Goal: Task Accomplishment & Management: Use online tool/utility

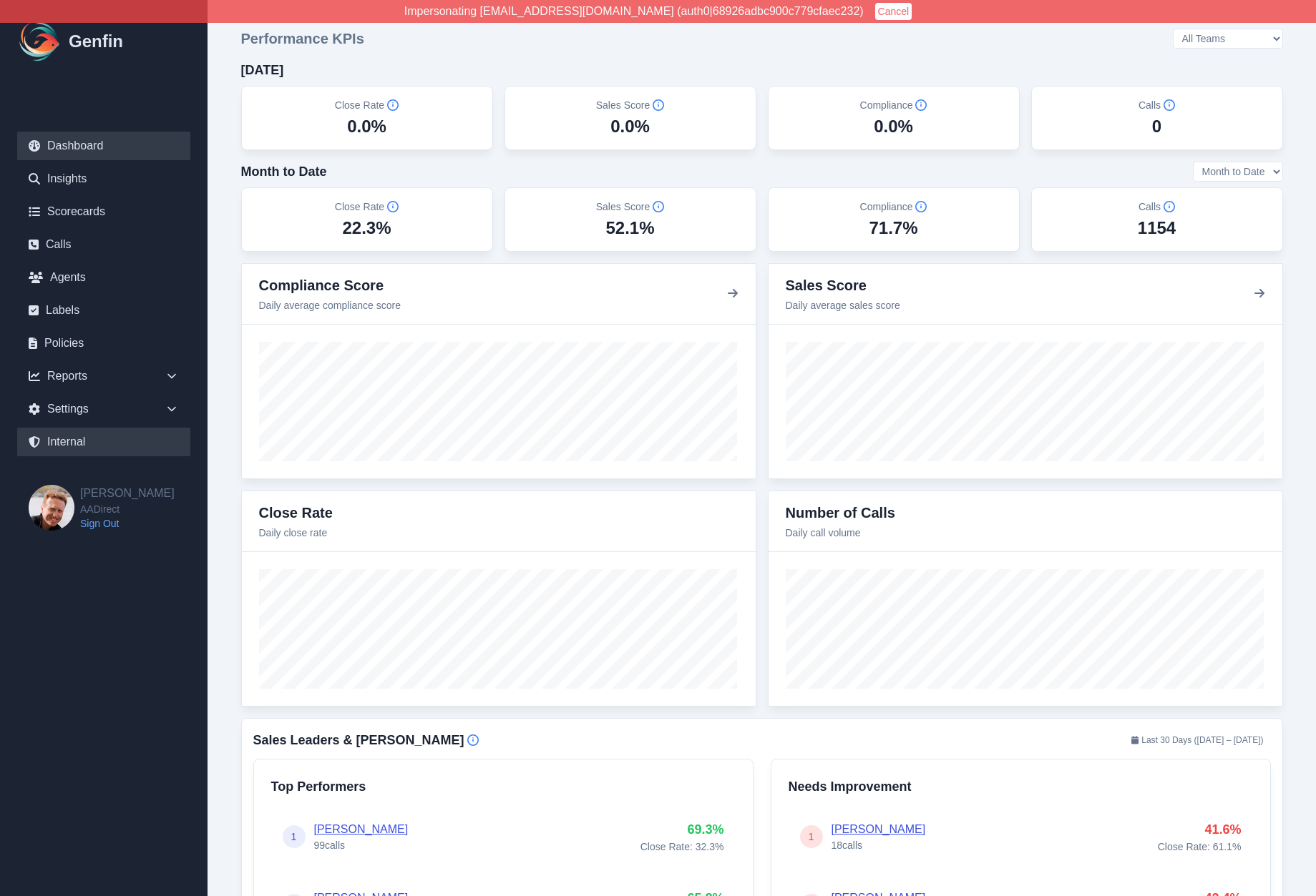
click at [99, 444] on link "Internal" at bounding box center [104, 442] width 173 height 28
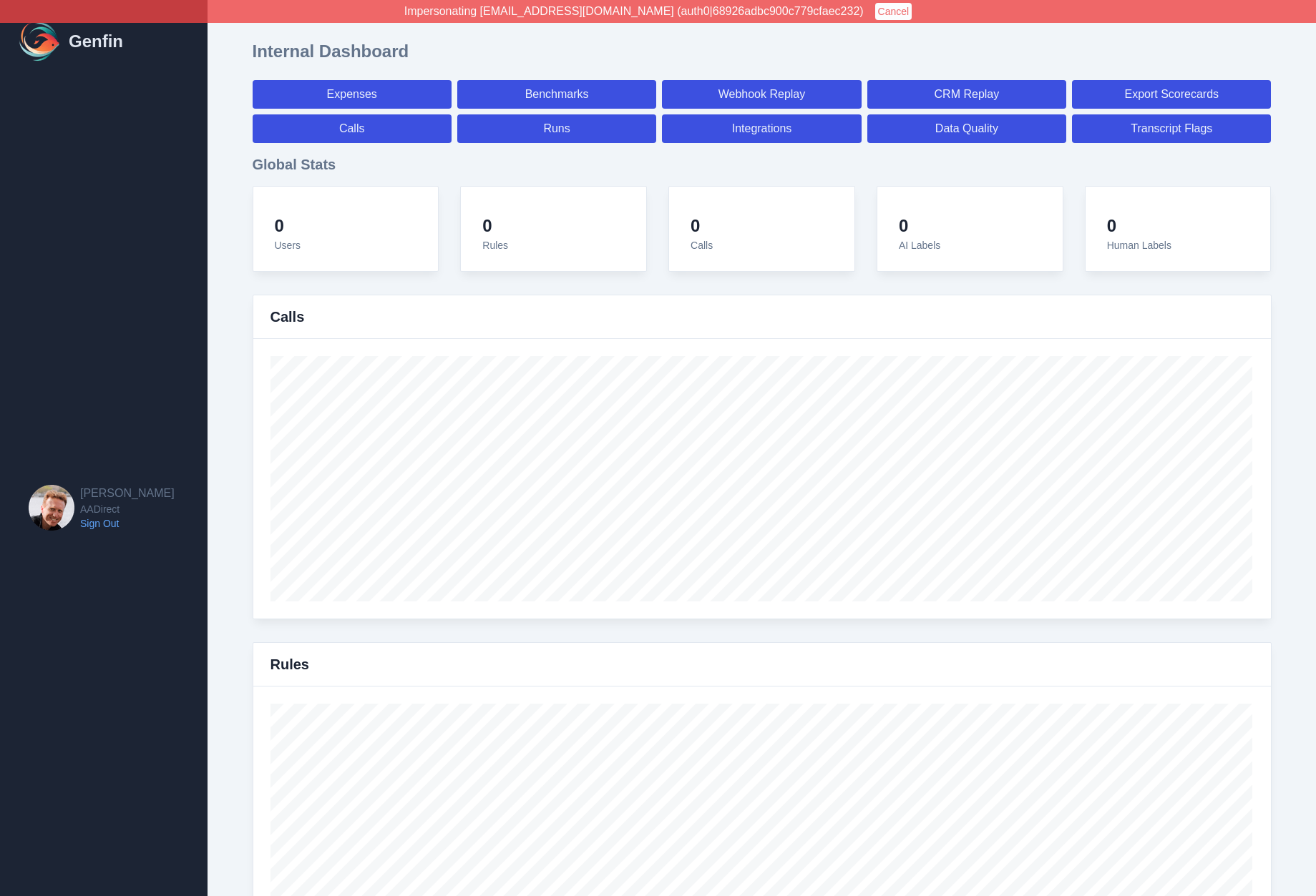
select select "paid"
select select "7"
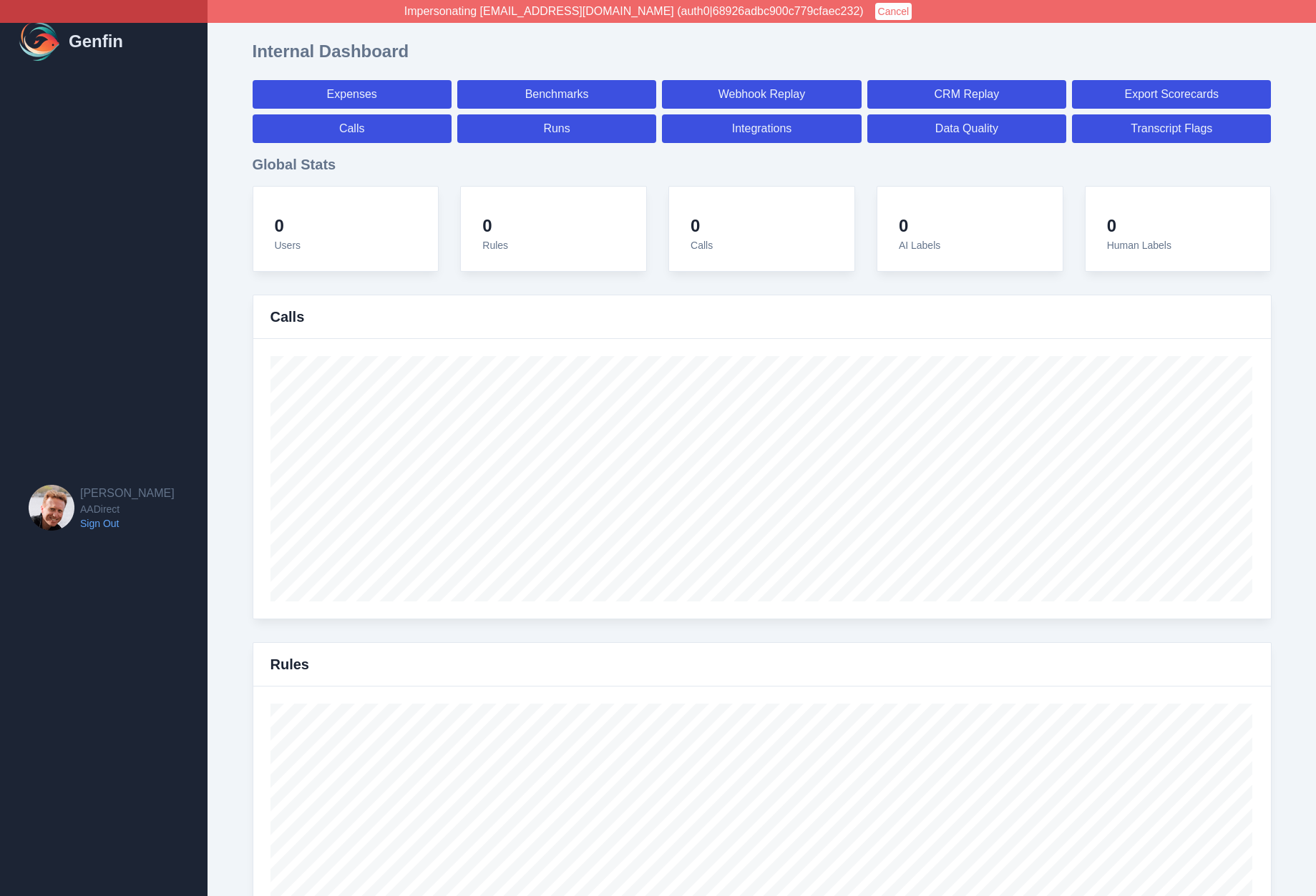
select select "paid"
select select "7"
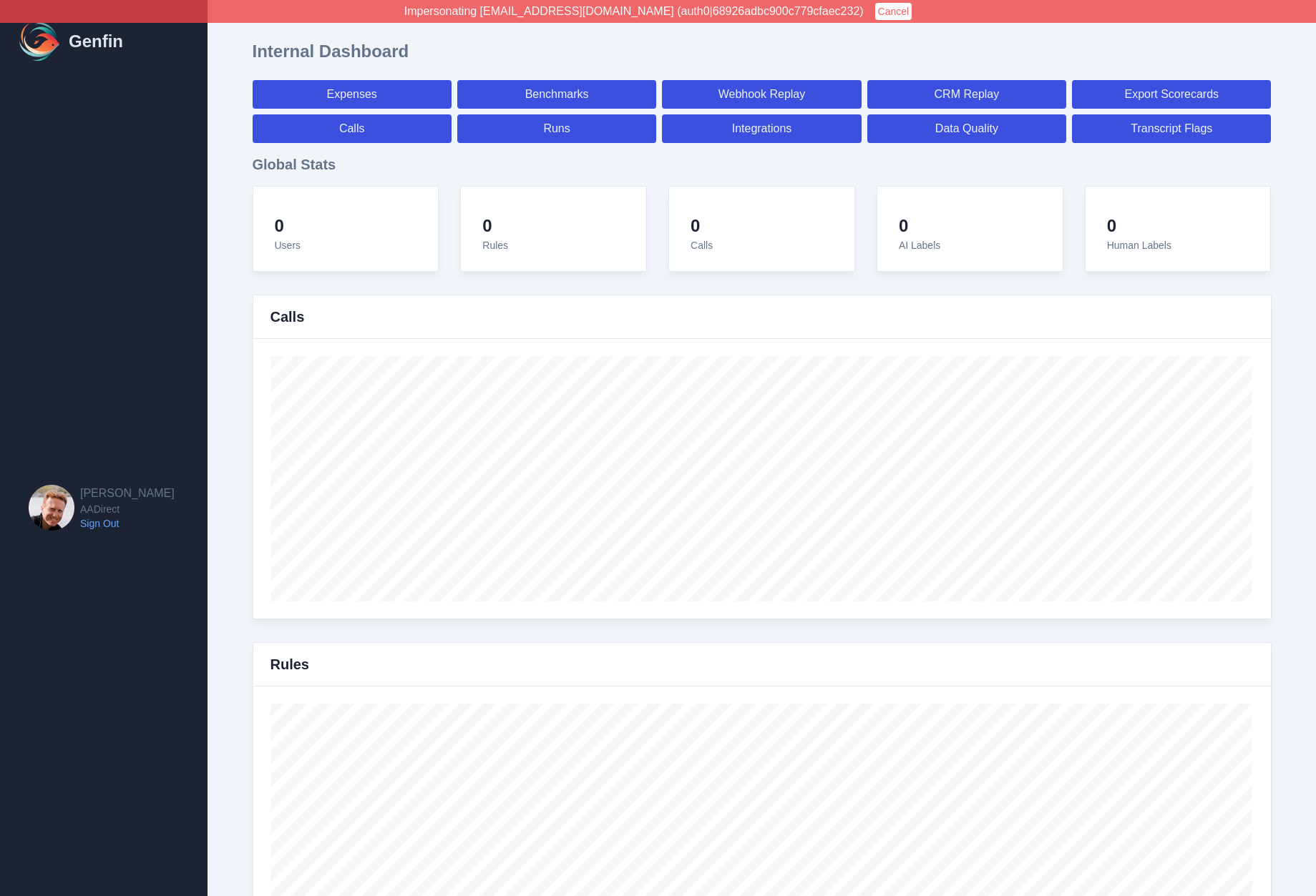
select select "7"
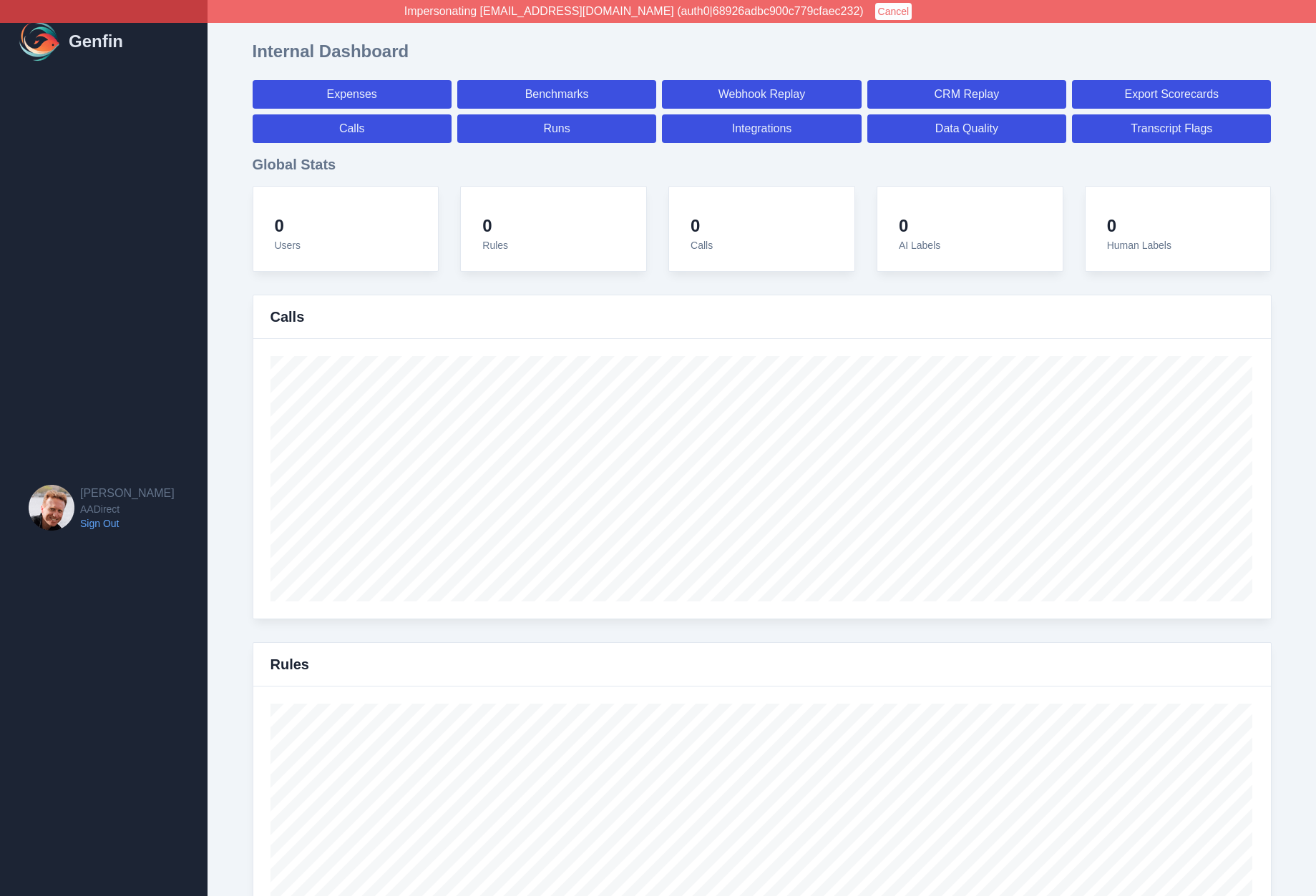
select select "7"
select select "paid"
select select "7"
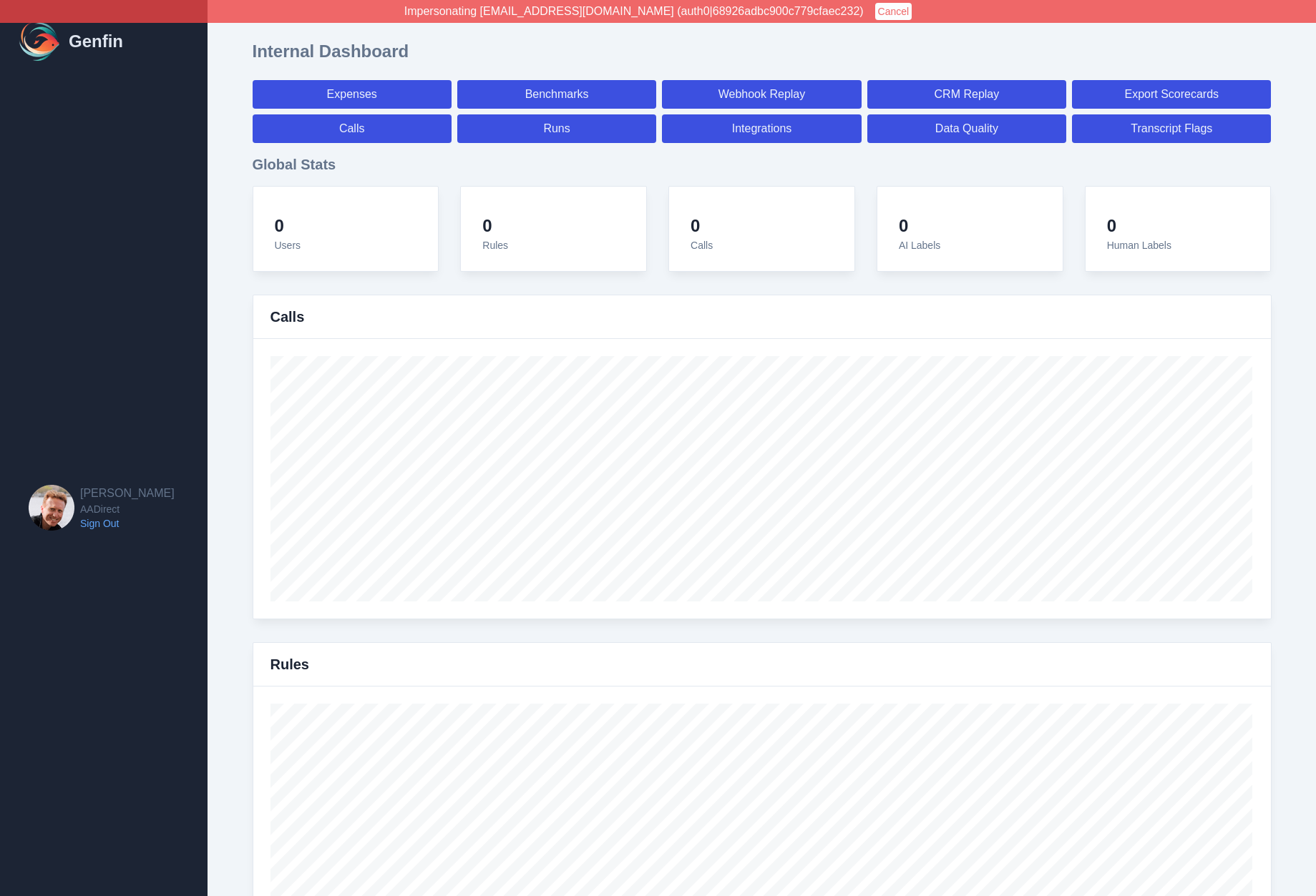
select select "7"
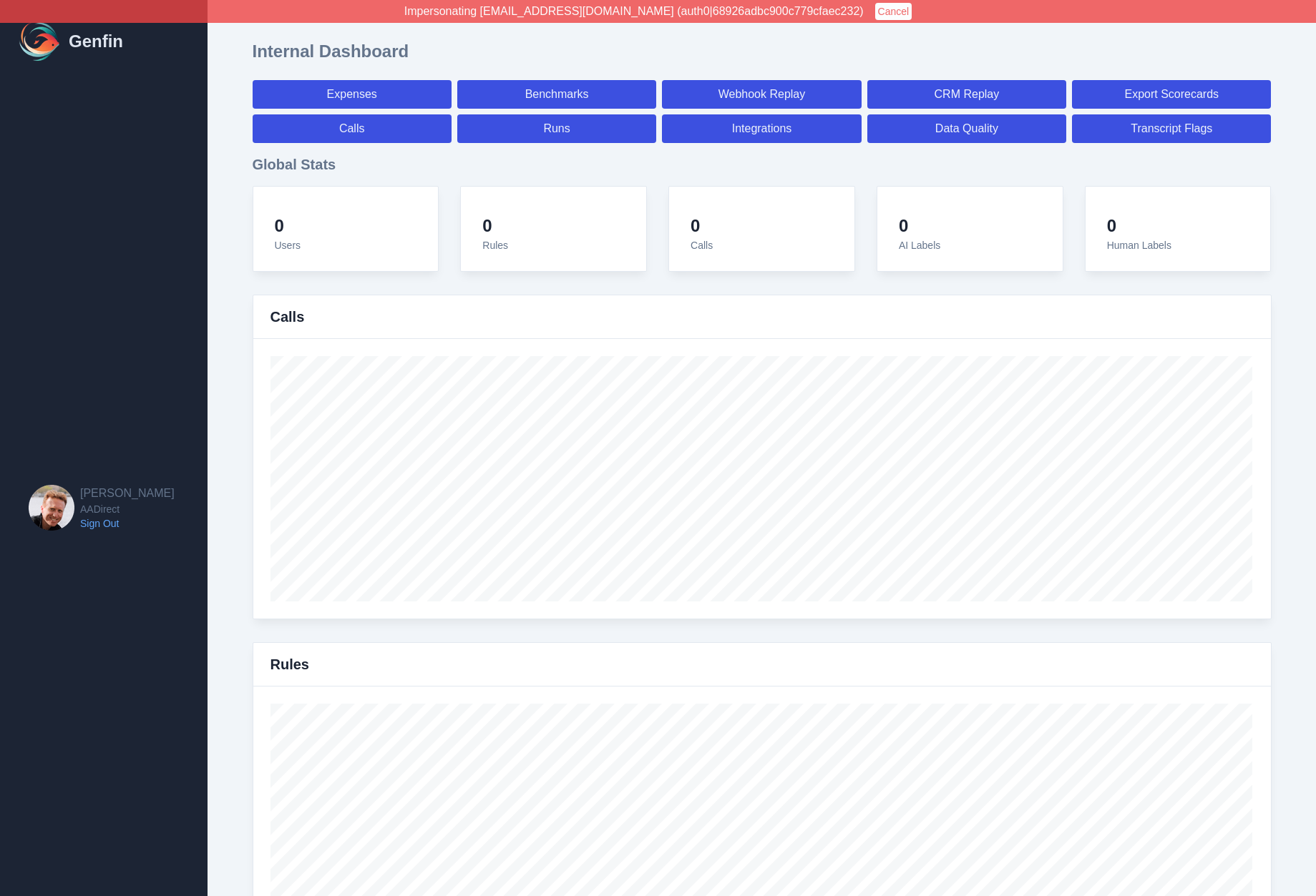
select select "7"
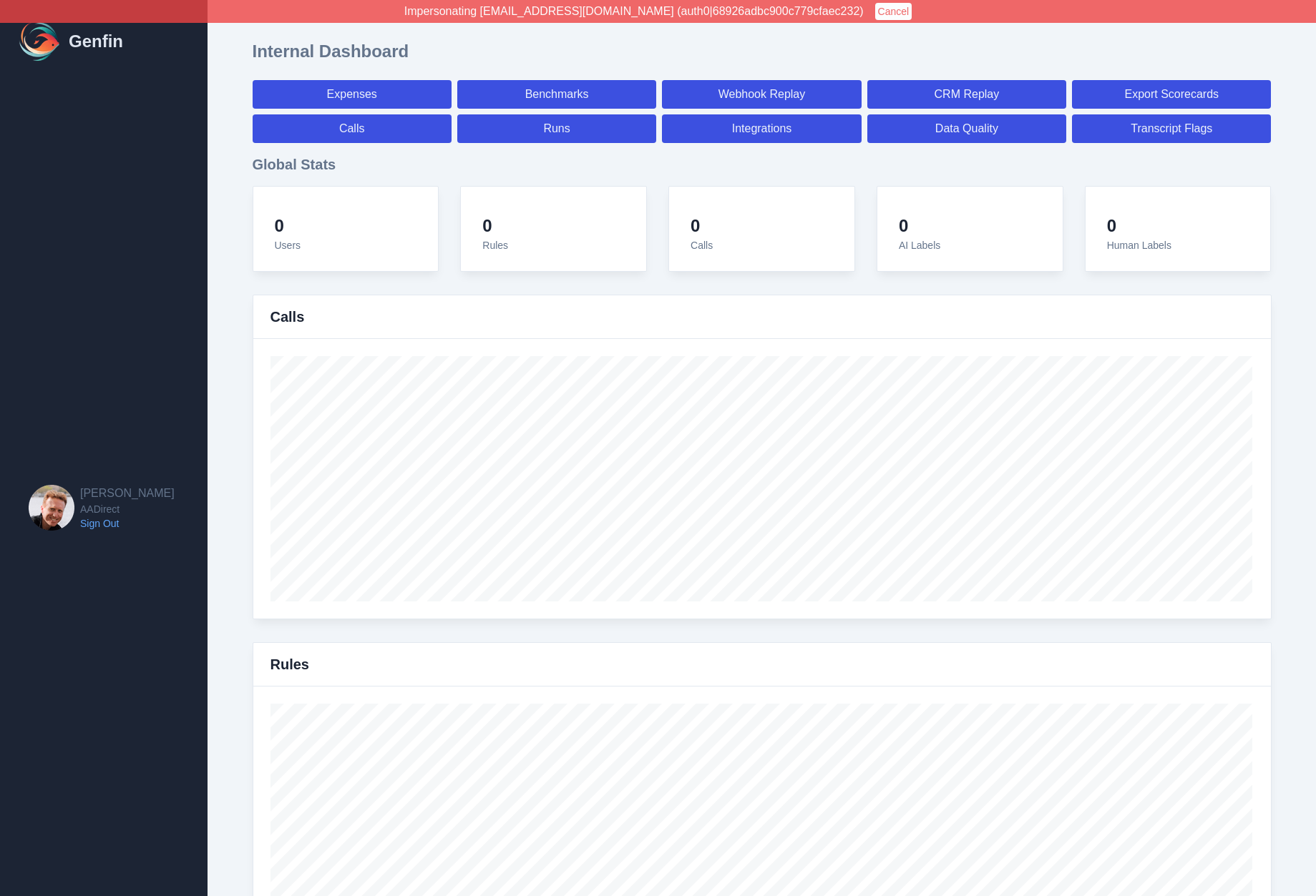
select select "7"
select select "paid"
select select "7"
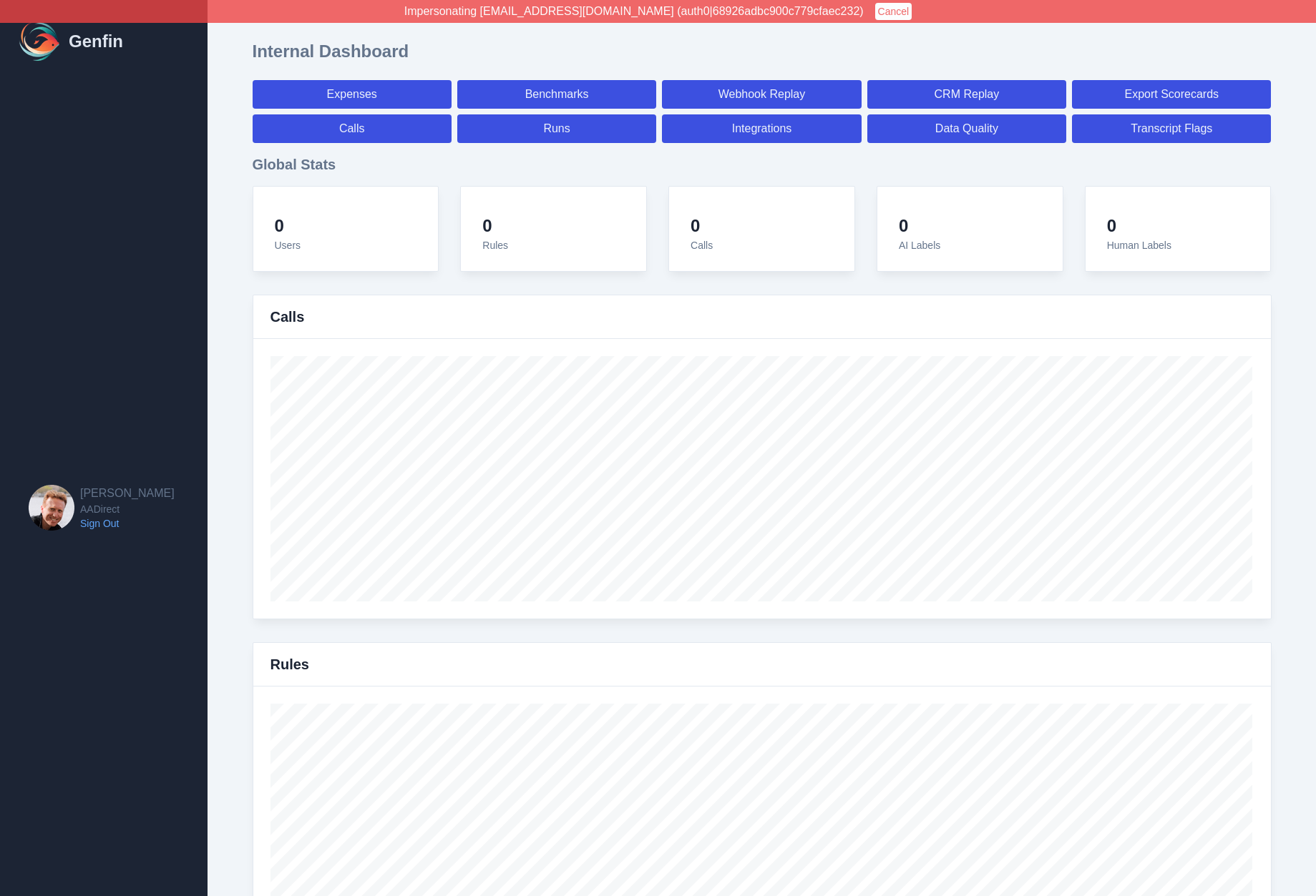
select select "7"
select select "paid"
select select "7"
select select "paid"
select select "7"
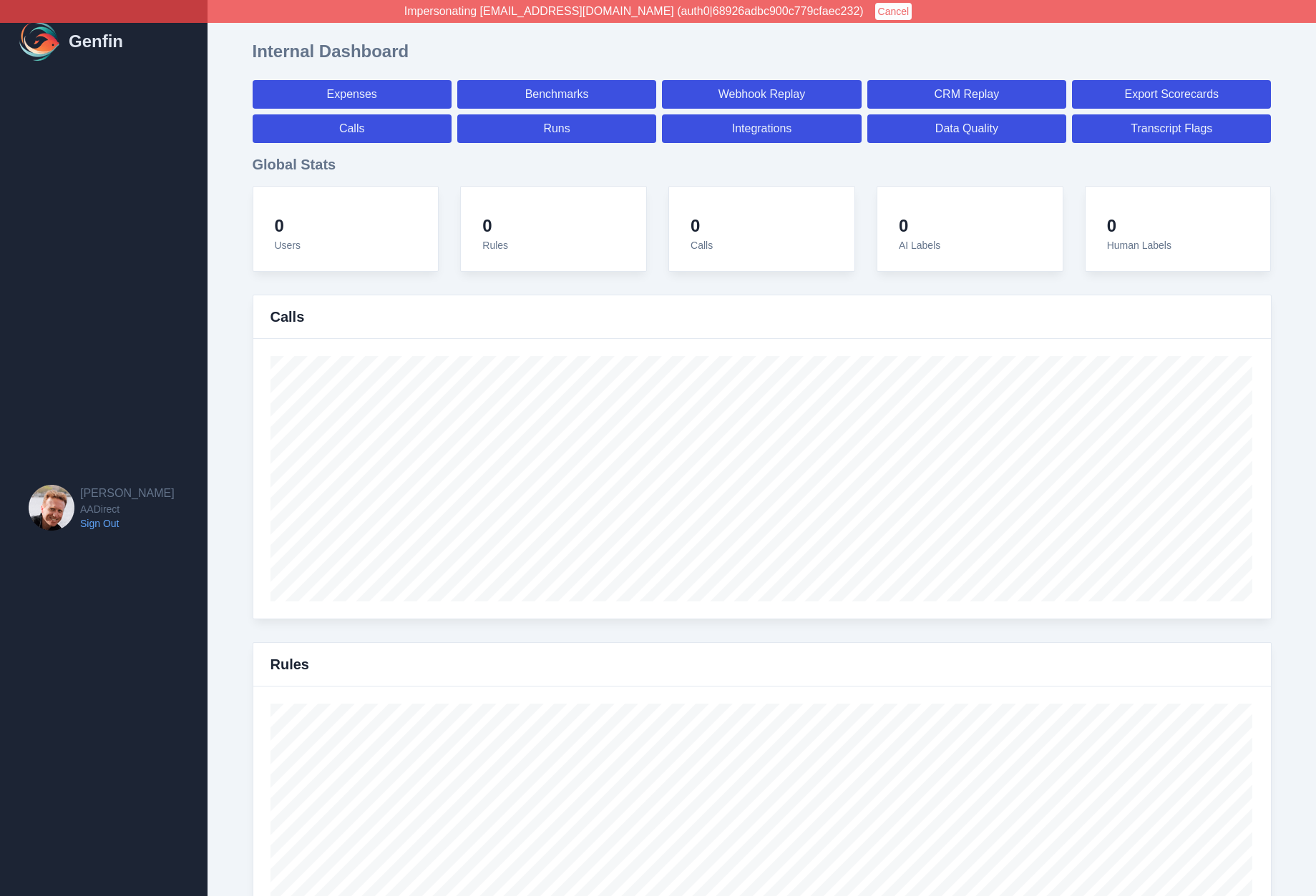
select select "paid"
select select "7"
select select "paid"
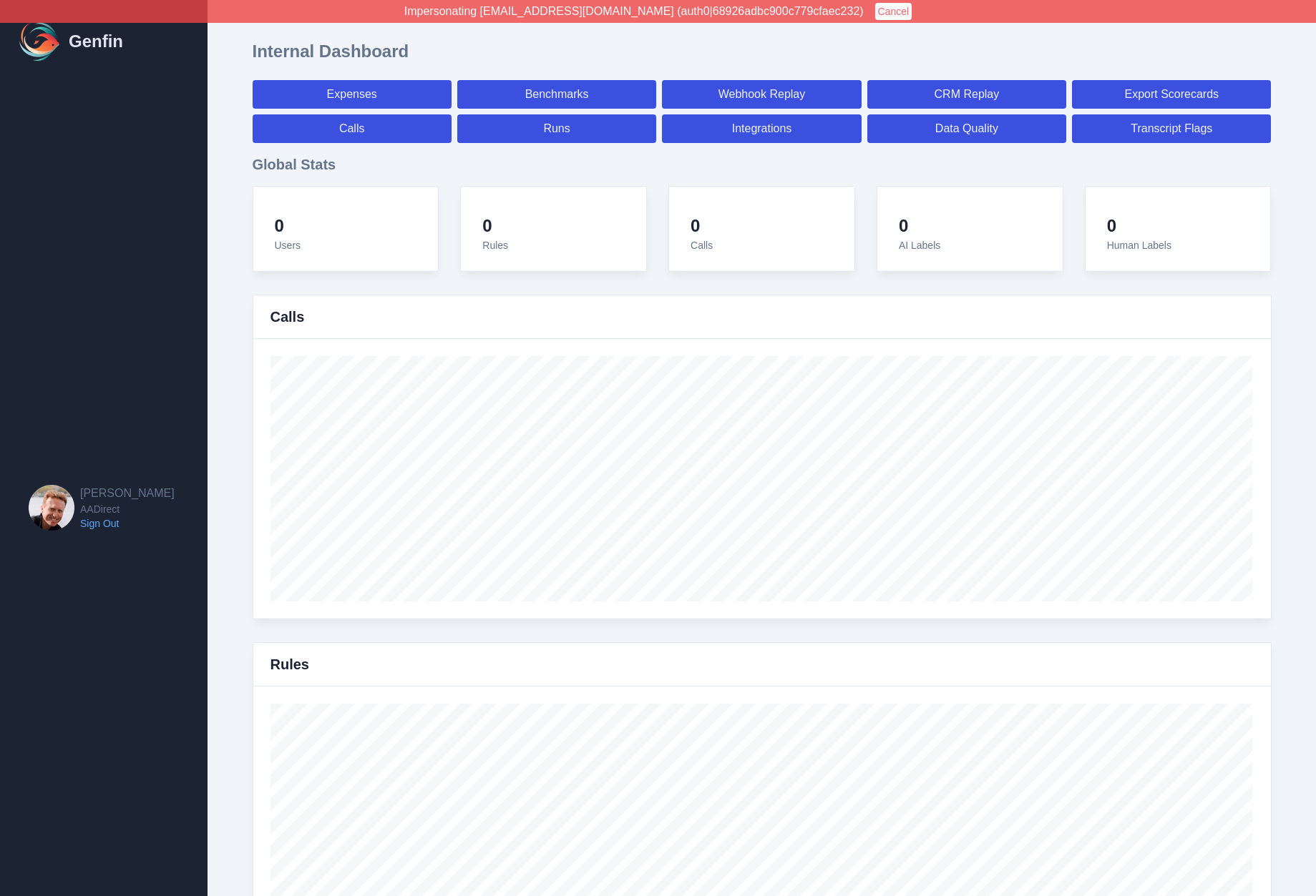
select select "7"
select select "paid"
select select "7"
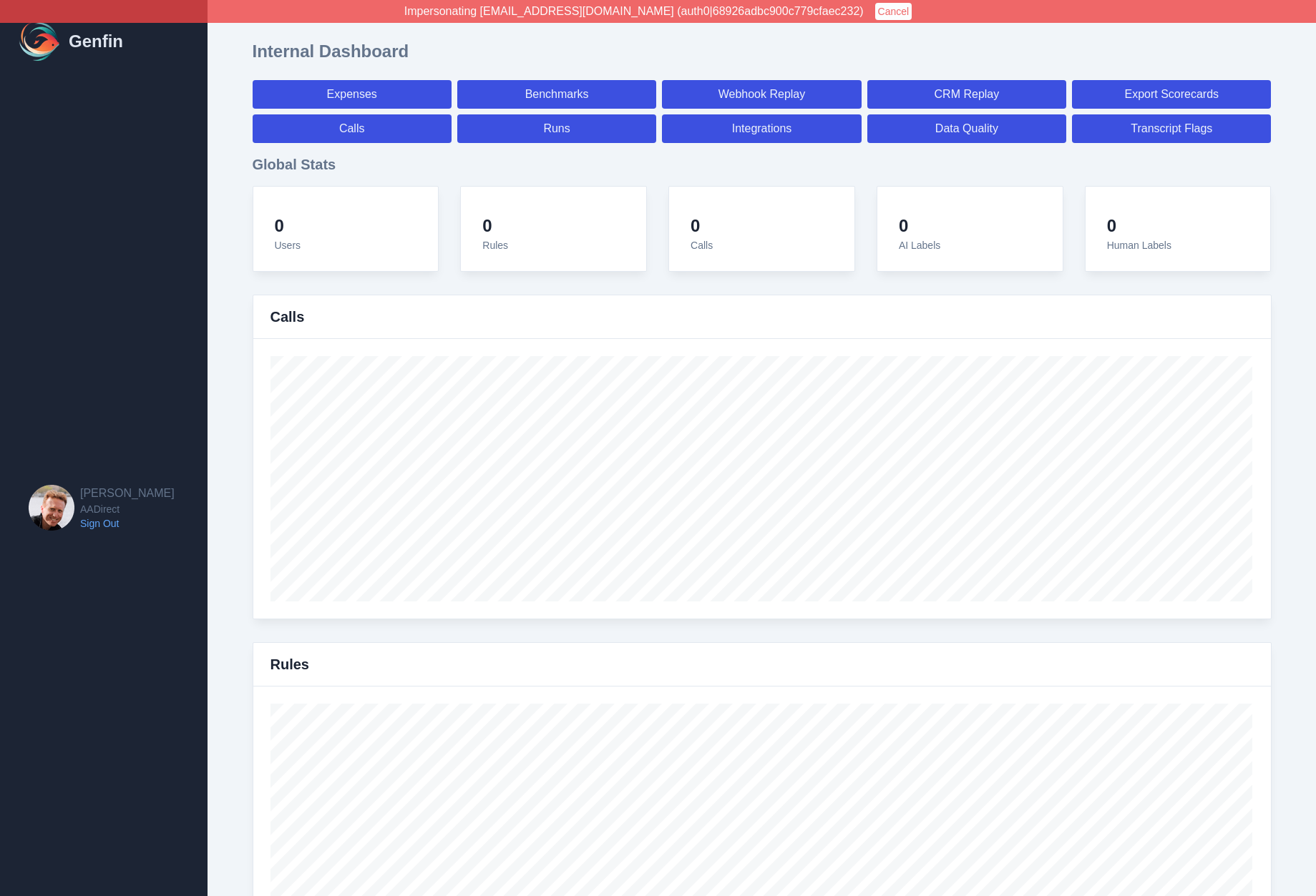
select select "7"
select select "paid"
select select "7"
select select "paid"
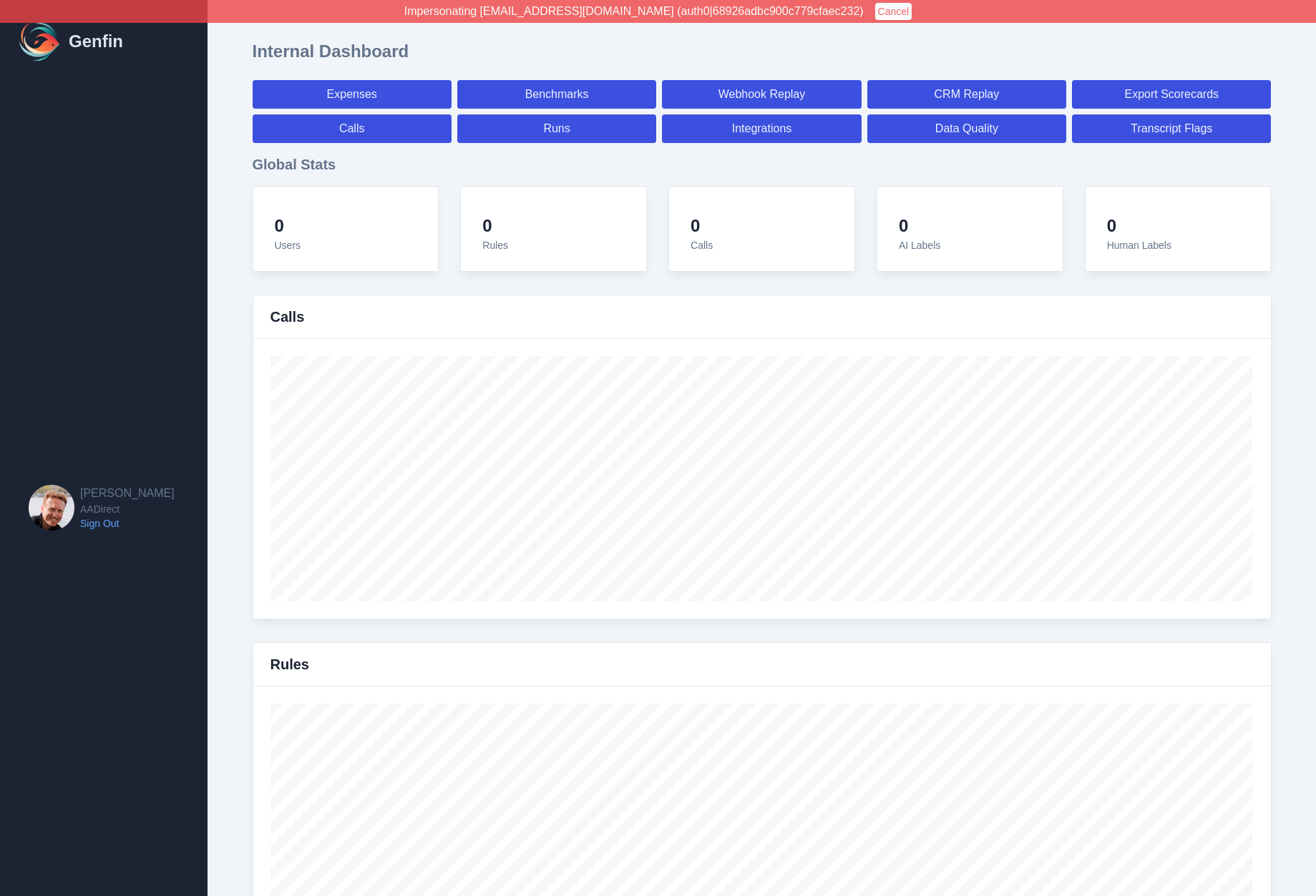
select select "7"
select select "paid"
select select "7"
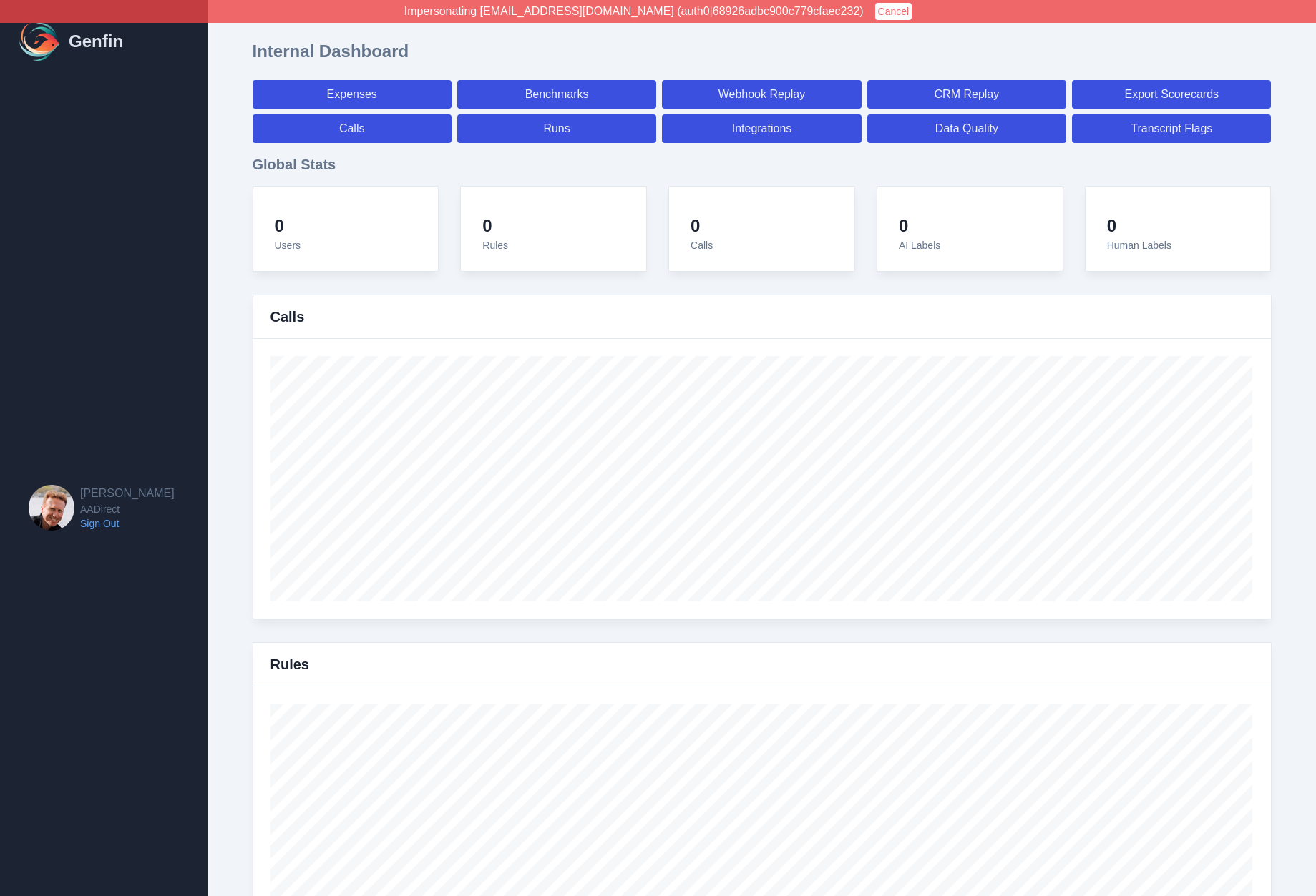
select select "7"
select select "paid"
select select "7"
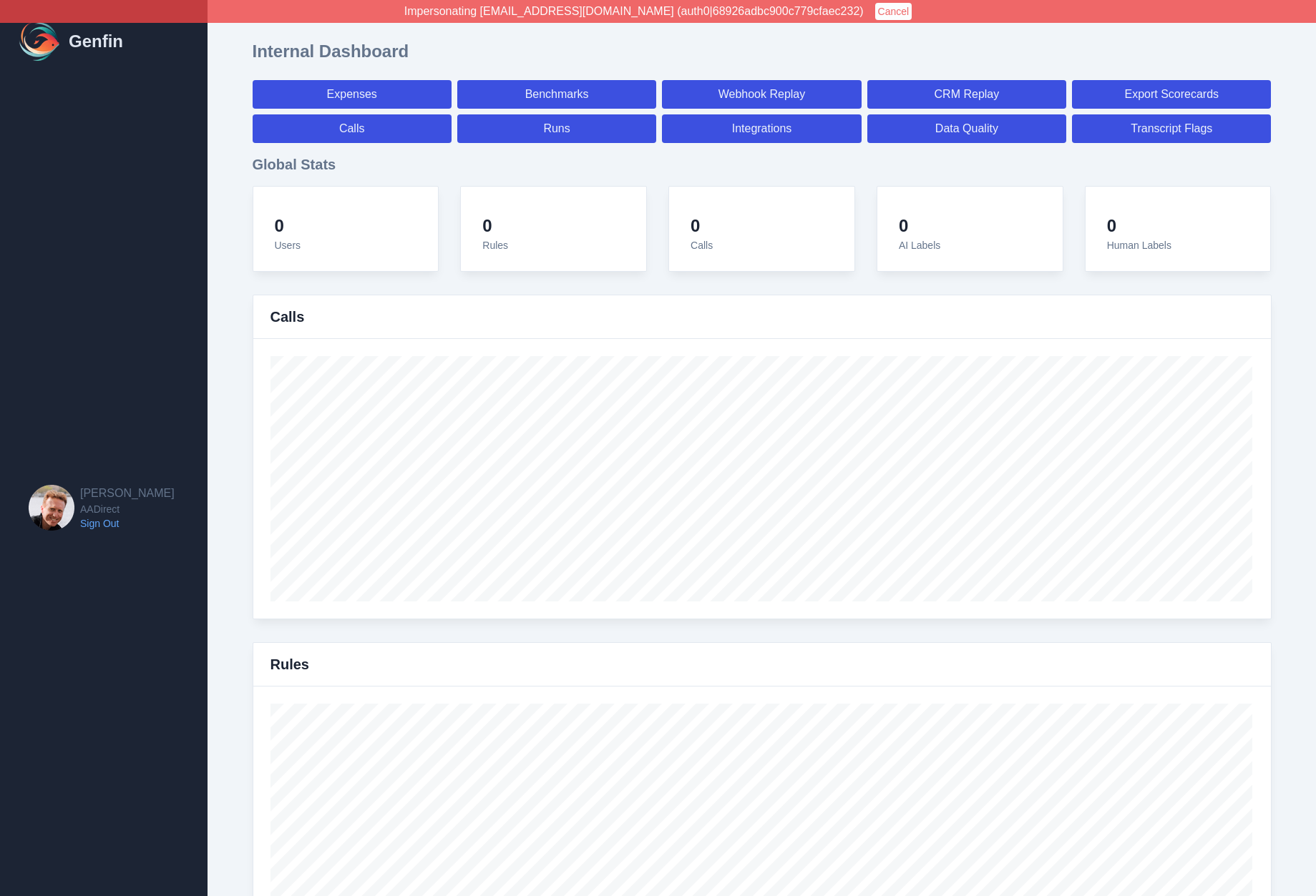
select select "7"
select select "paid"
select select "7"
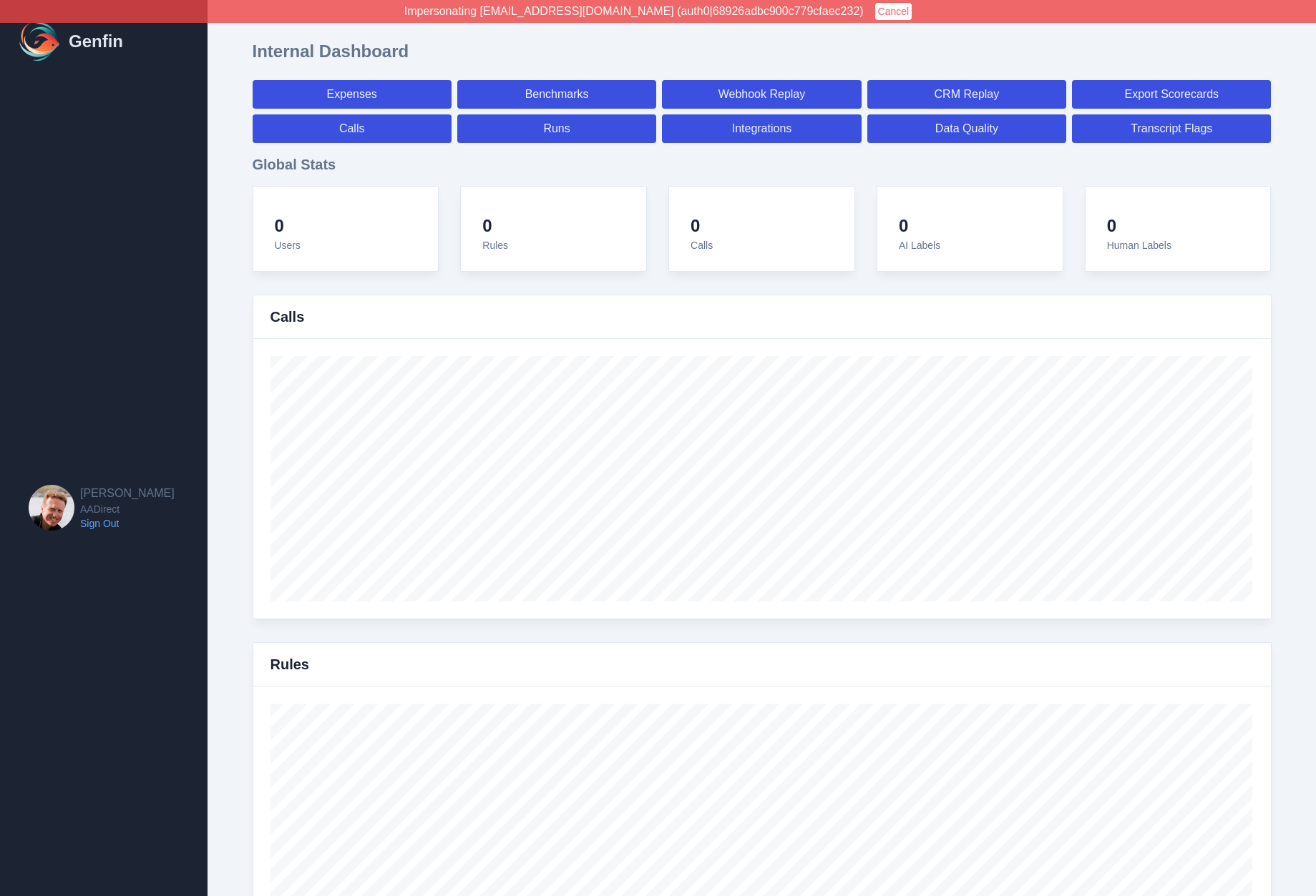
select select "7"
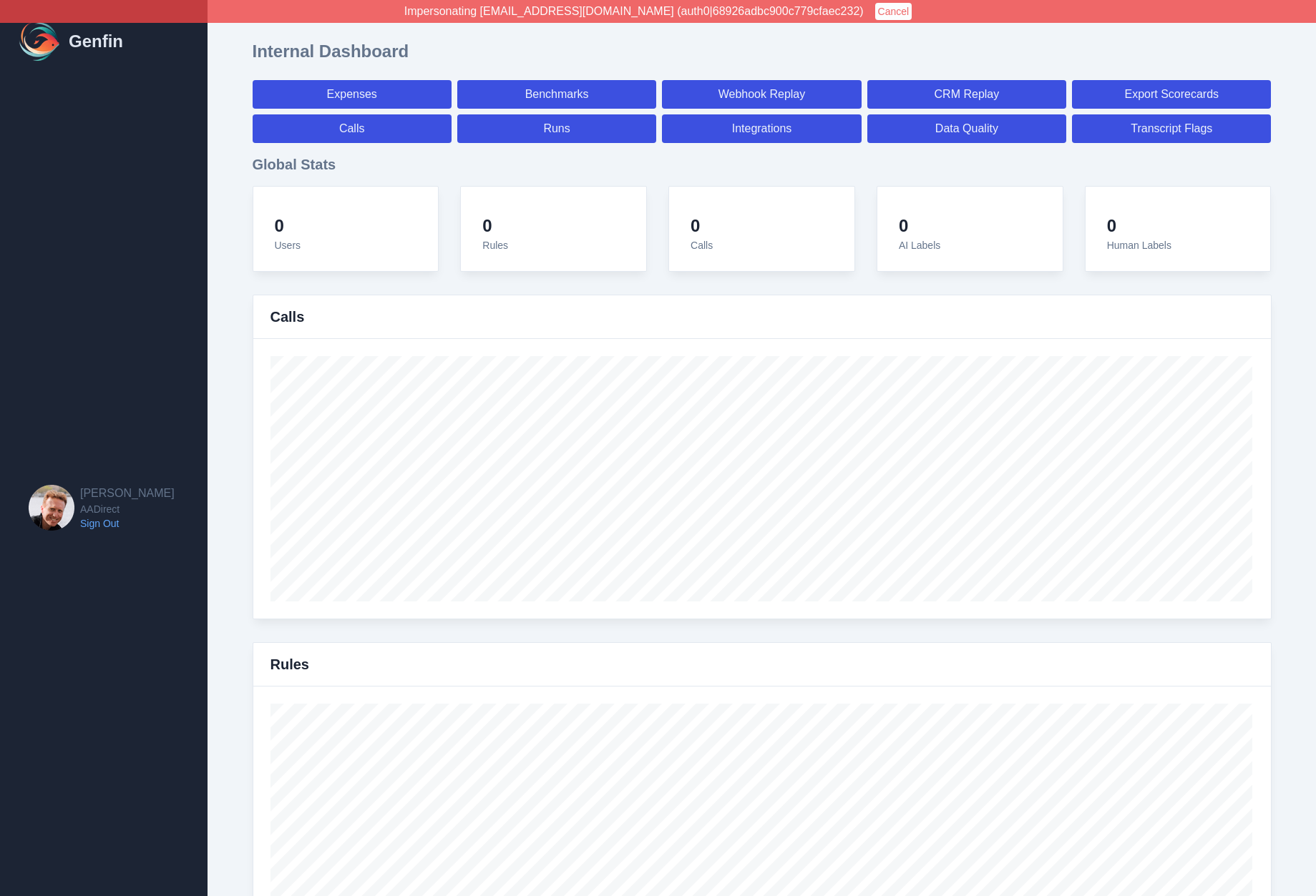
select select "paid"
select select "7"
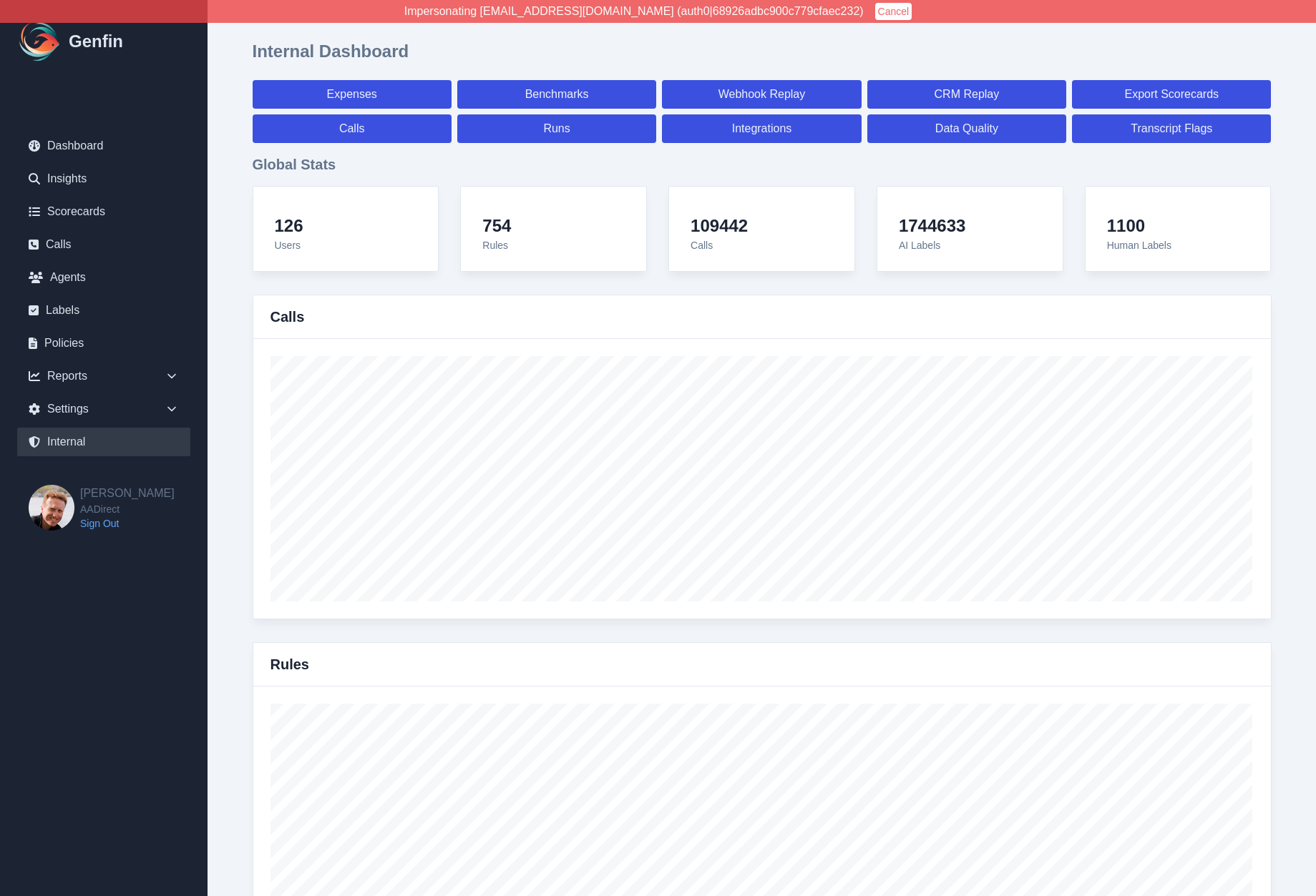
scroll to position [10229, 0]
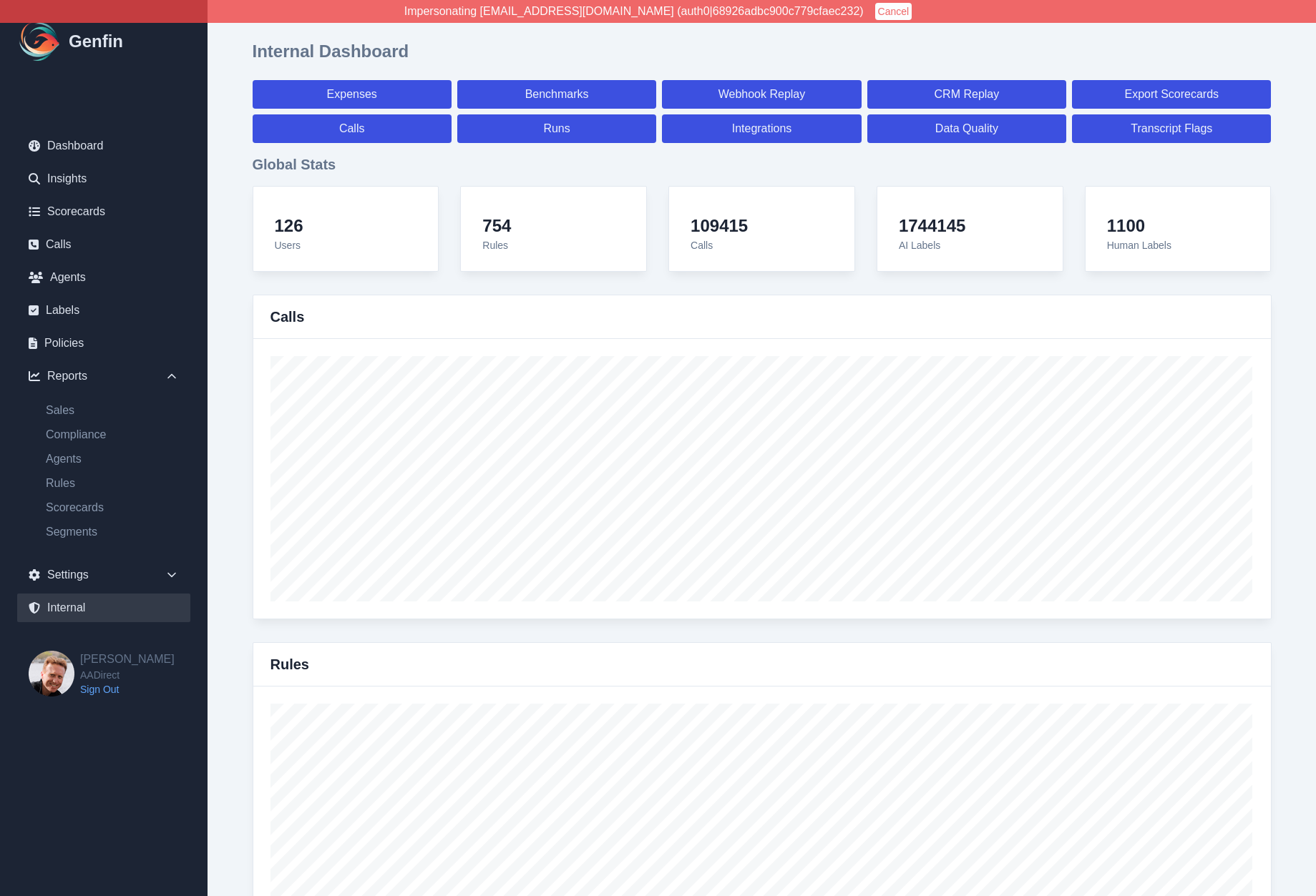
select select "paid"
select select "7"
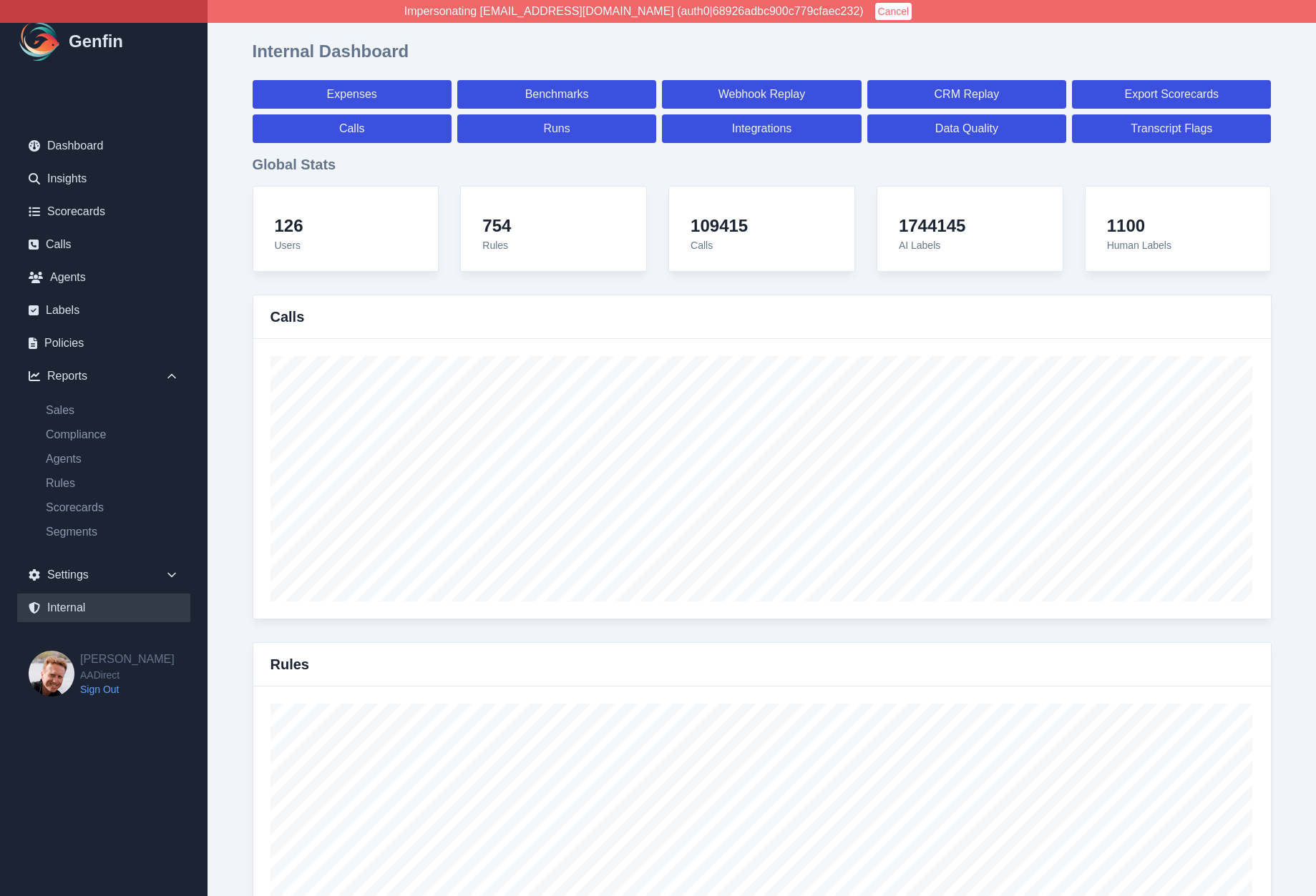
select select "paid"
select select "7"
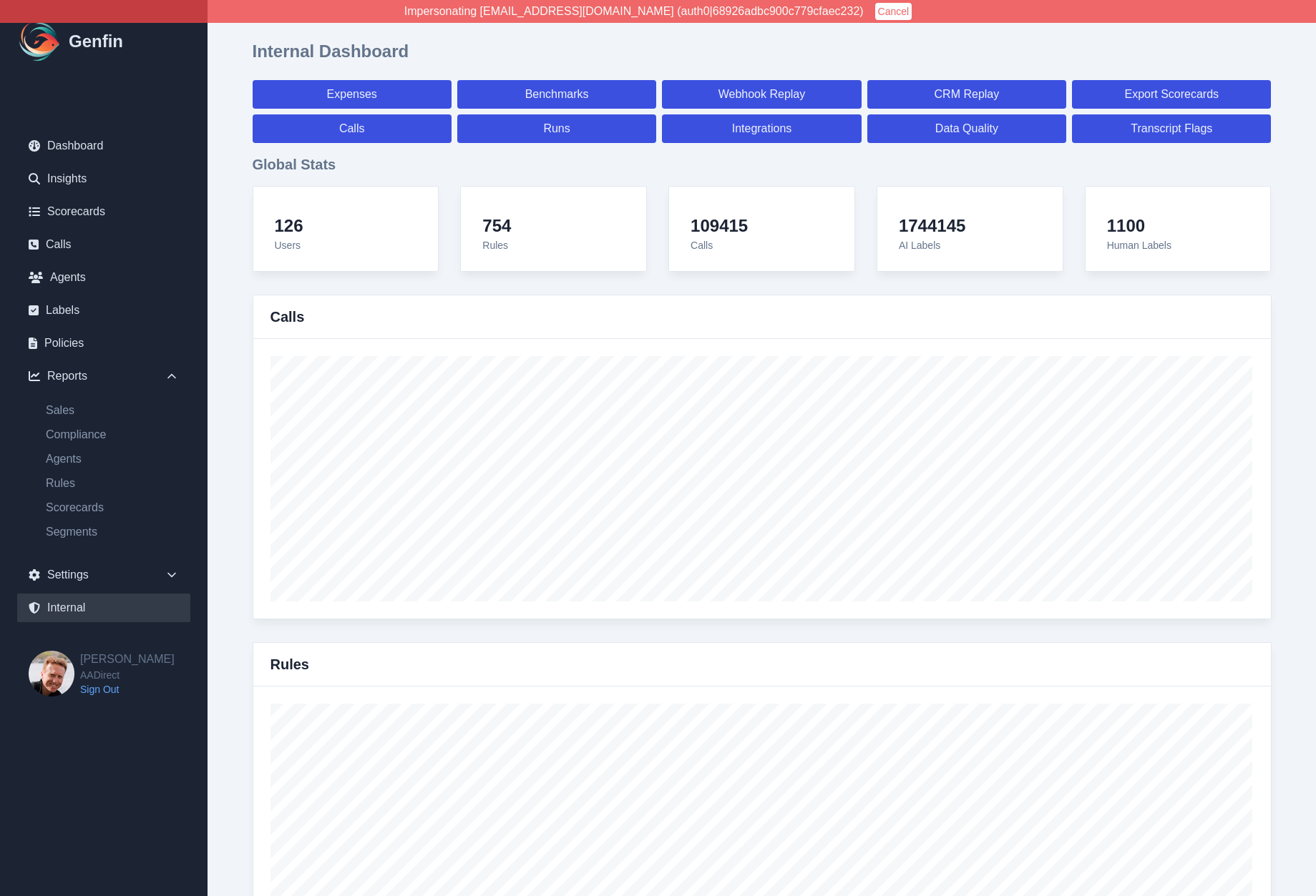
select select "7"
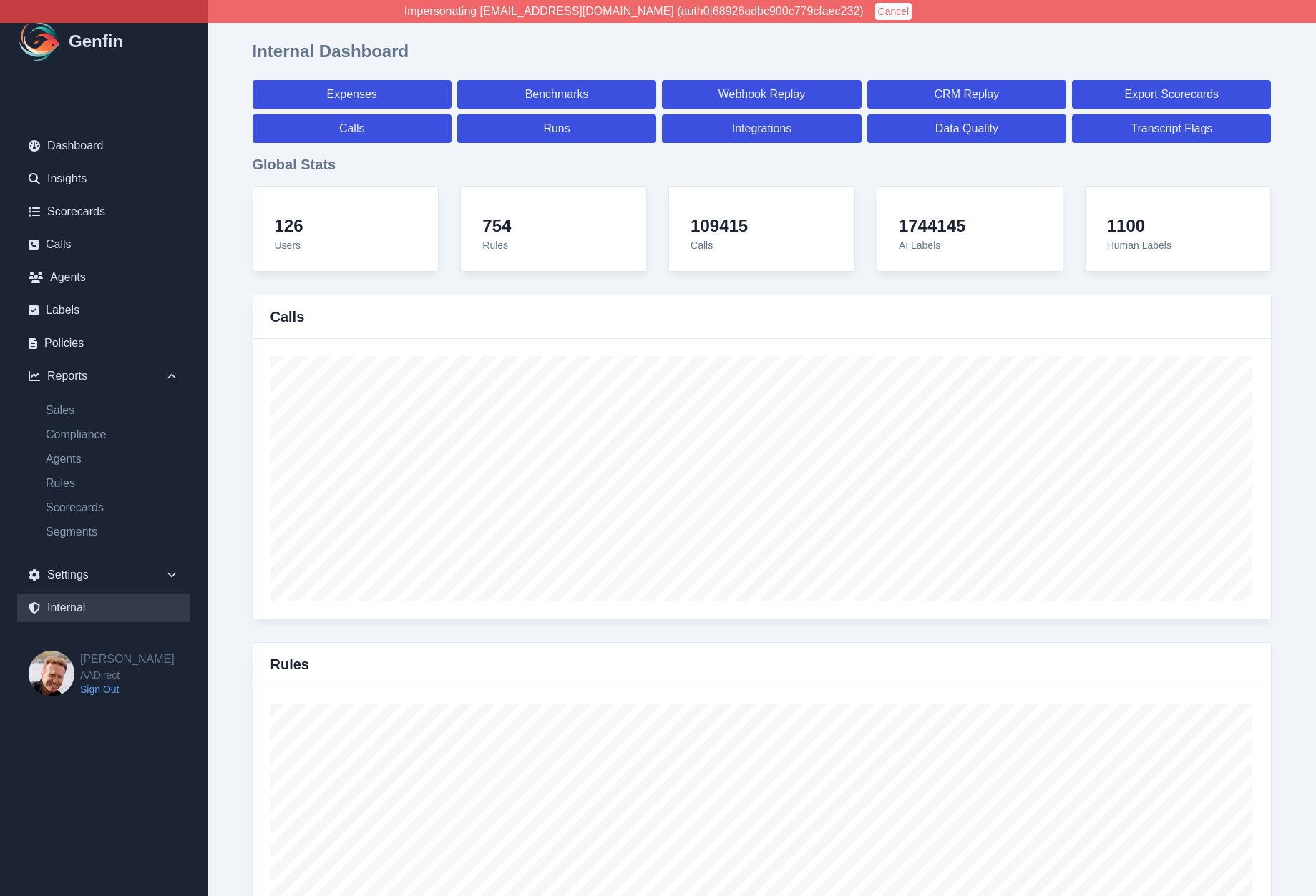
select select "7"
select select "paid"
select select "7"
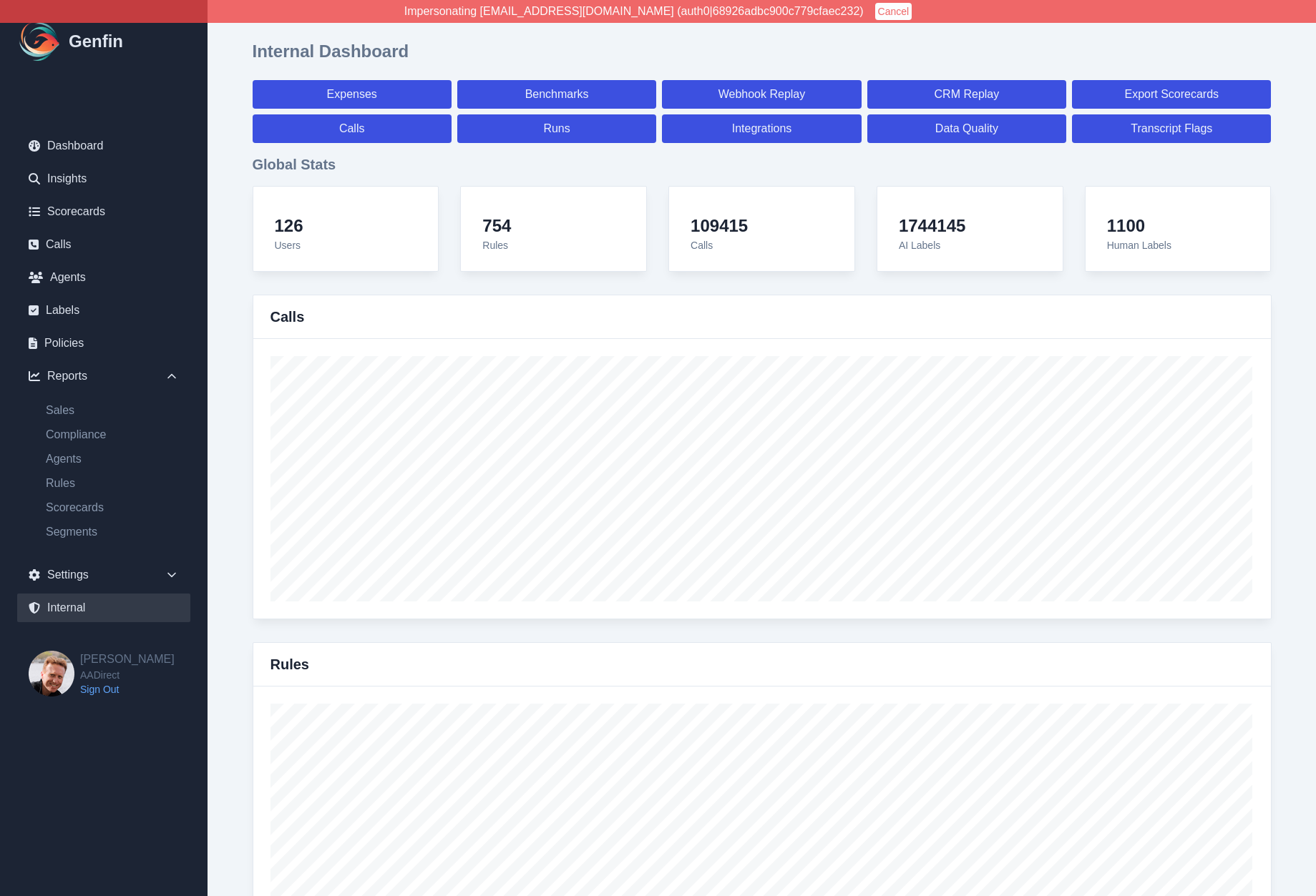
select select "7"
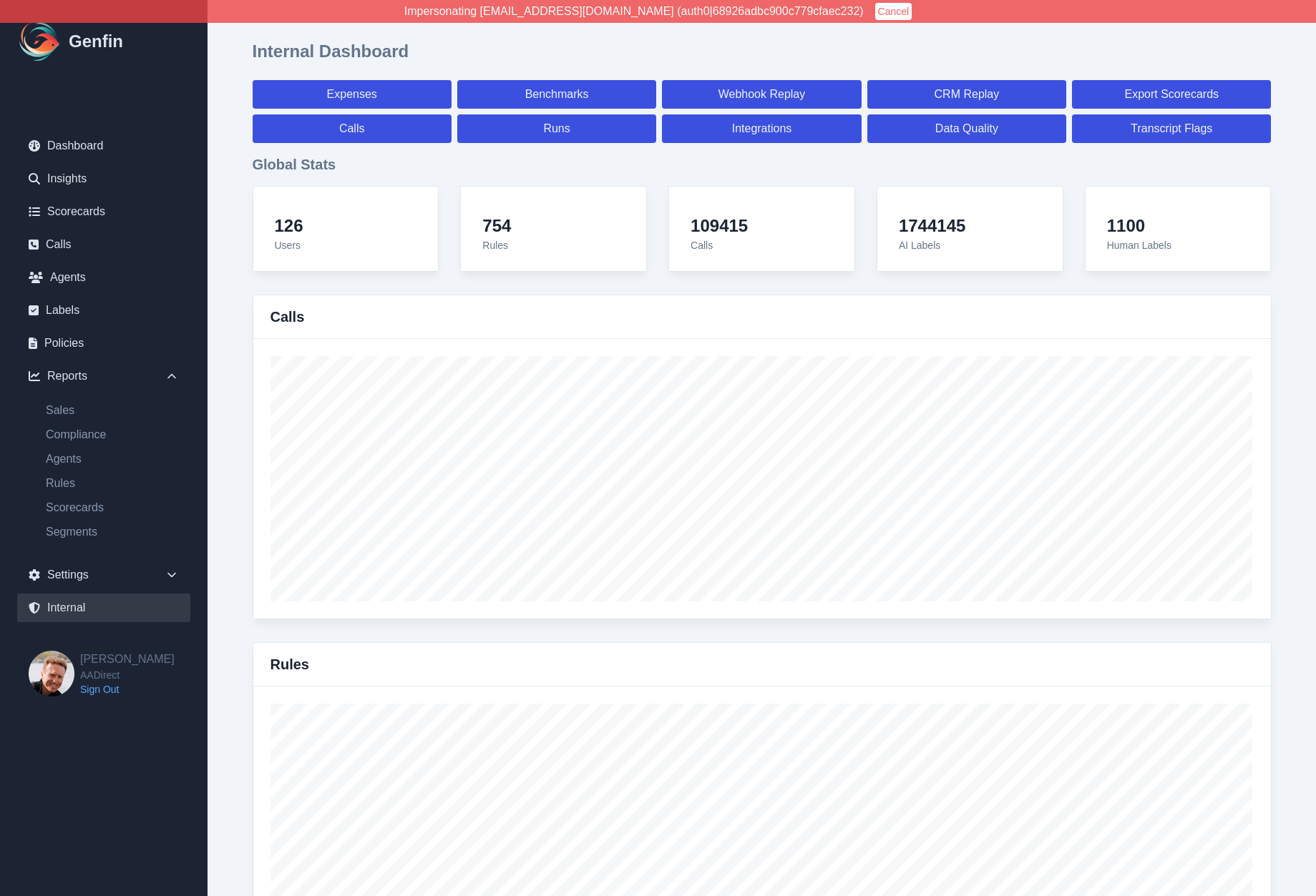
select select "7"
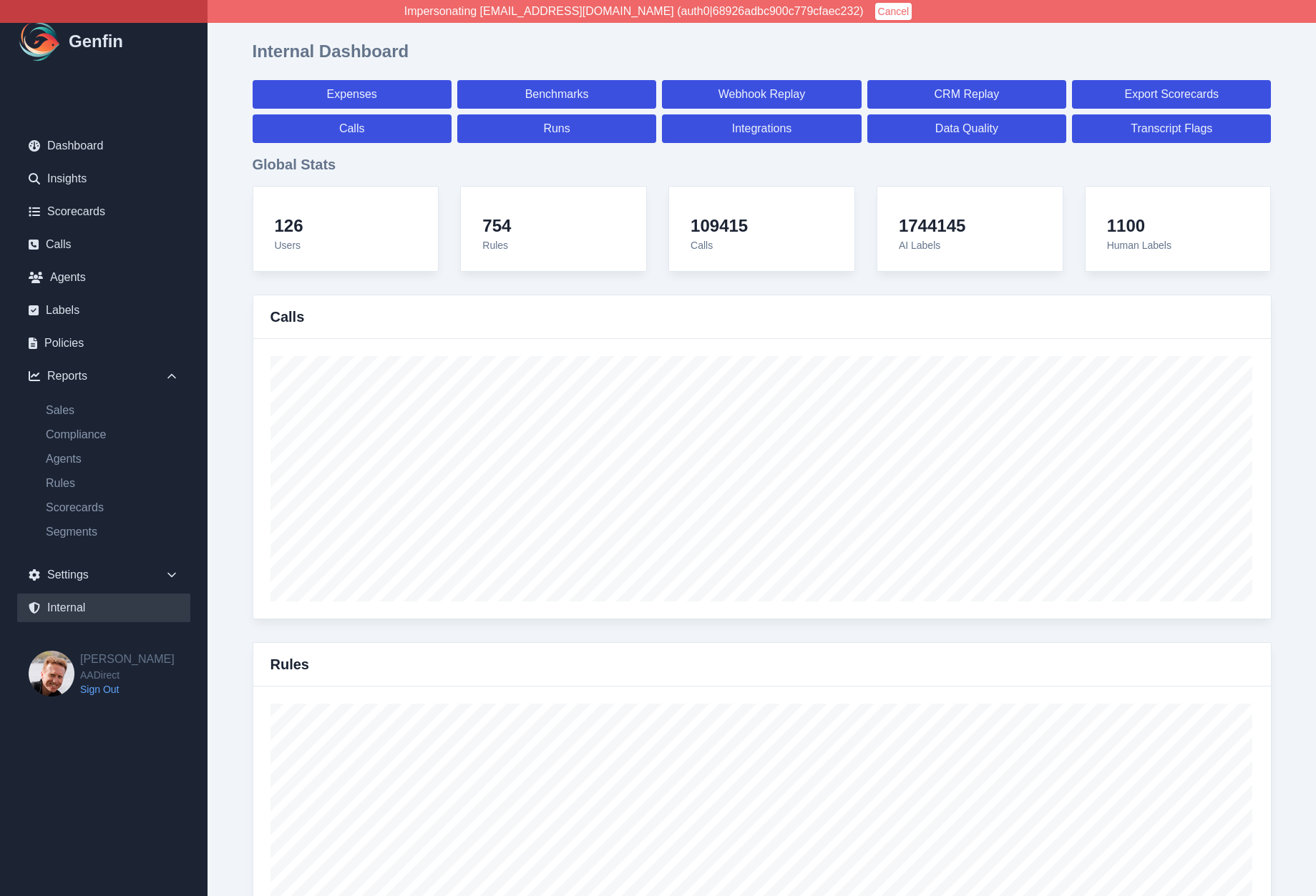
select select "7"
select select "paid"
select select "7"
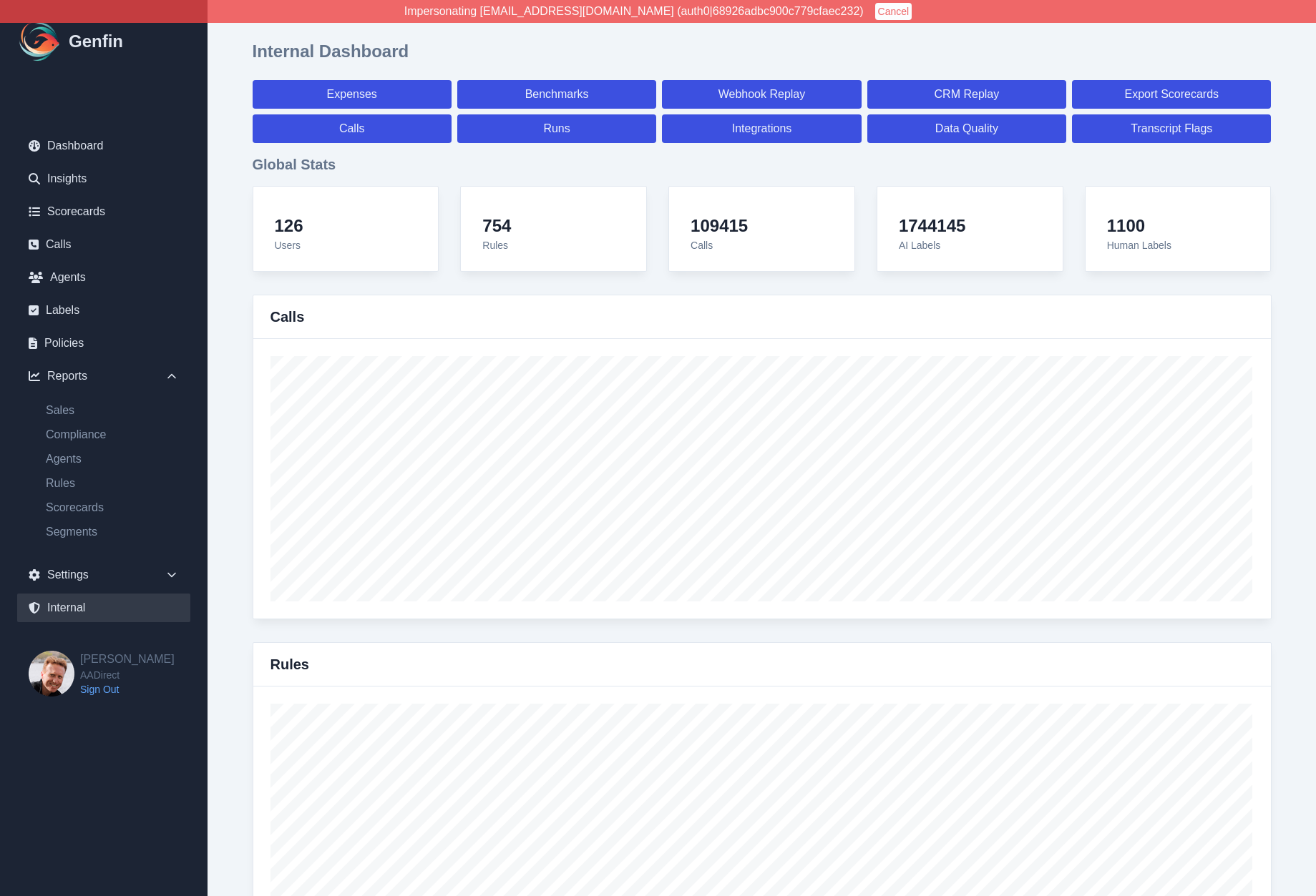
select select "7"
select select "paid"
select select "7"
select select "paid"
select select "7"
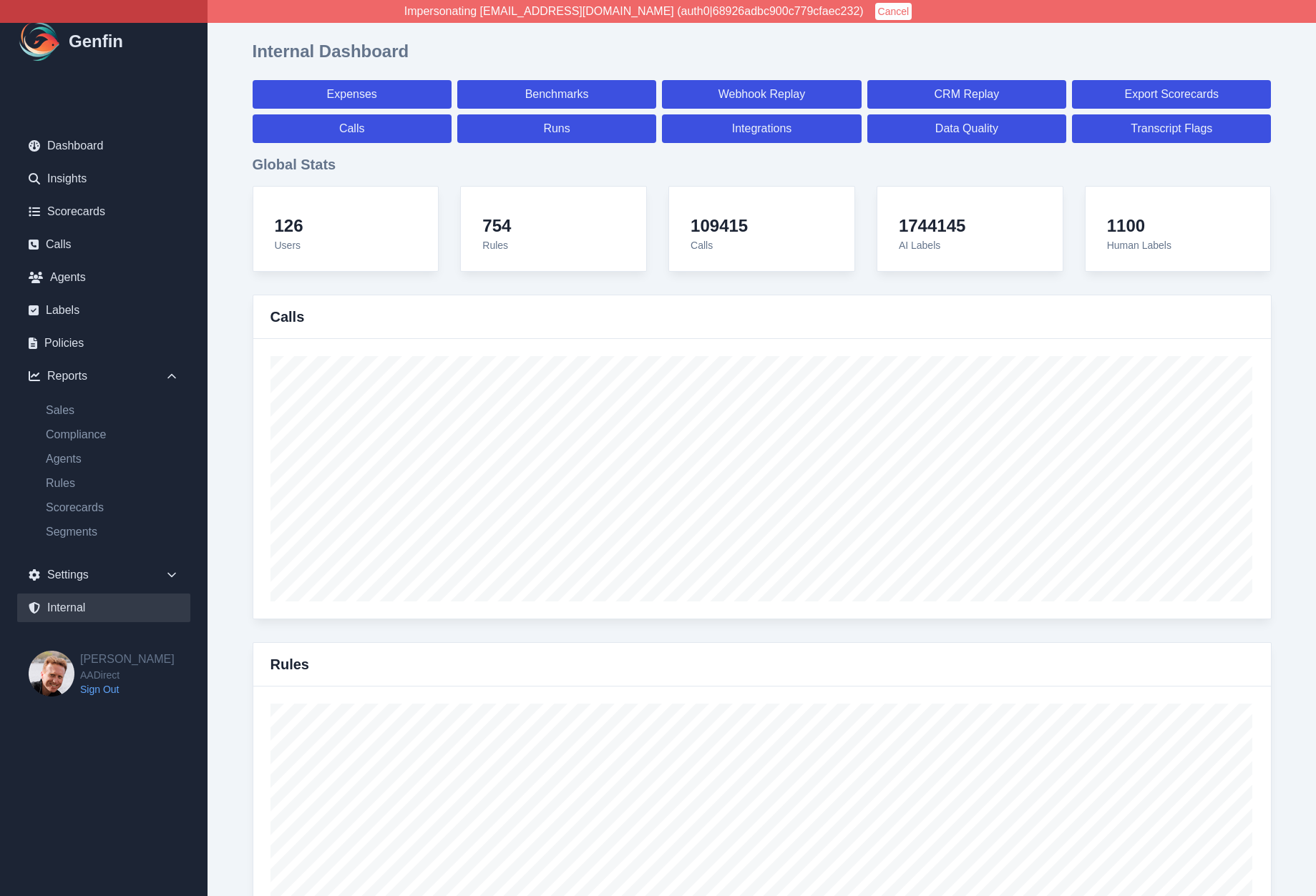
select select "paid"
select select "7"
select select "paid"
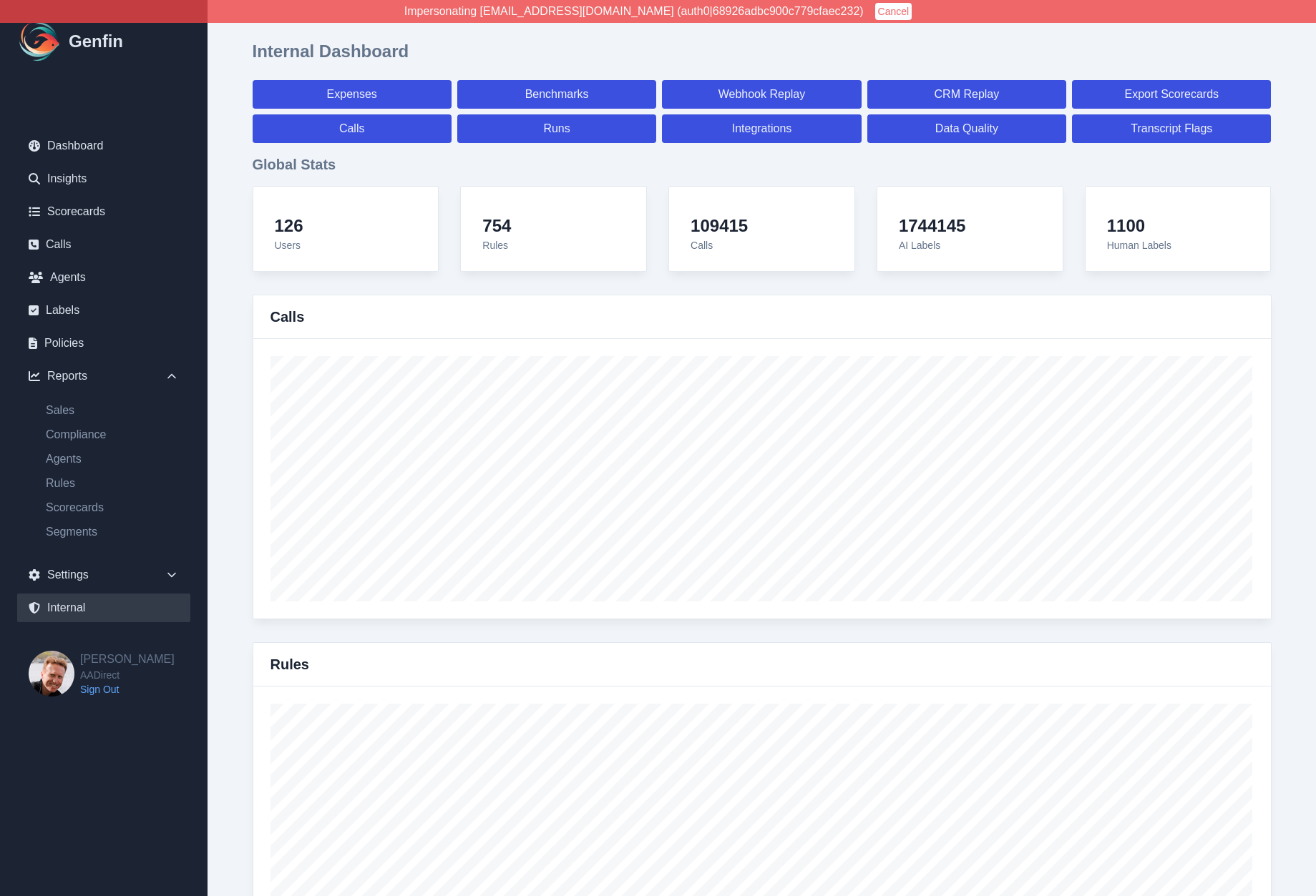
select select "7"
select select "paid"
select select "7"
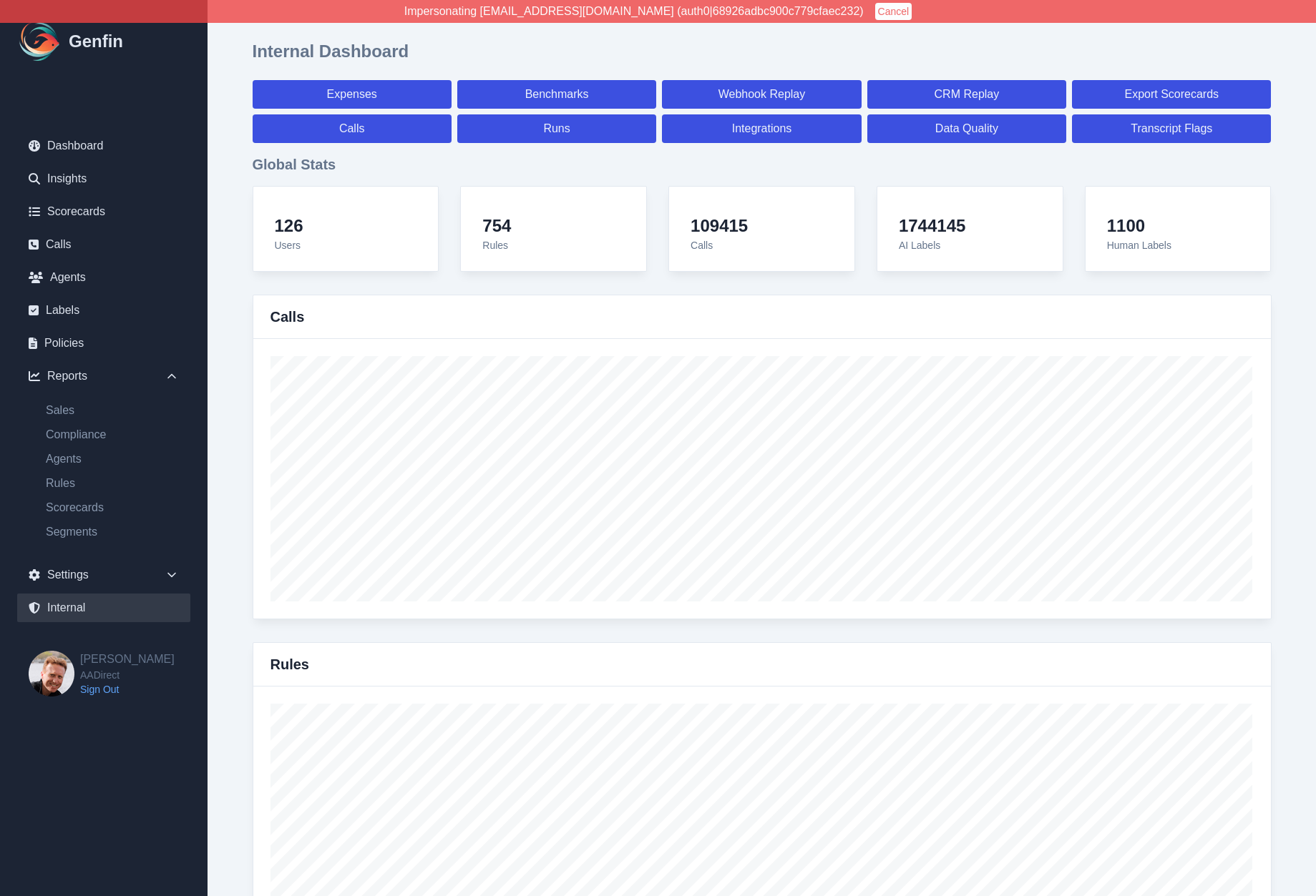
select select "7"
select select "paid"
select select "7"
select select "paid"
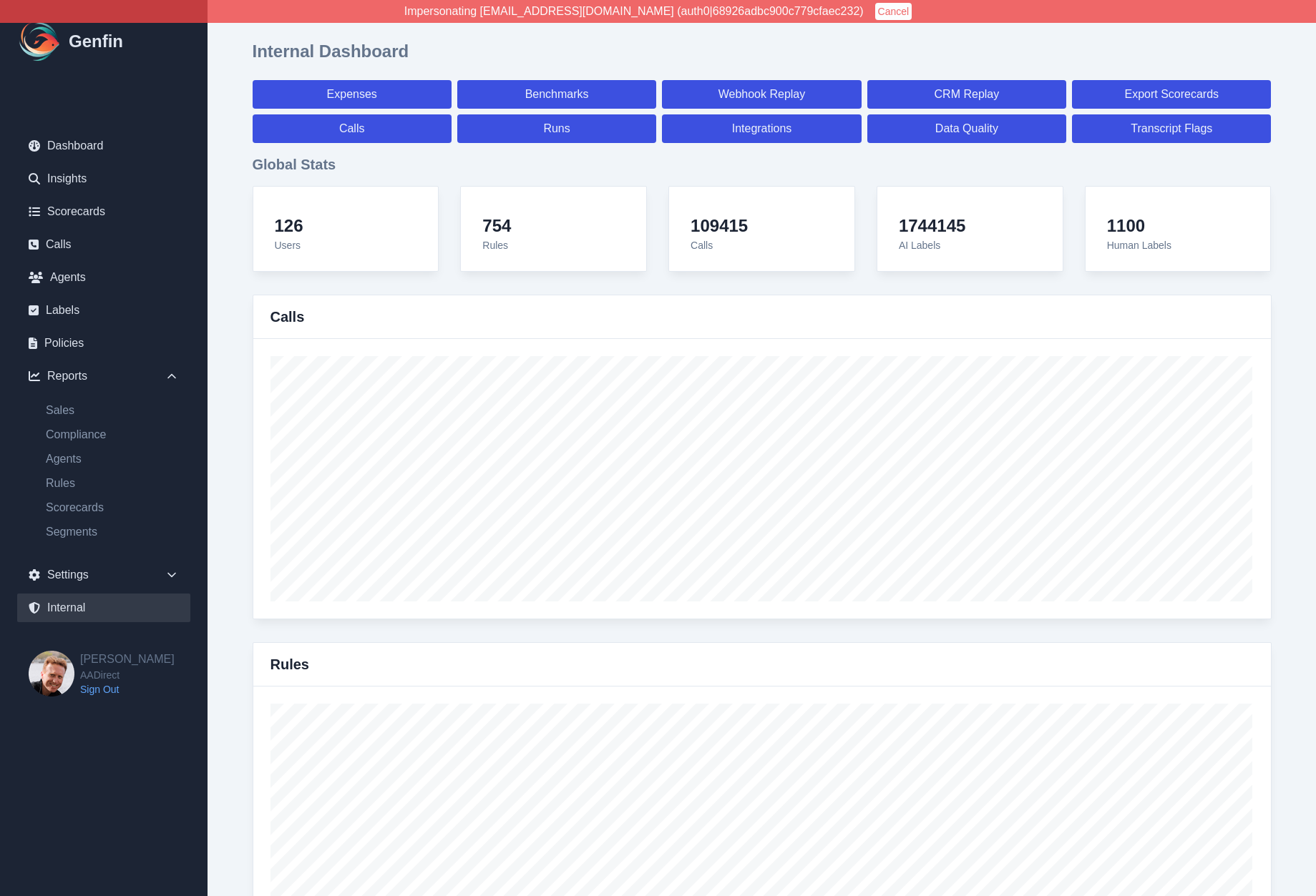
select select "7"
select select "paid"
select select "7"
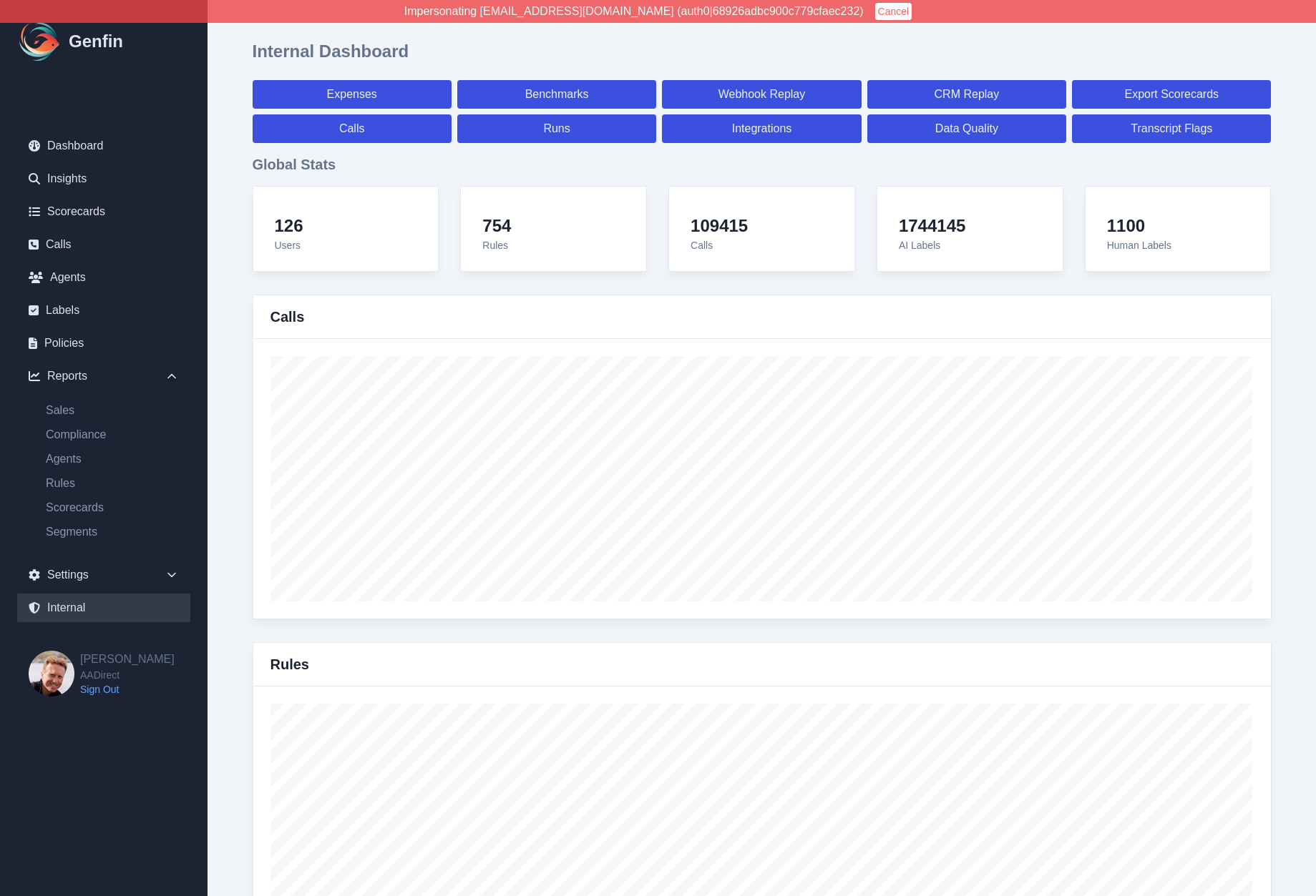
select select "7"
select select "paid"
select select "7"
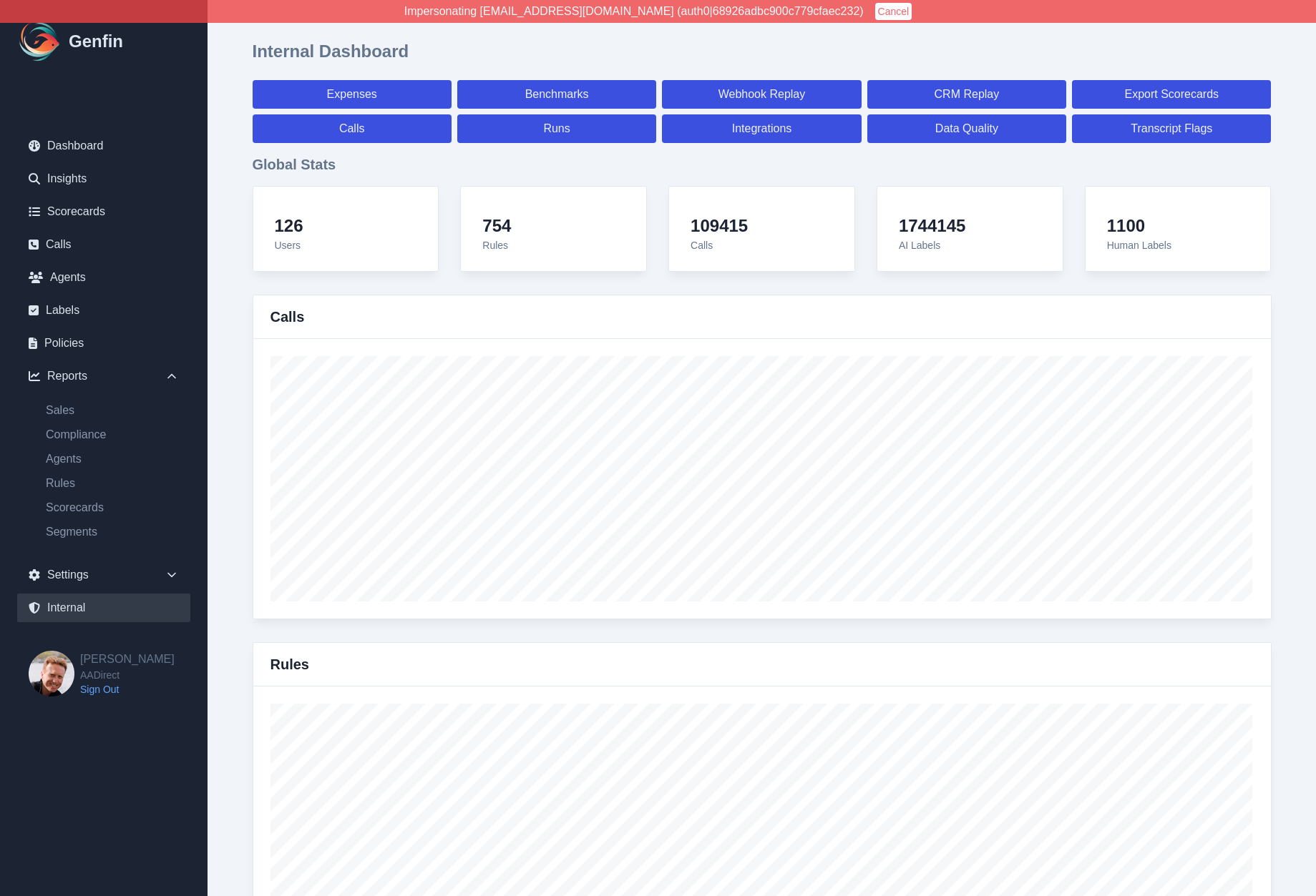
select select "7"
select select "paid"
select select "7"
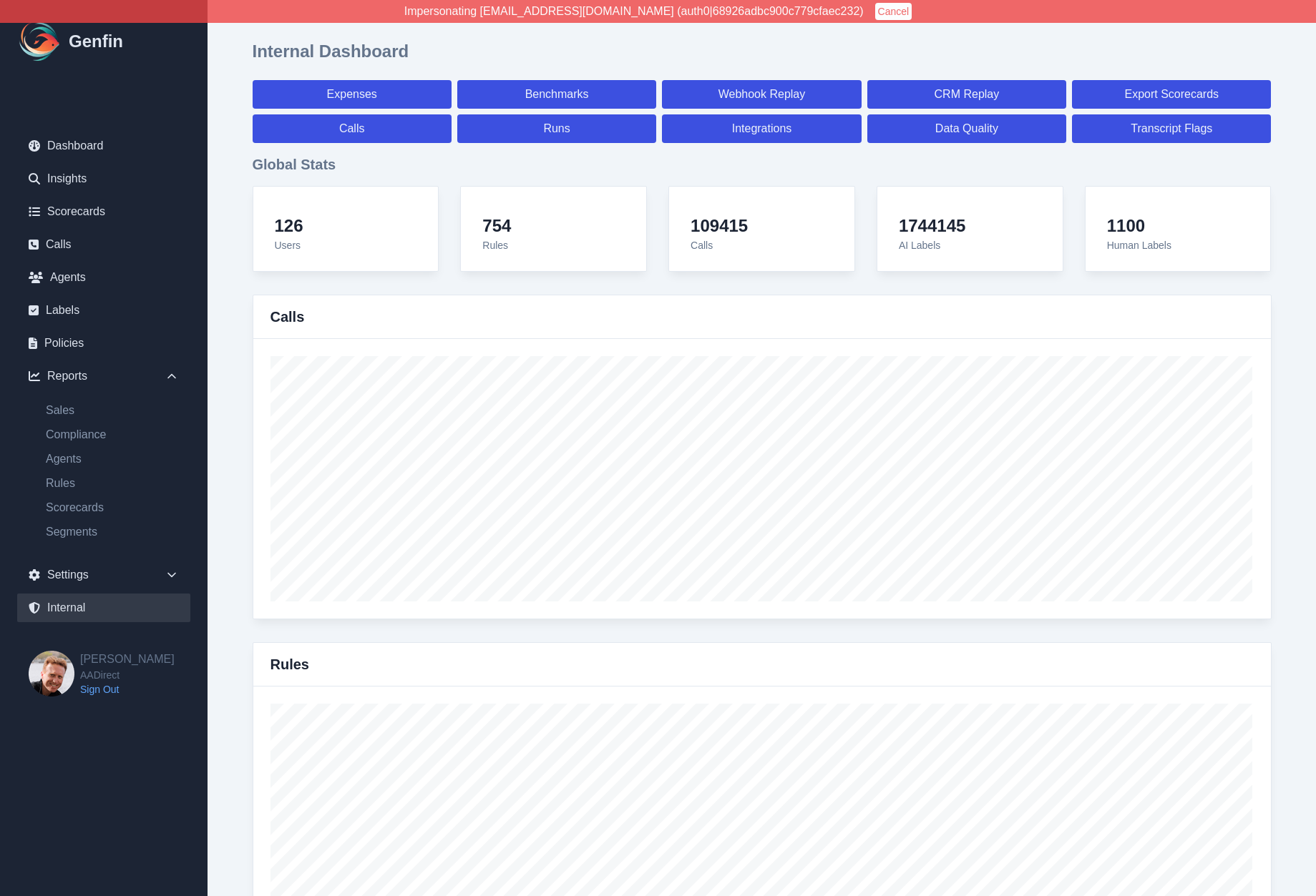
select select "7"
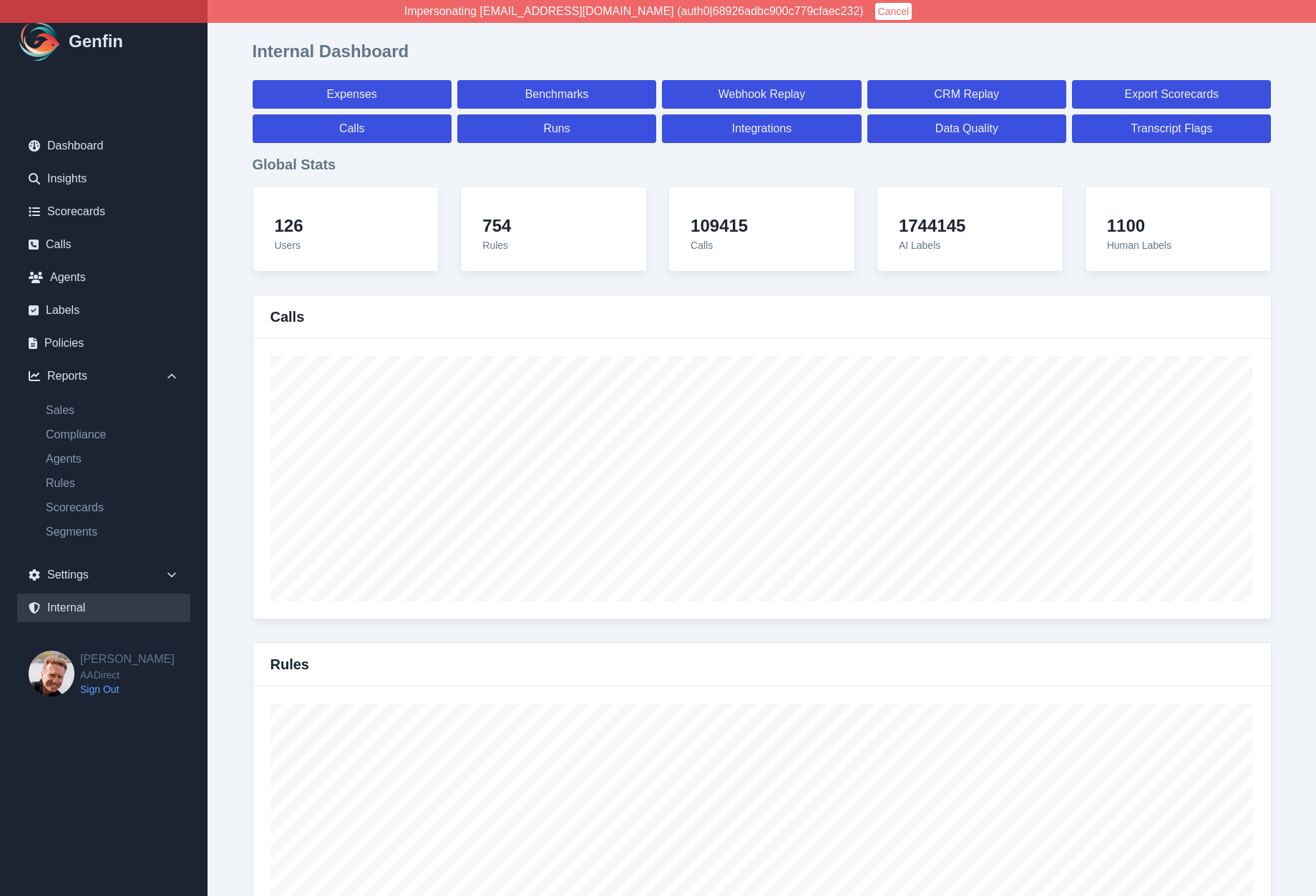
select select "paid"
select select "7"
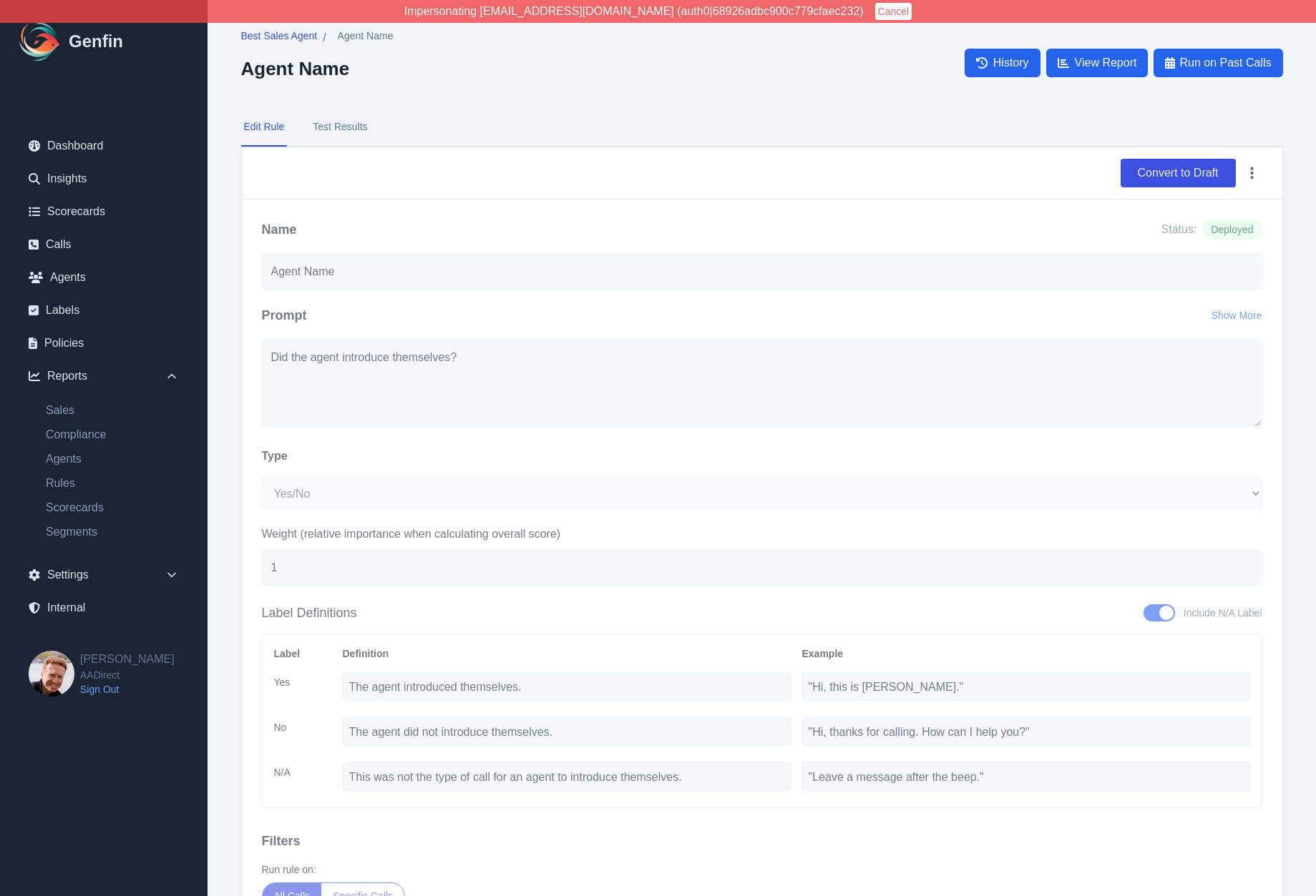
select select "Yes/No"
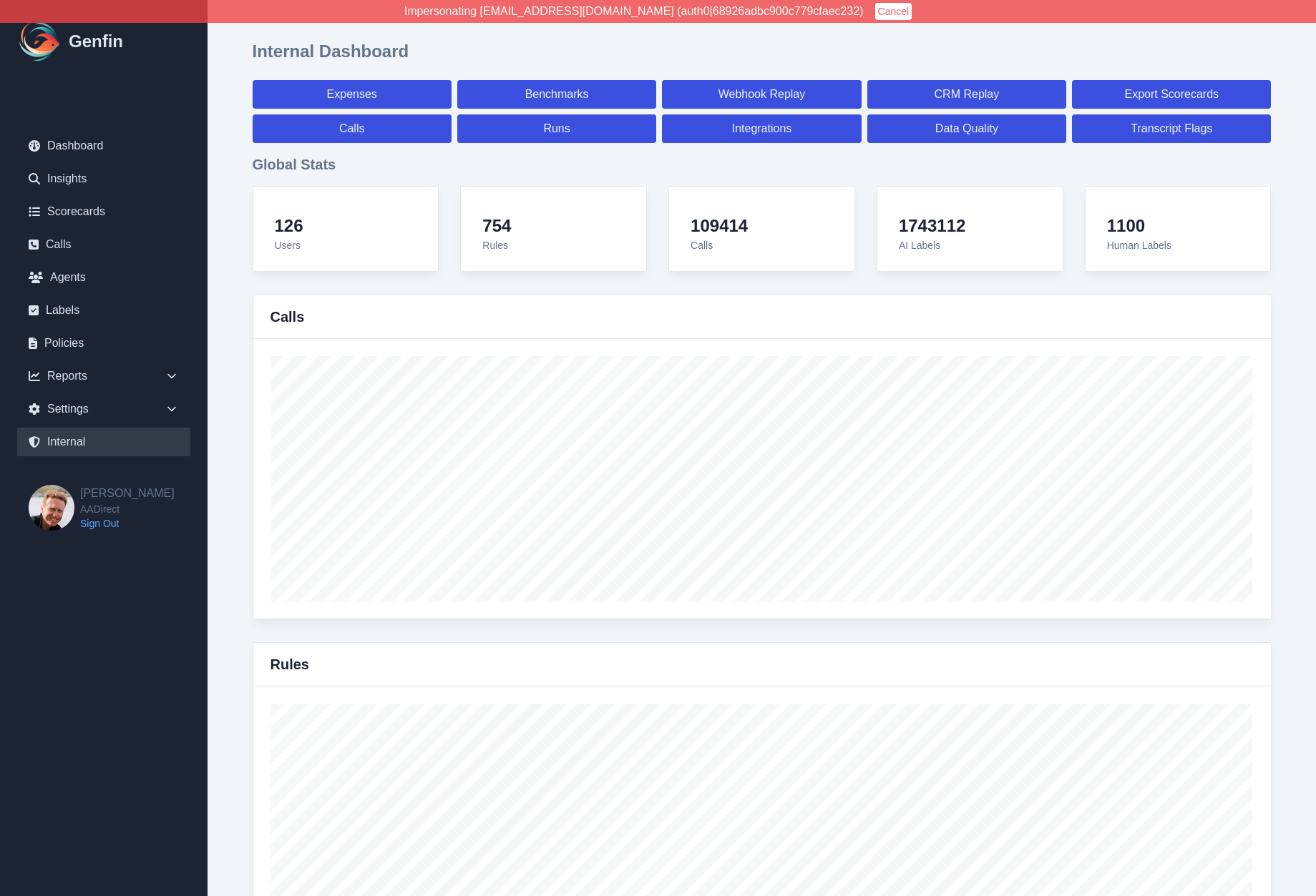
select select "paid"
select select "7"
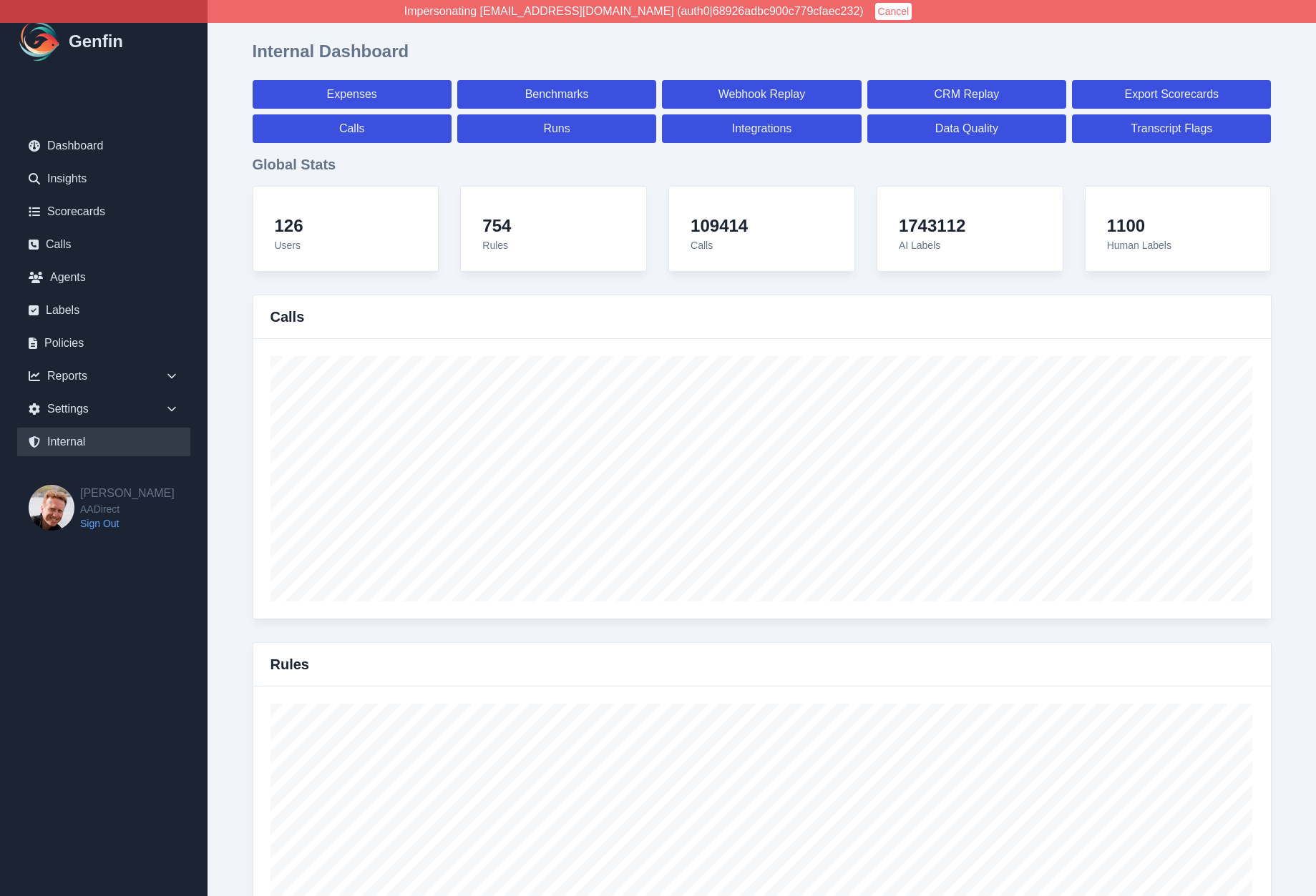
select select "paid"
select select "7"
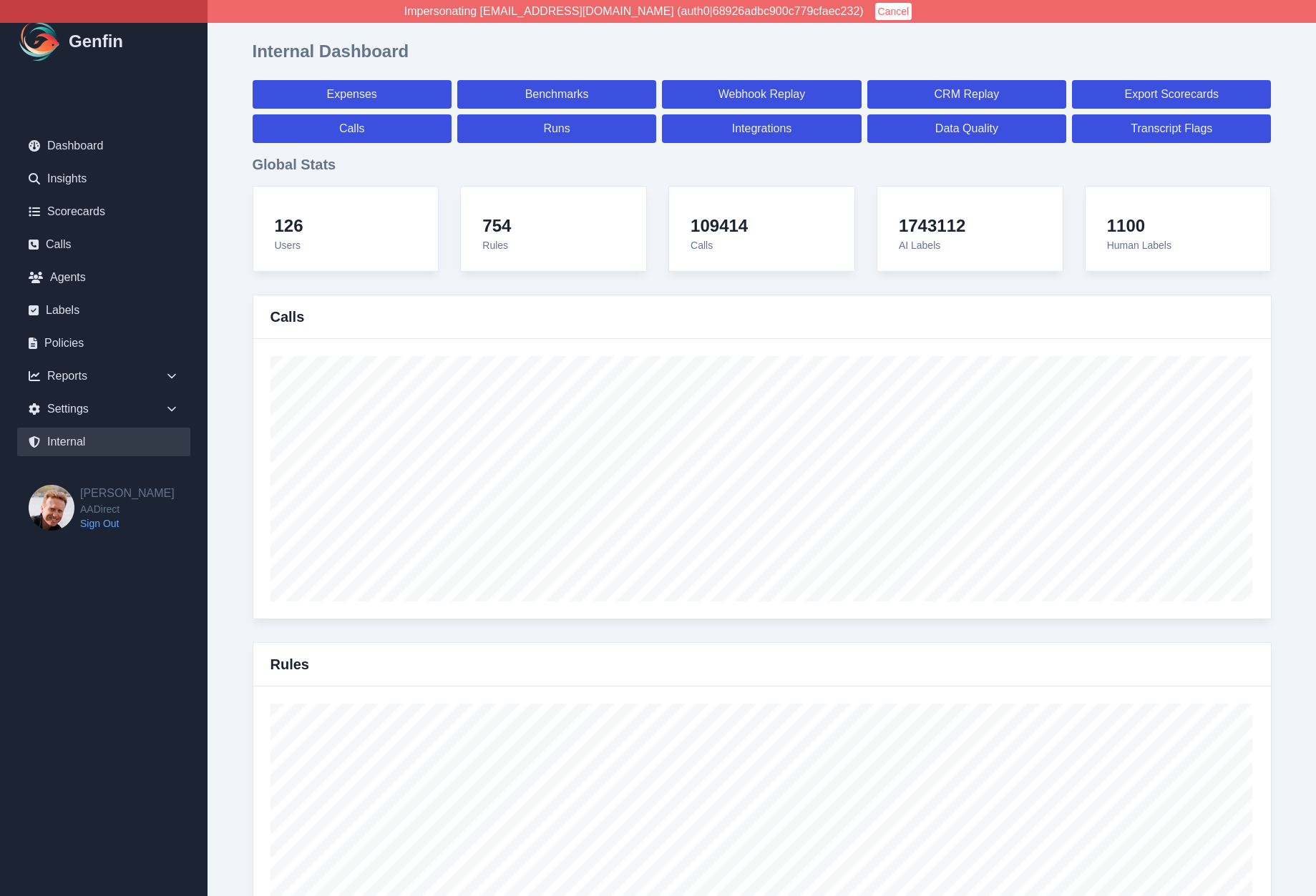
select select "7"
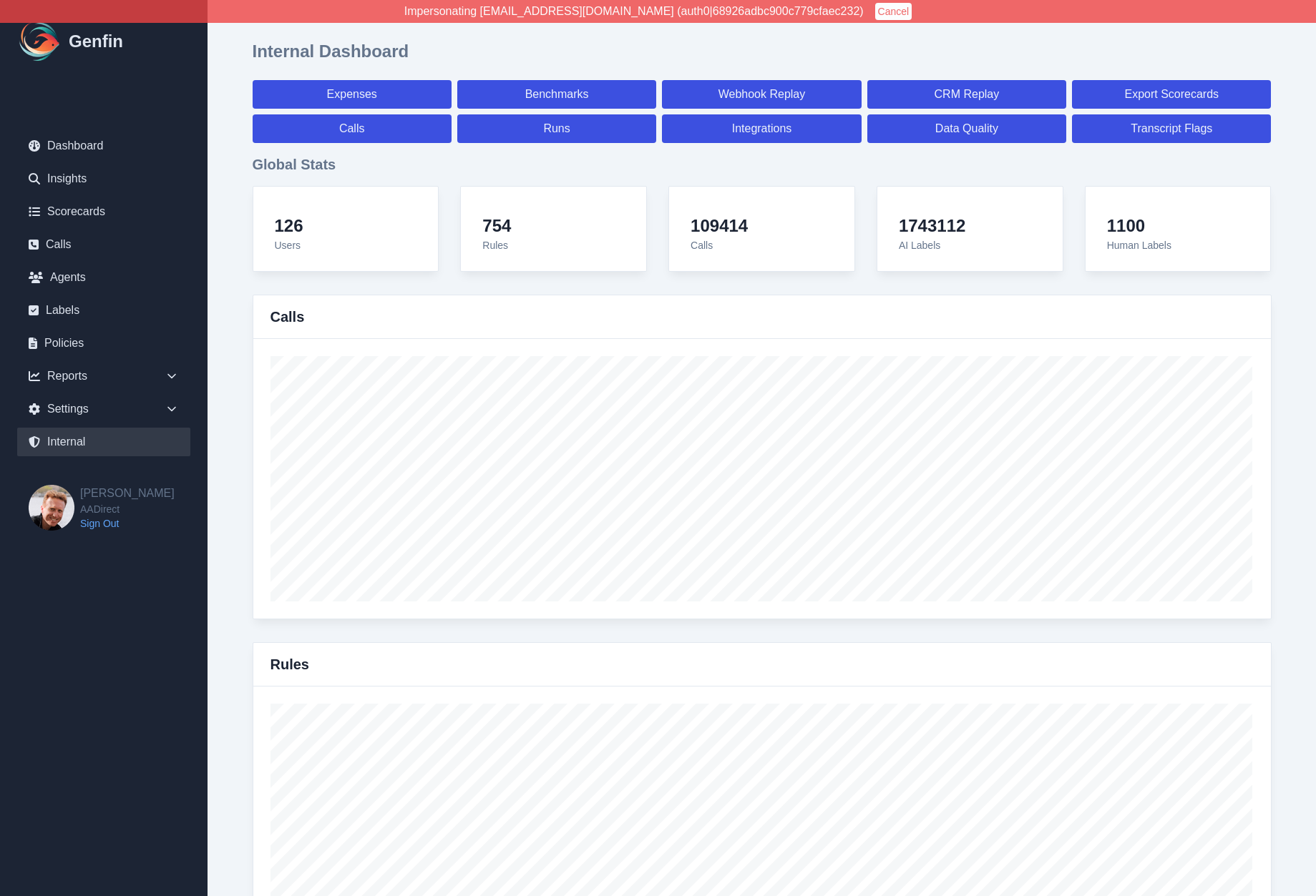
select select "7"
select select "paid"
select select "7"
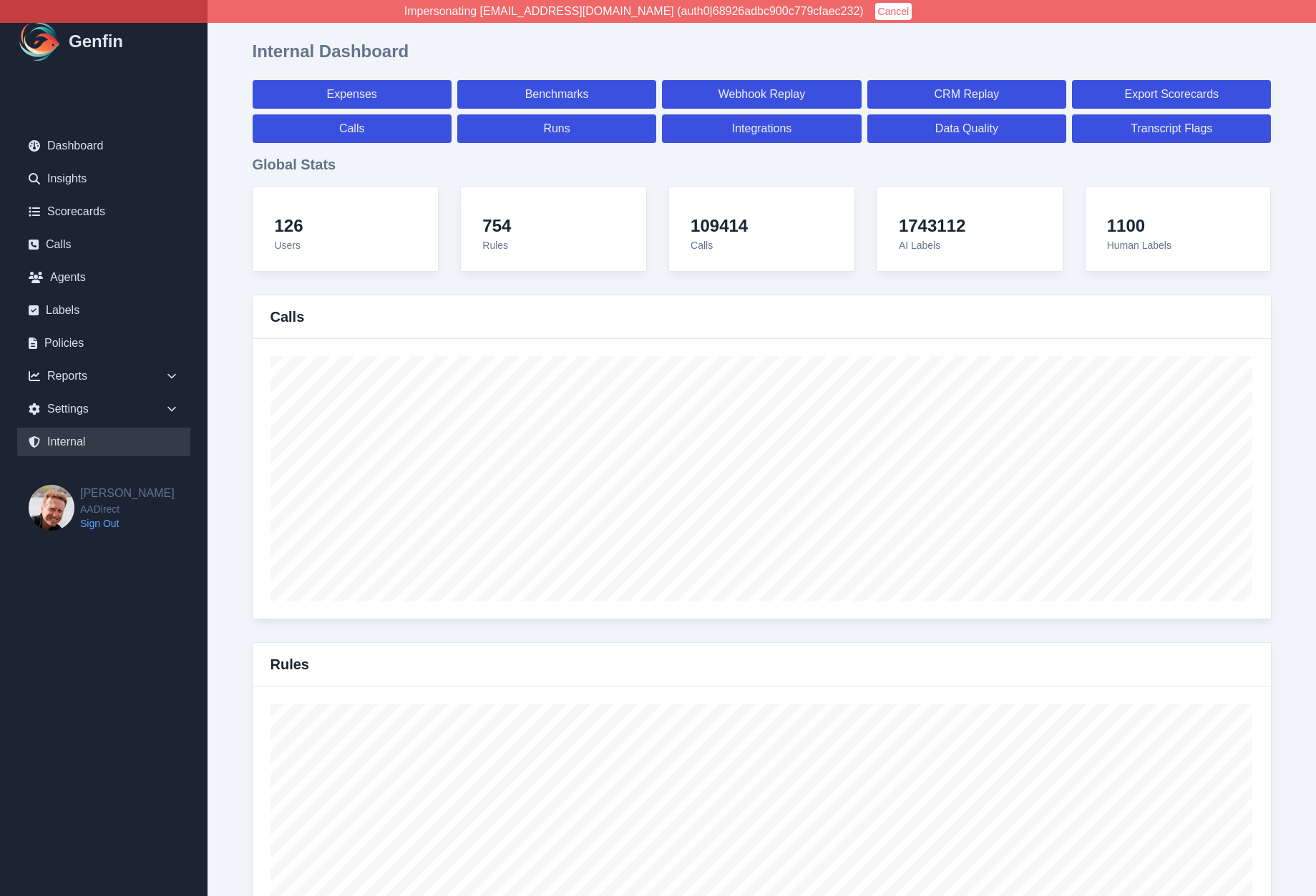
select select "7"
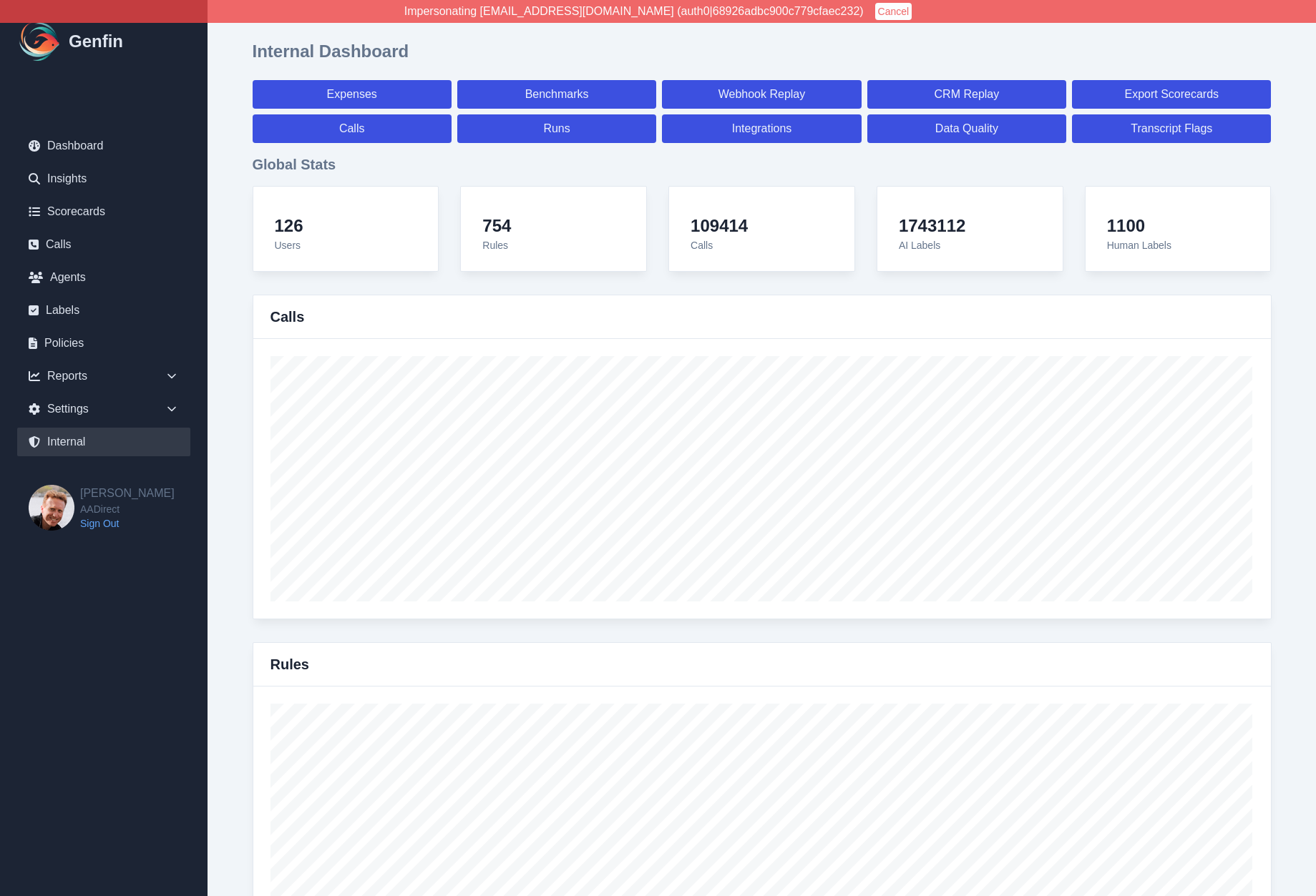
select select "7"
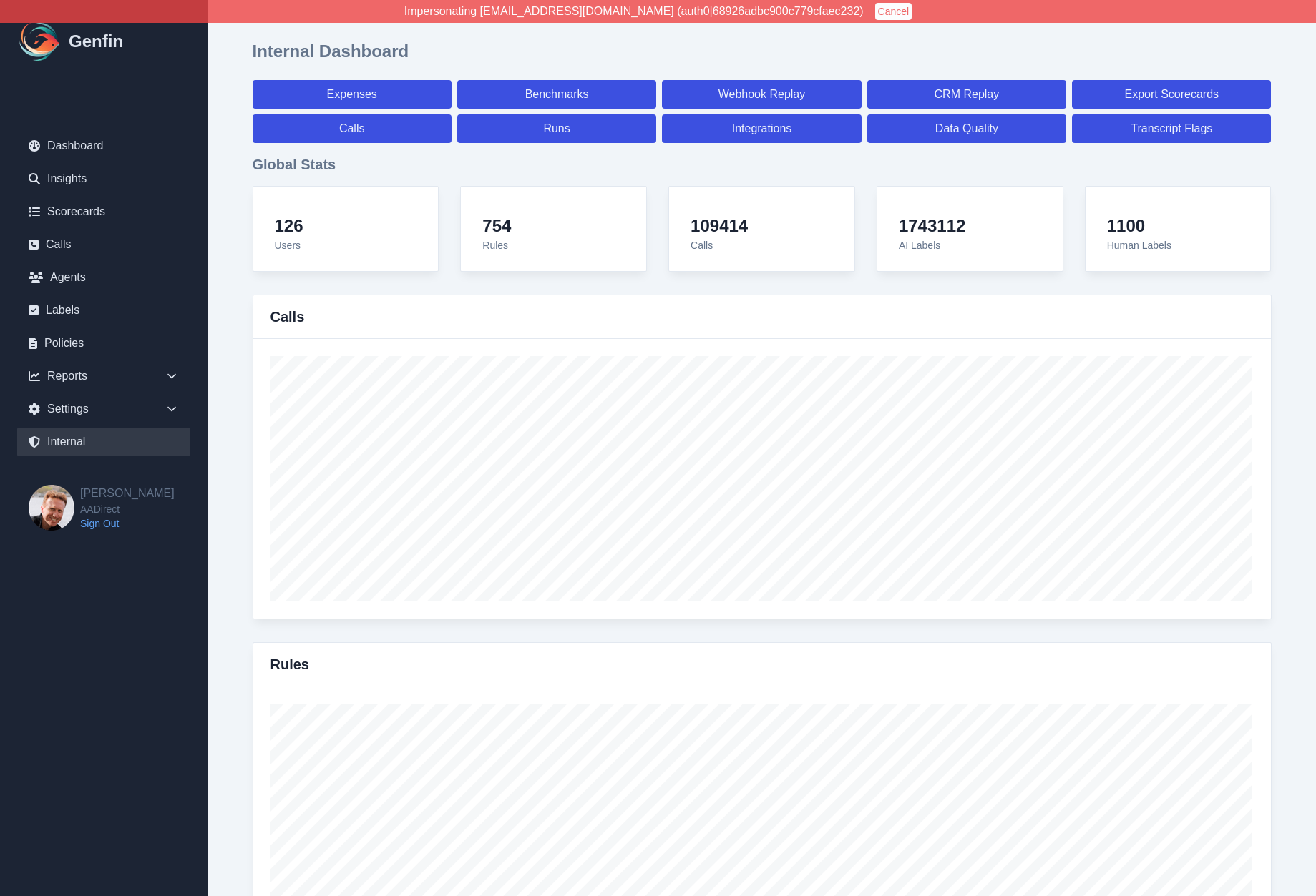
select select "7"
select select "paid"
select select "7"
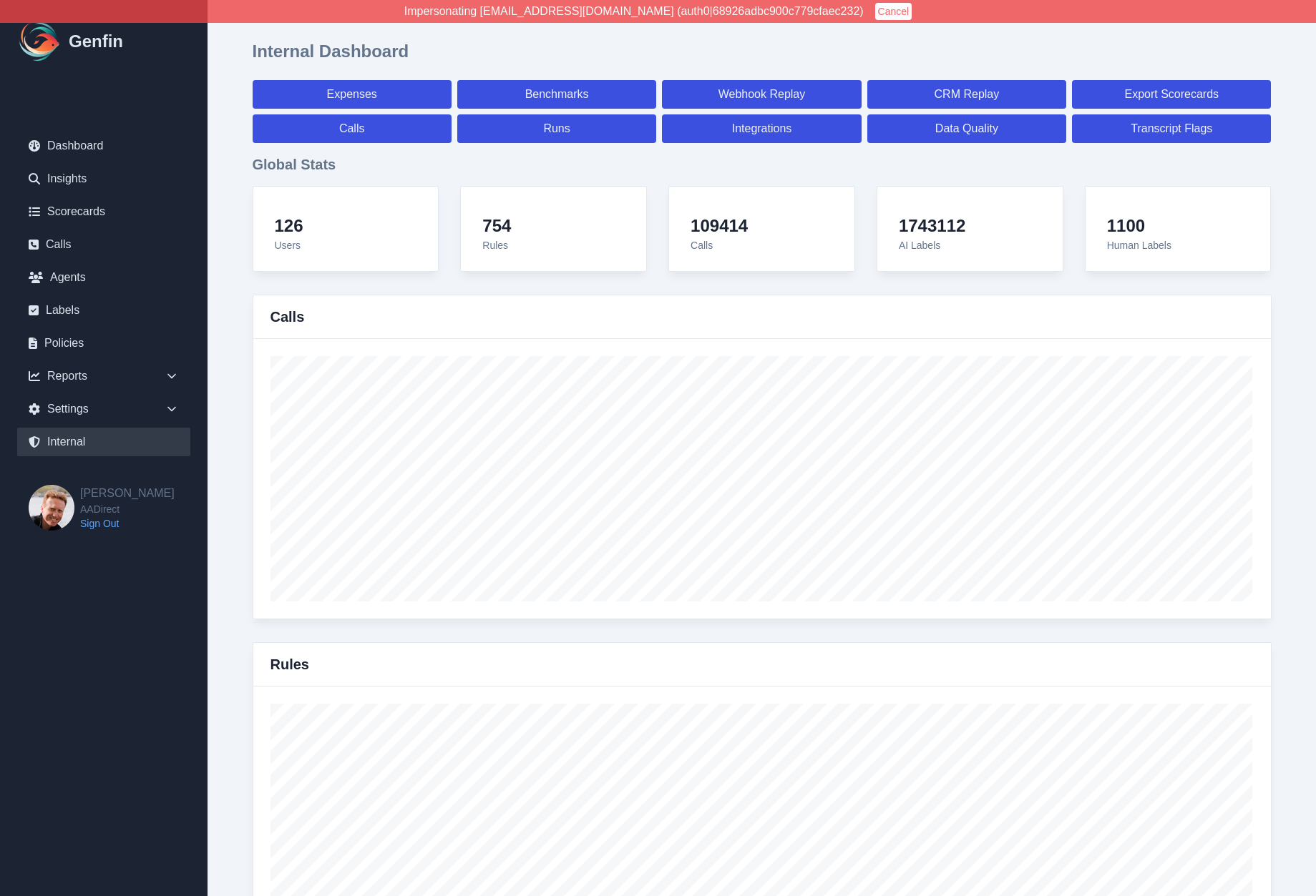
select select "7"
select select "paid"
select select "7"
select select "paid"
select select "7"
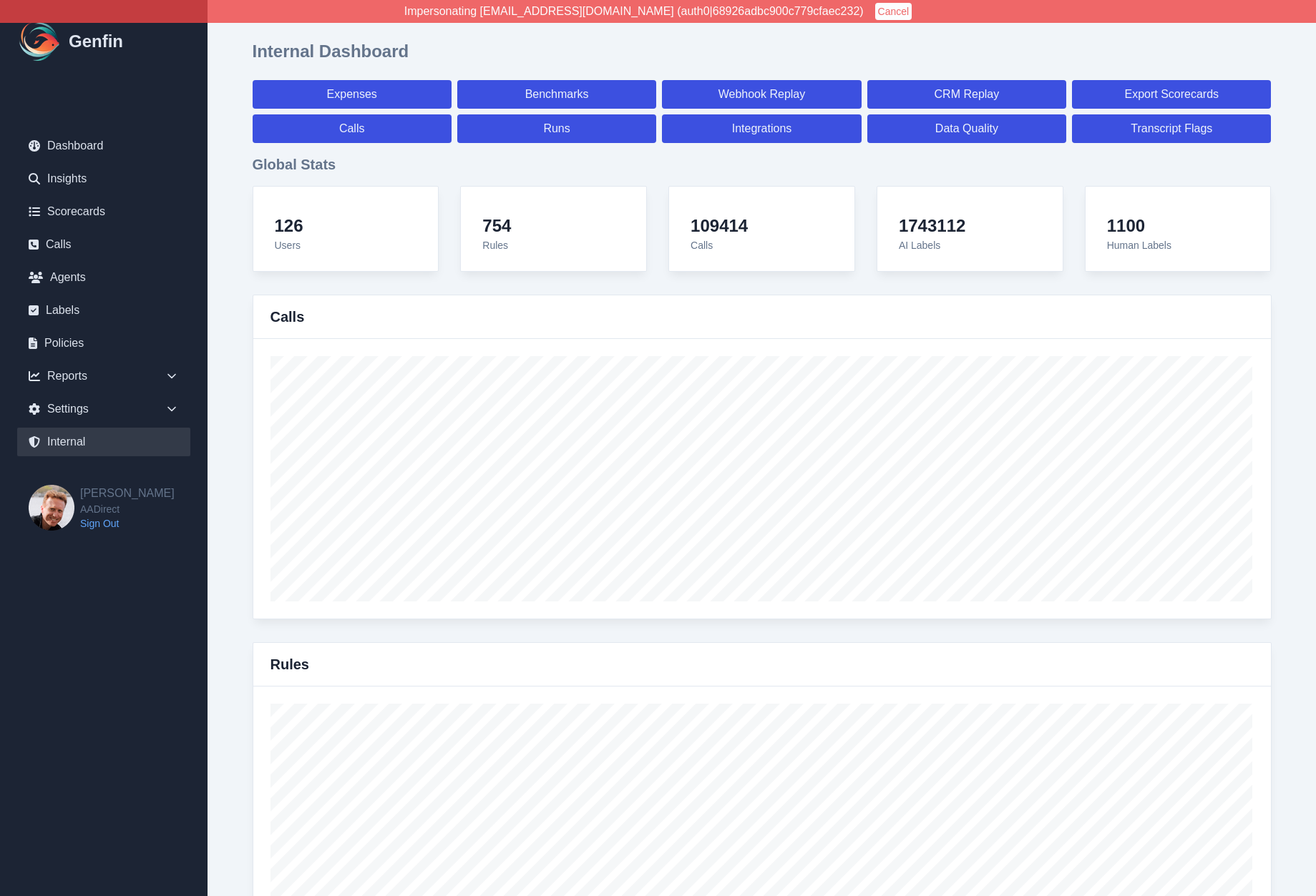
select select "paid"
select select "7"
select select "paid"
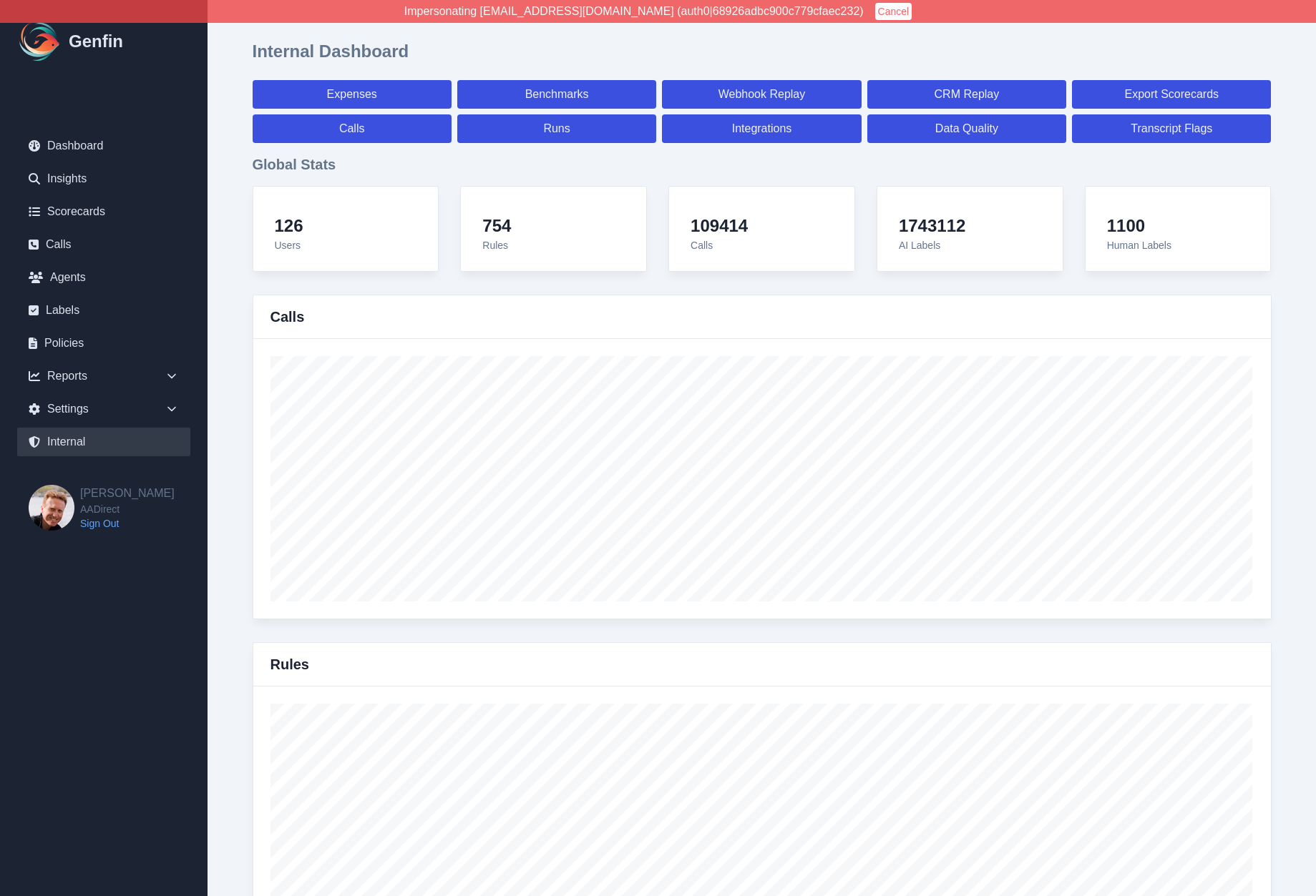
select select "7"
select select "paid"
select select "7"
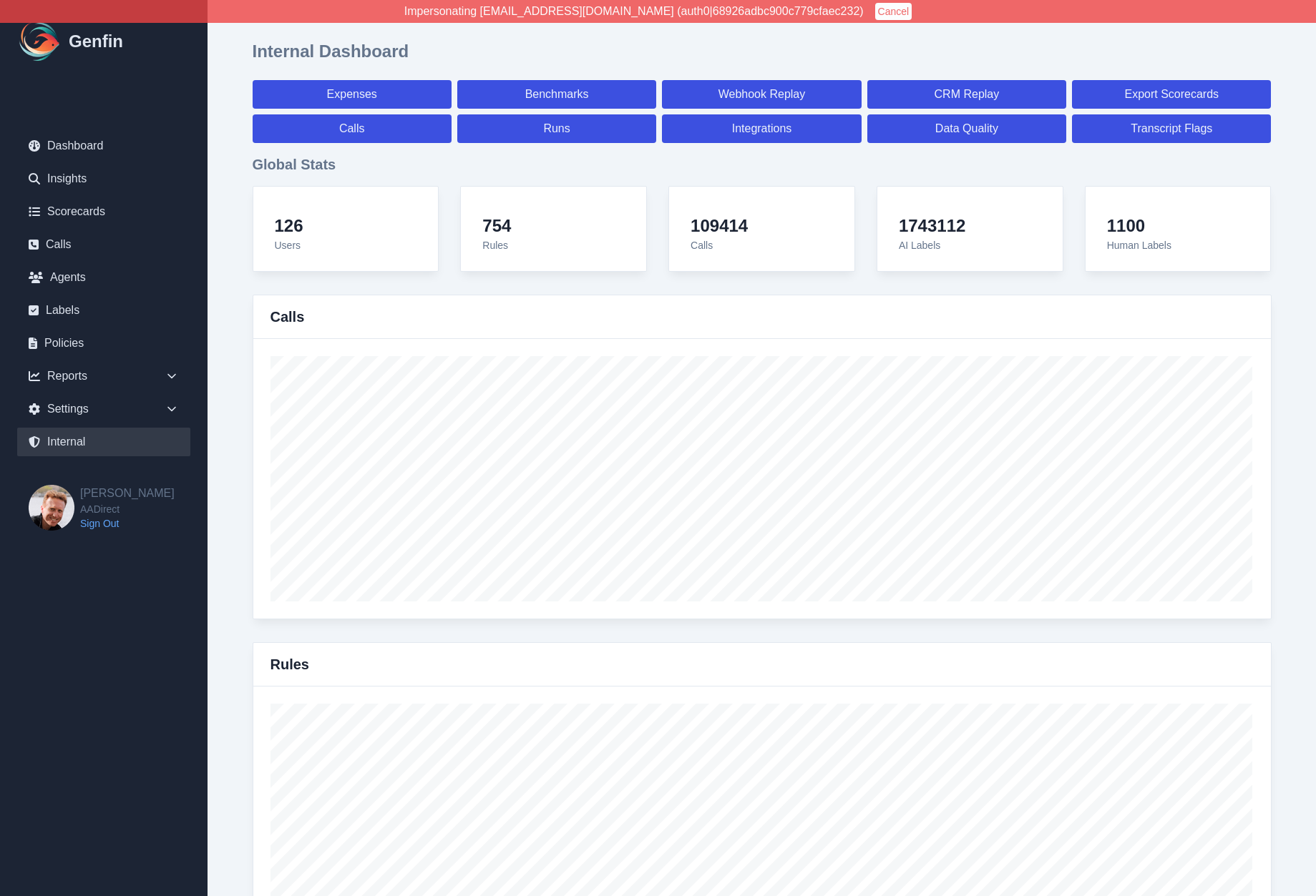
select select "7"
select select "paid"
select select "7"
select select "paid"
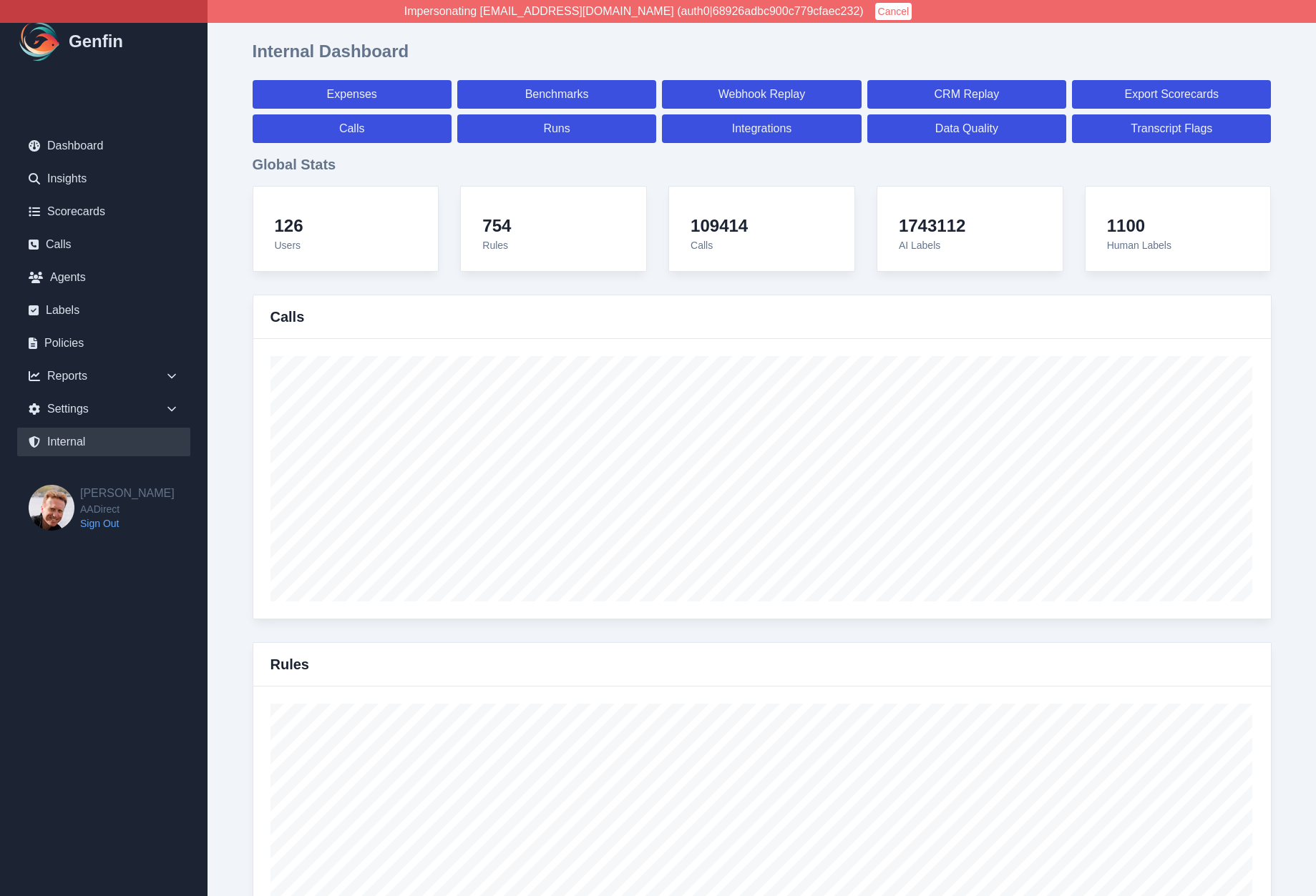
select select "7"
select select "paid"
select select "7"
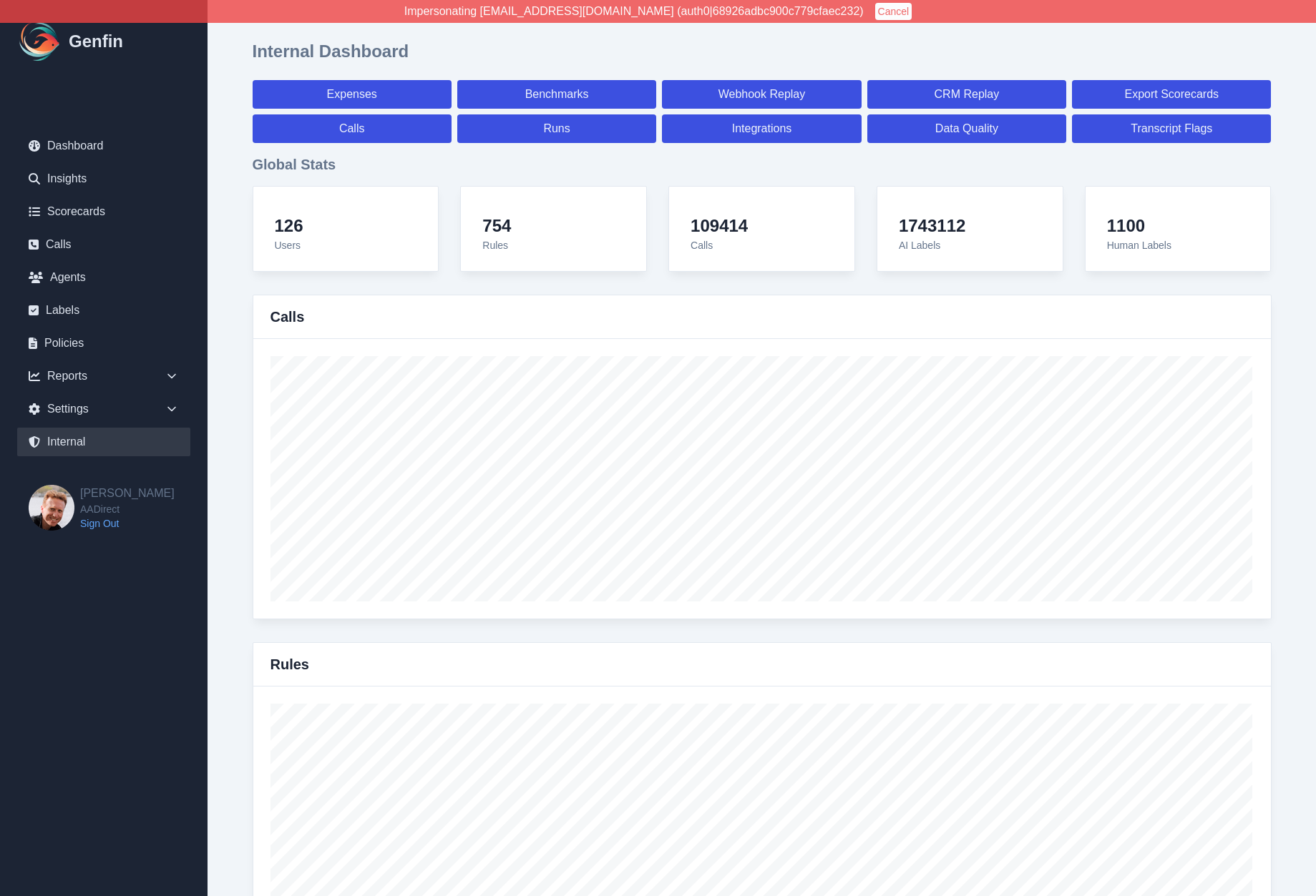
select select "7"
select select "paid"
select select "7"
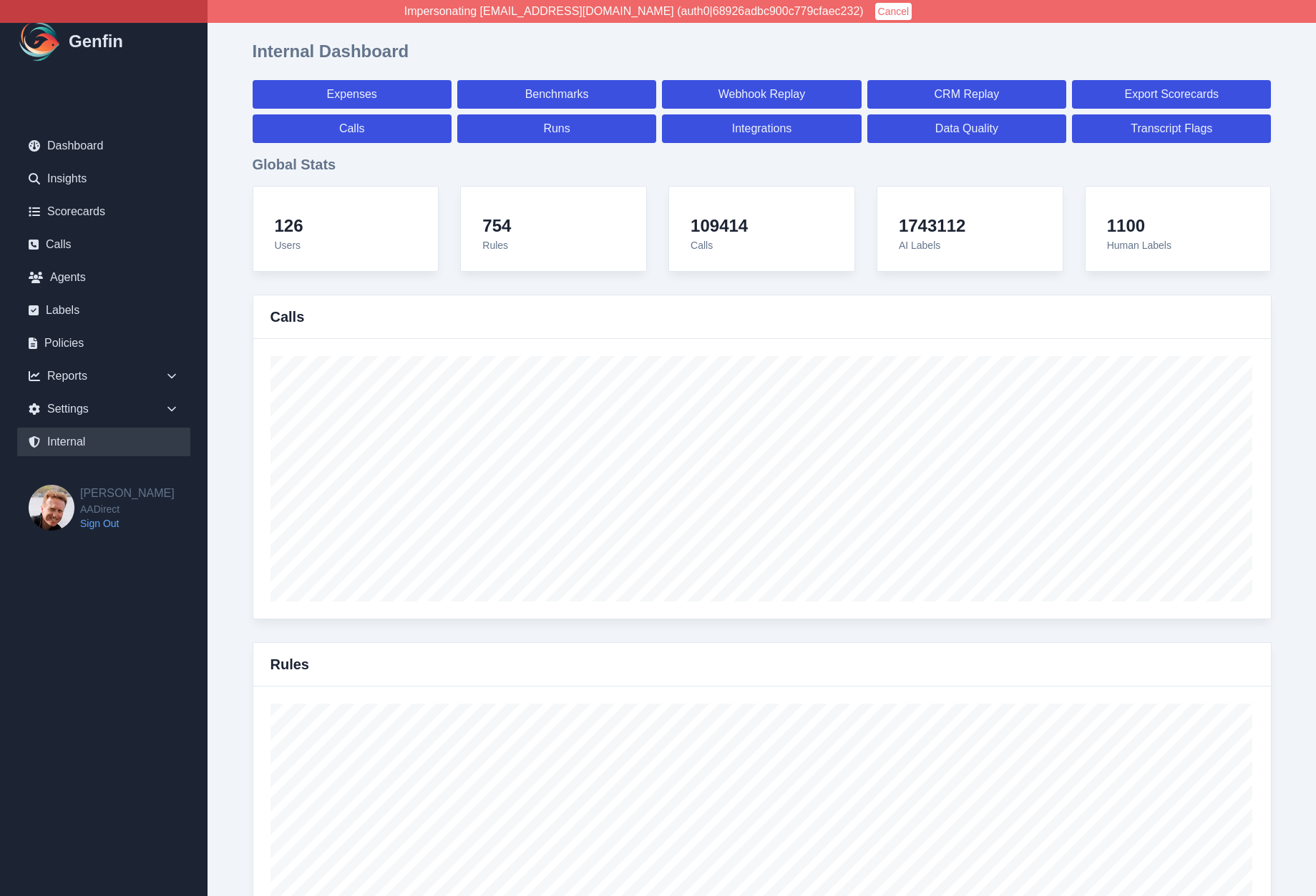
select select "7"
select select "paid"
select select "7"
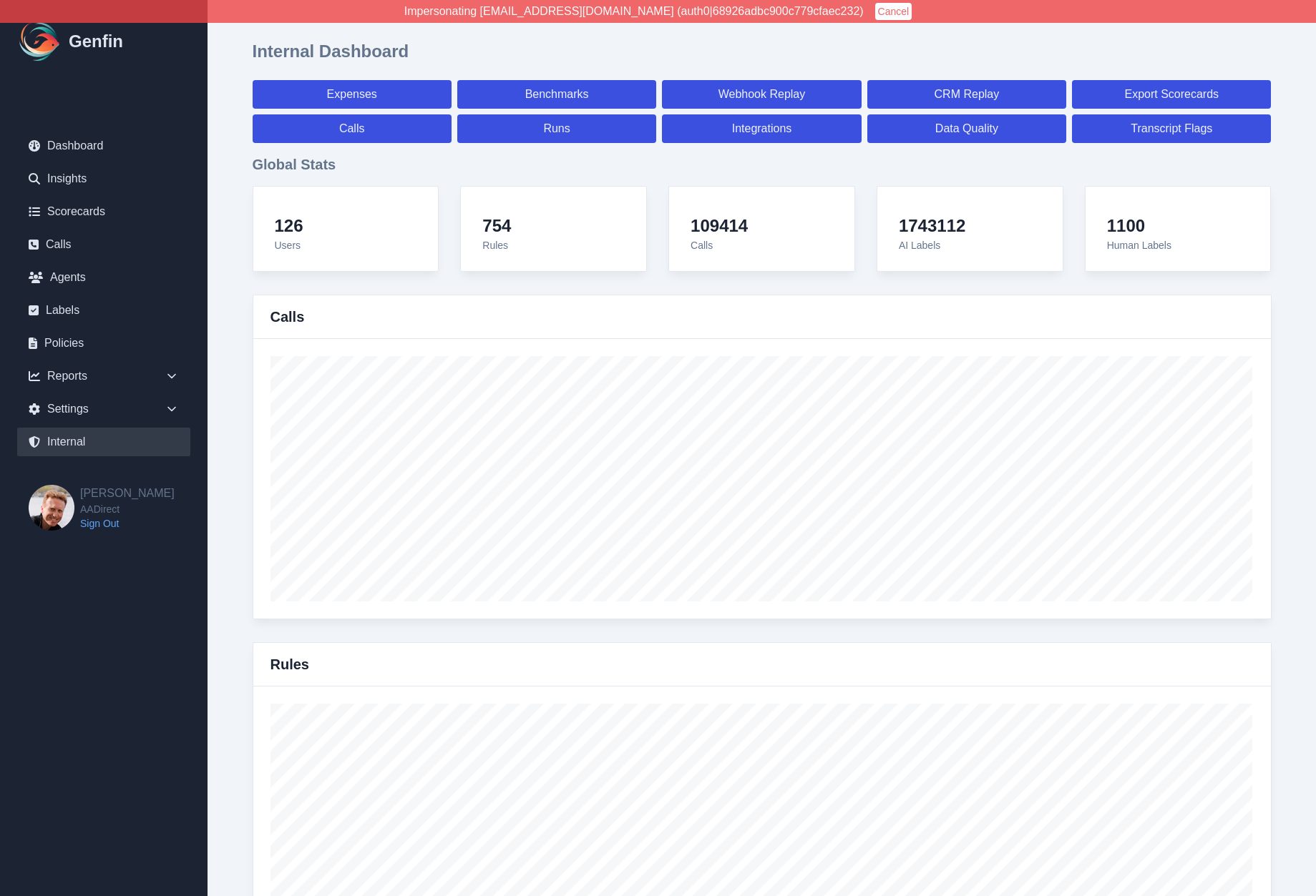
select select "7"
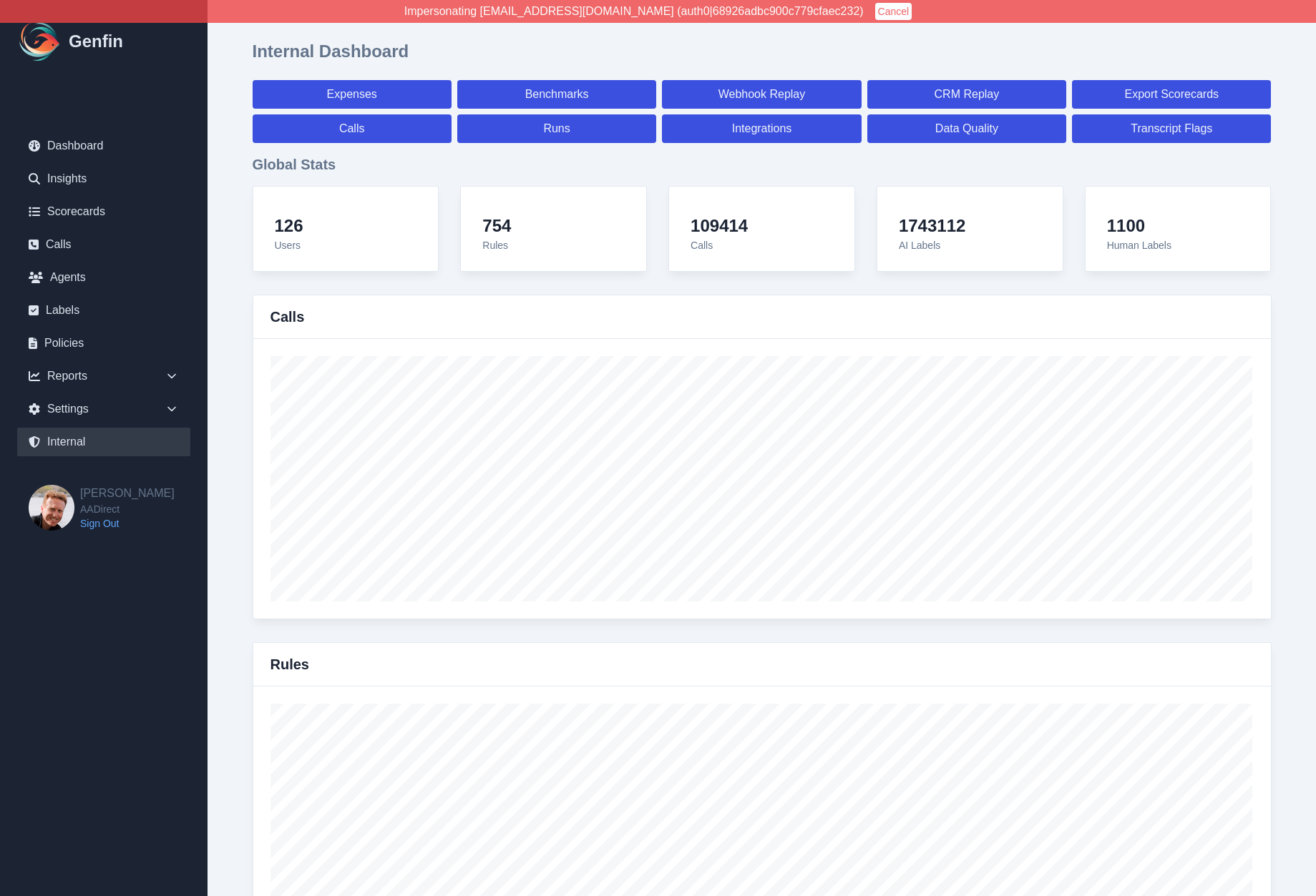
select select "paid"
select select "7"
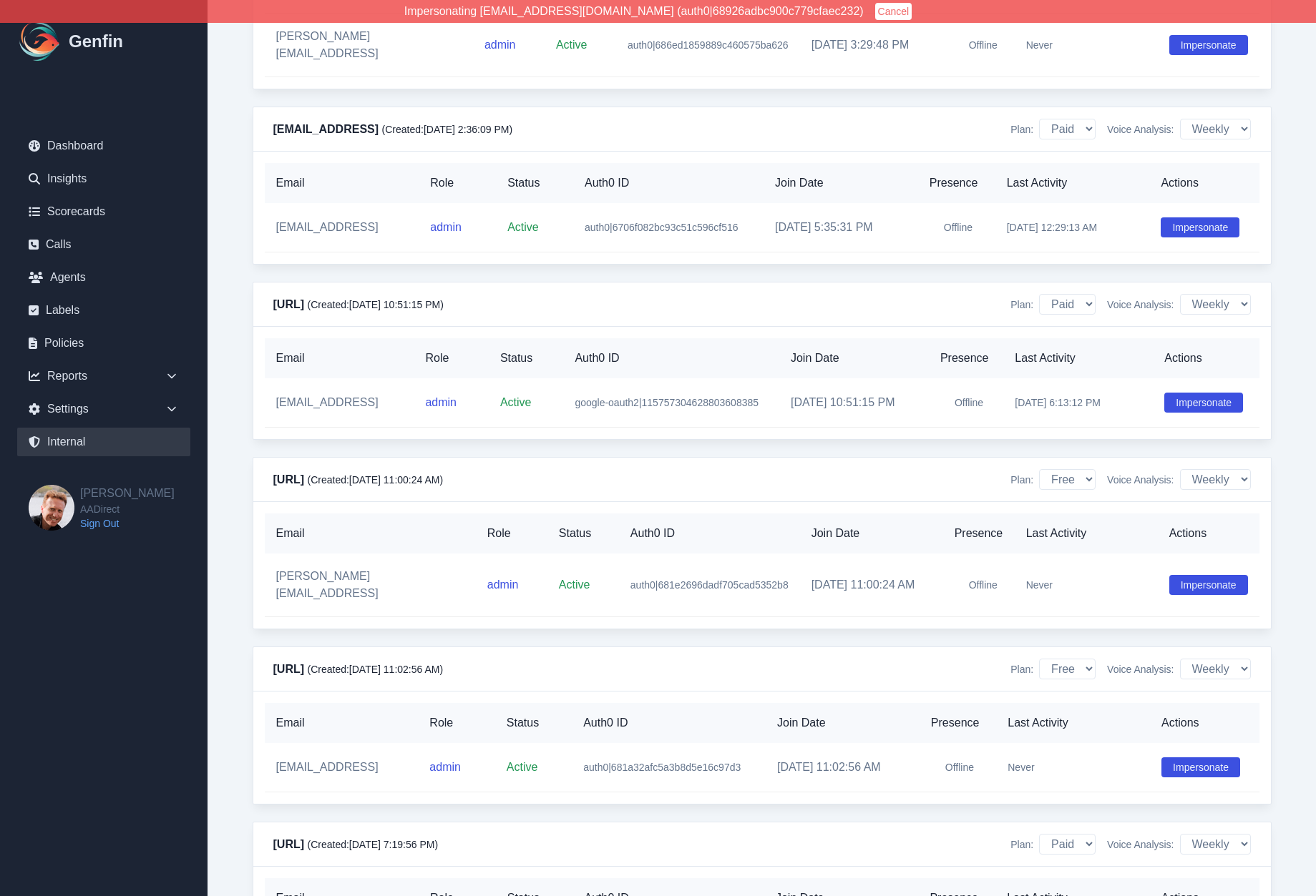
scroll to position [10229, 0]
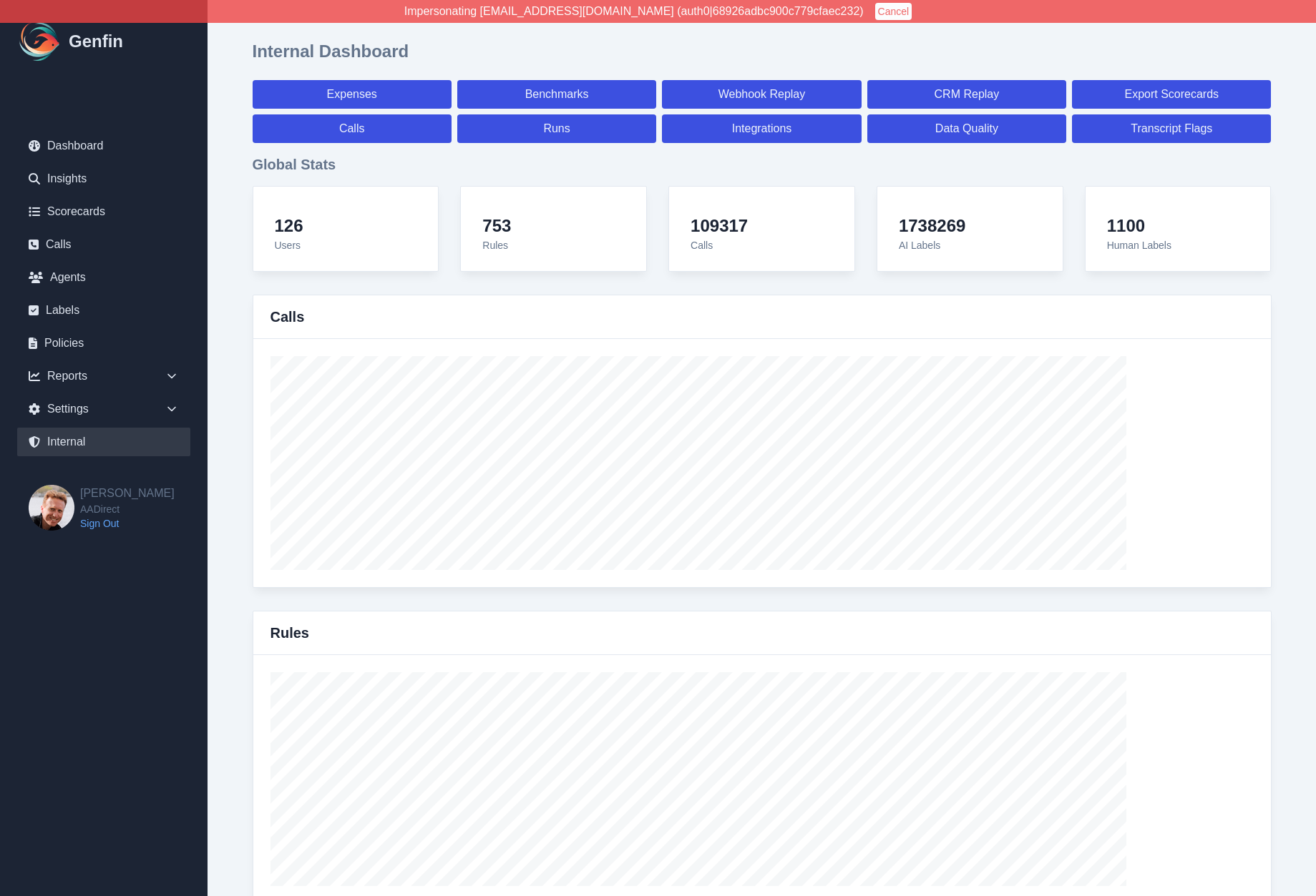
select select "paid"
select select "7"
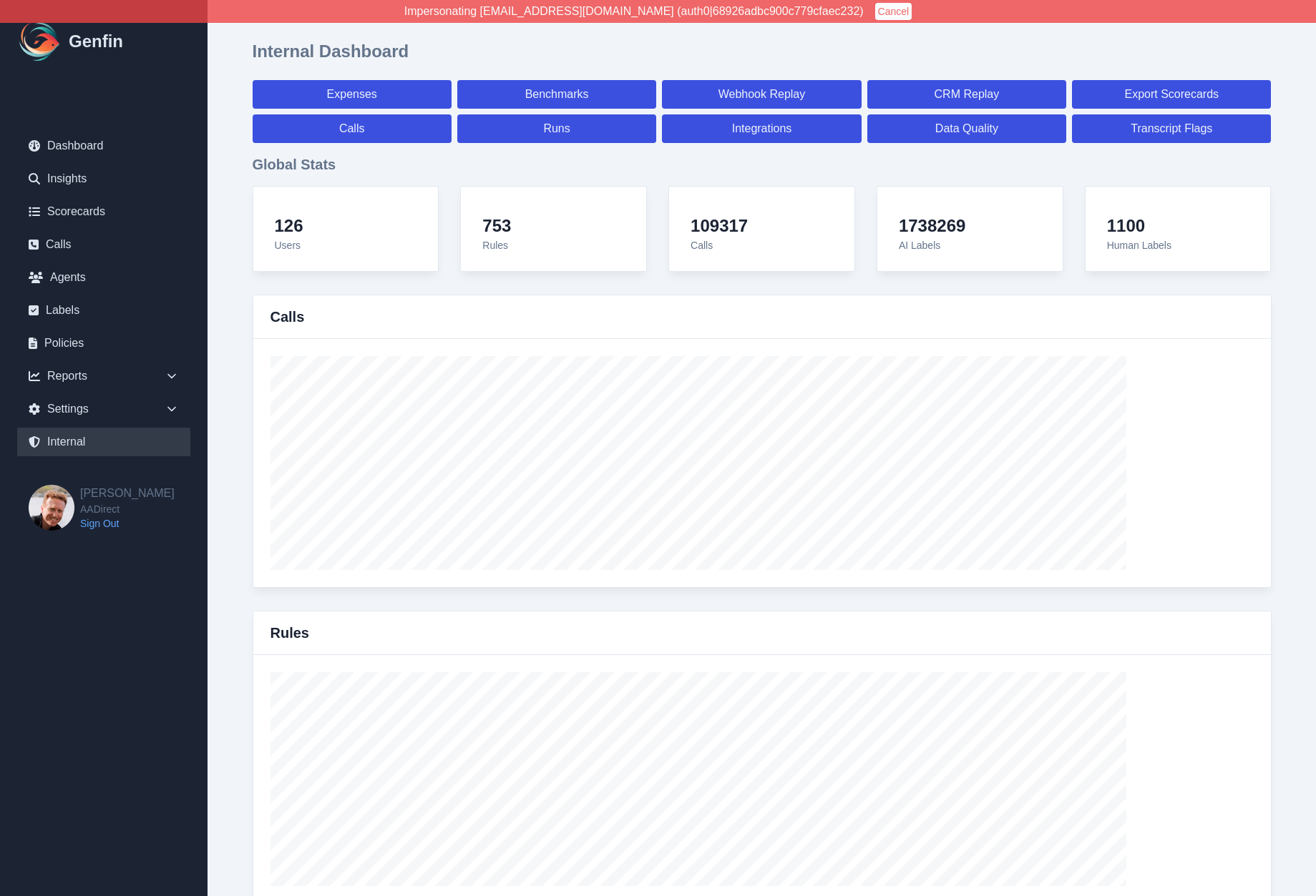
select select "paid"
select select "7"
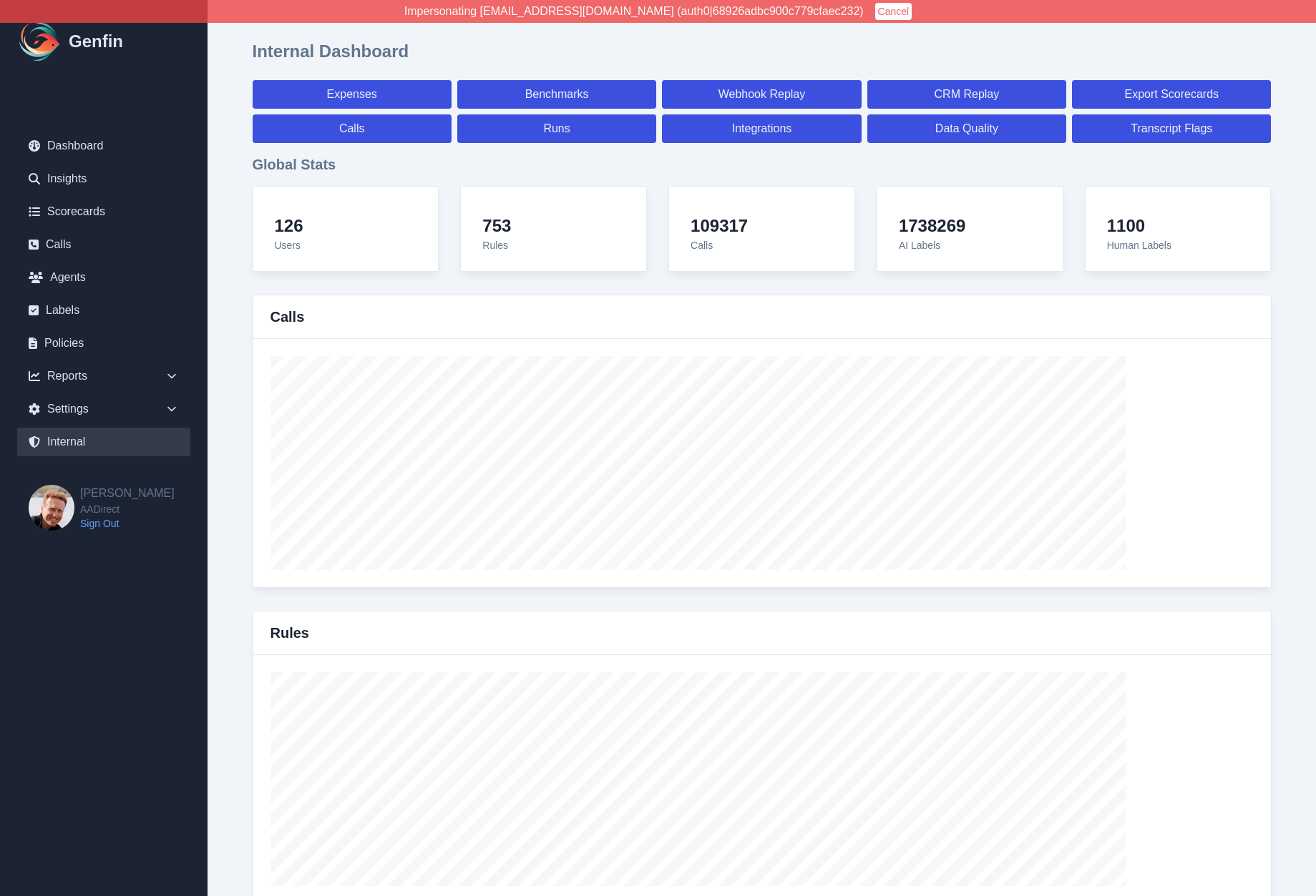
select select "7"
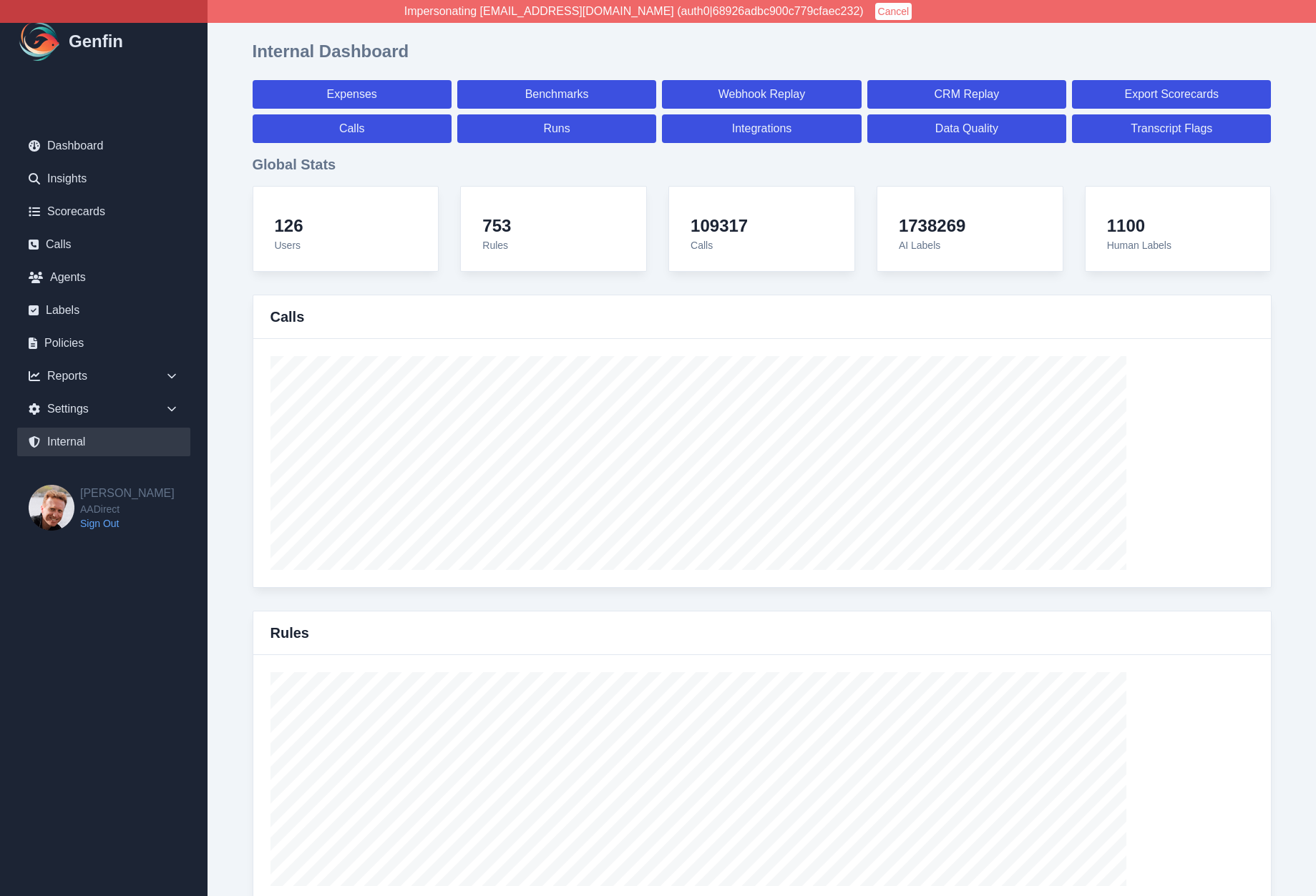
select select "7"
select select "paid"
select select "7"
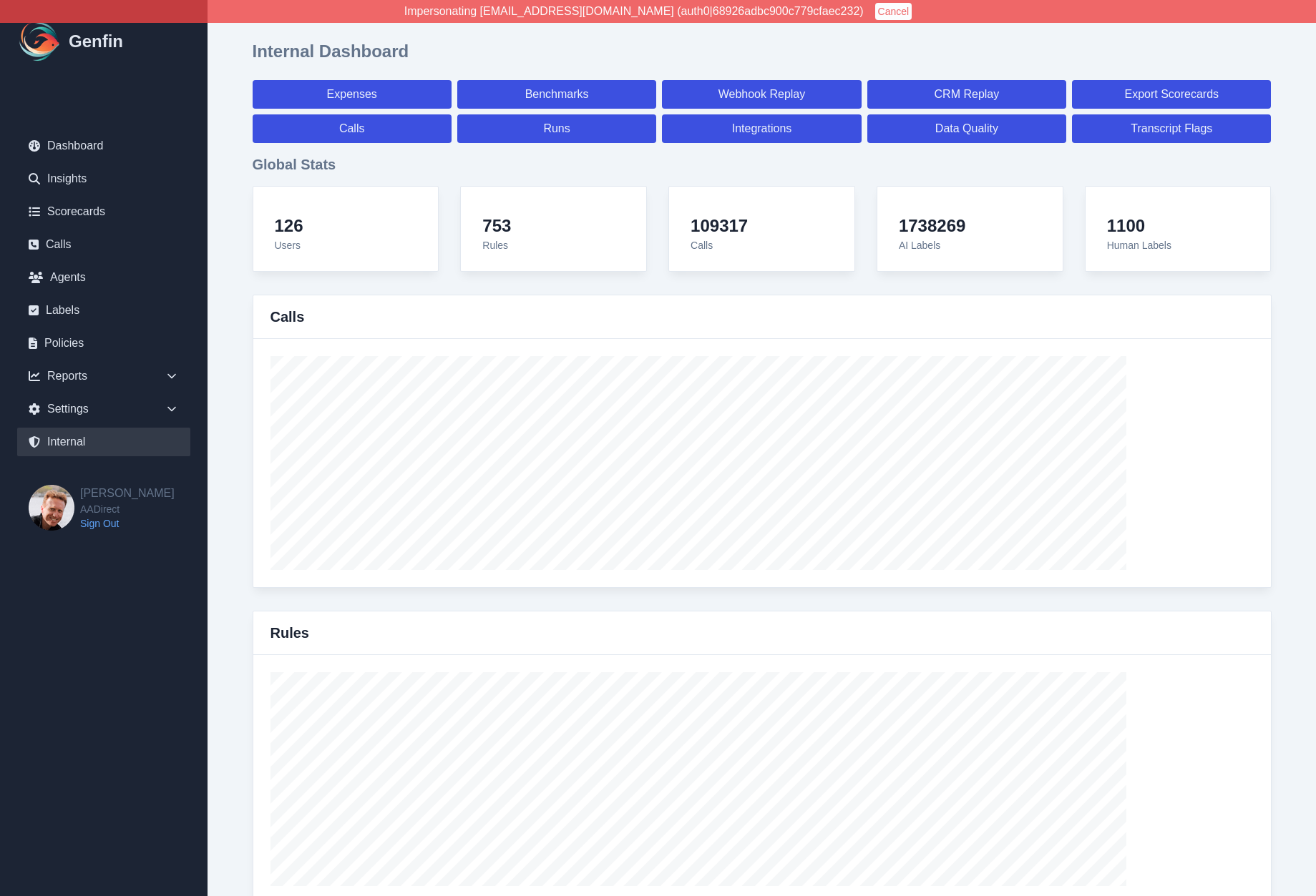
select select "7"
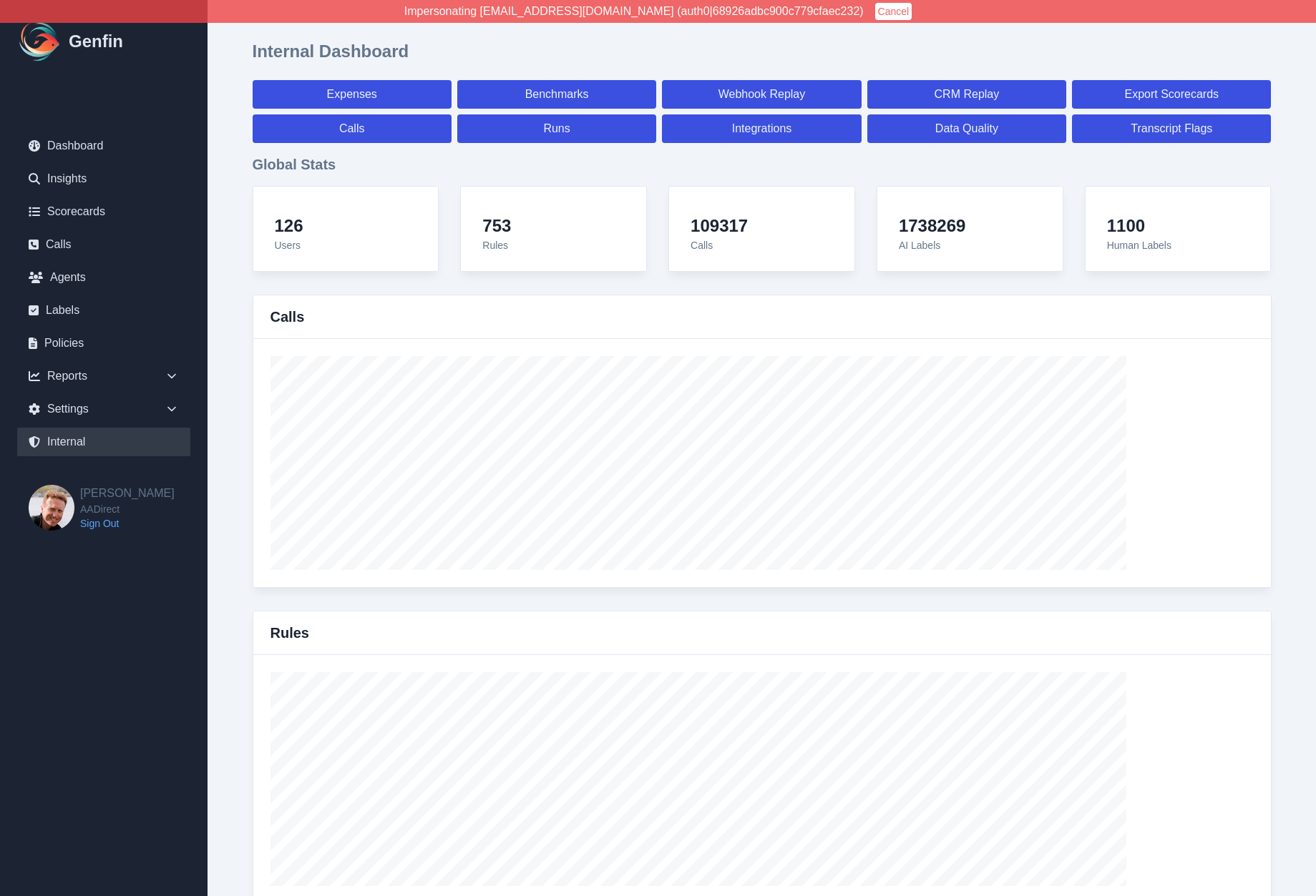
select select "7"
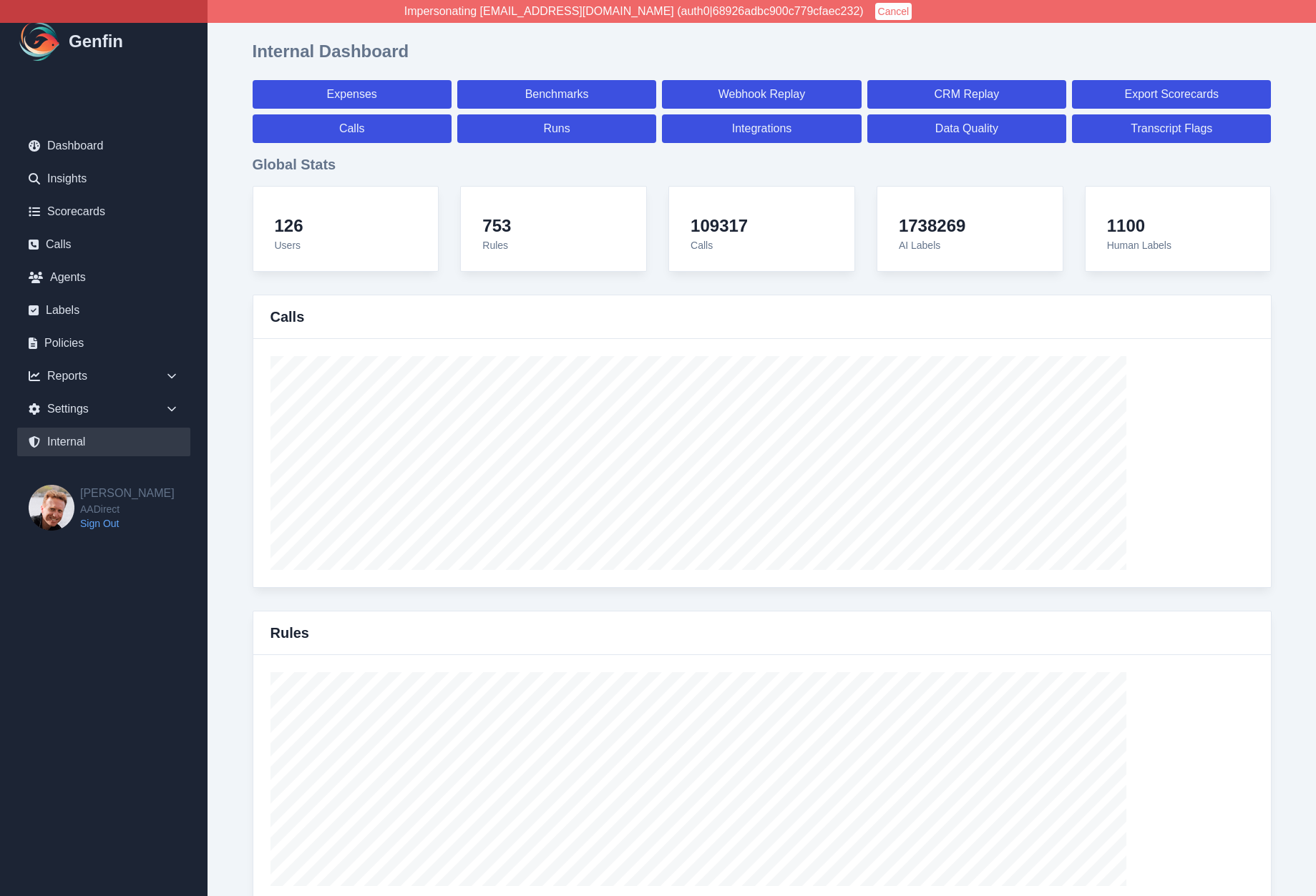
select select "7"
select select "paid"
select select "7"
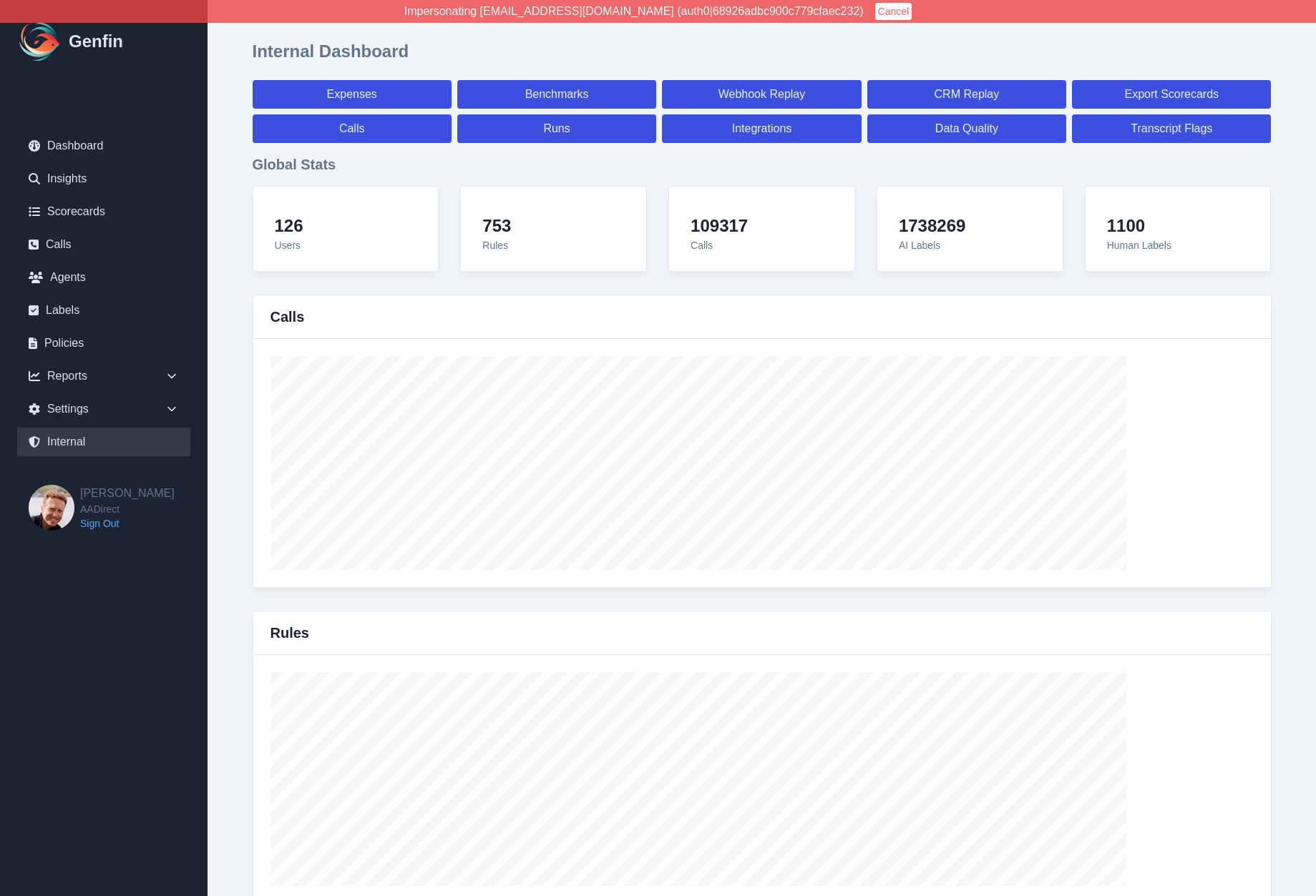
select select "7"
select select "paid"
select select "7"
select select "paid"
select select "7"
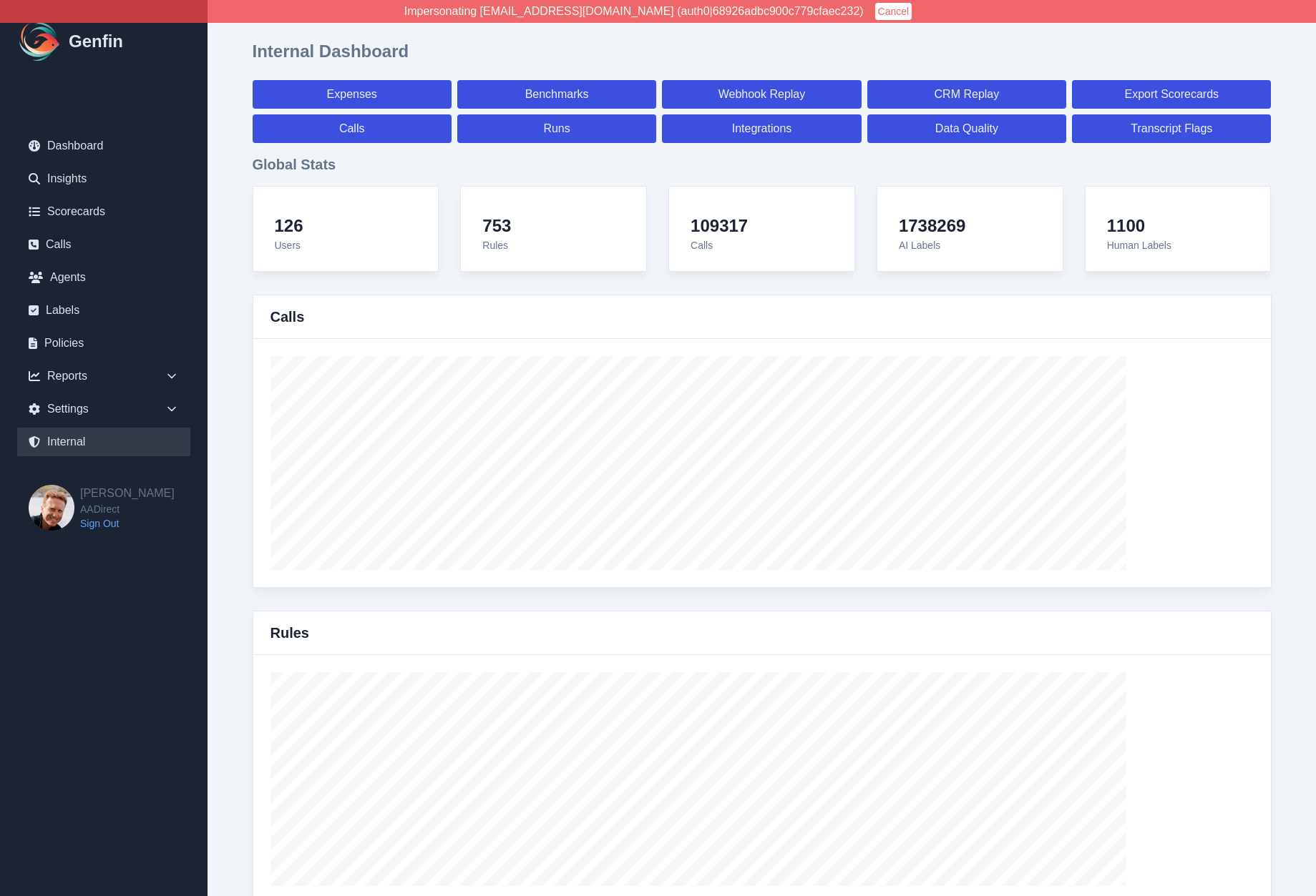
select select "paid"
select select "7"
select select "paid"
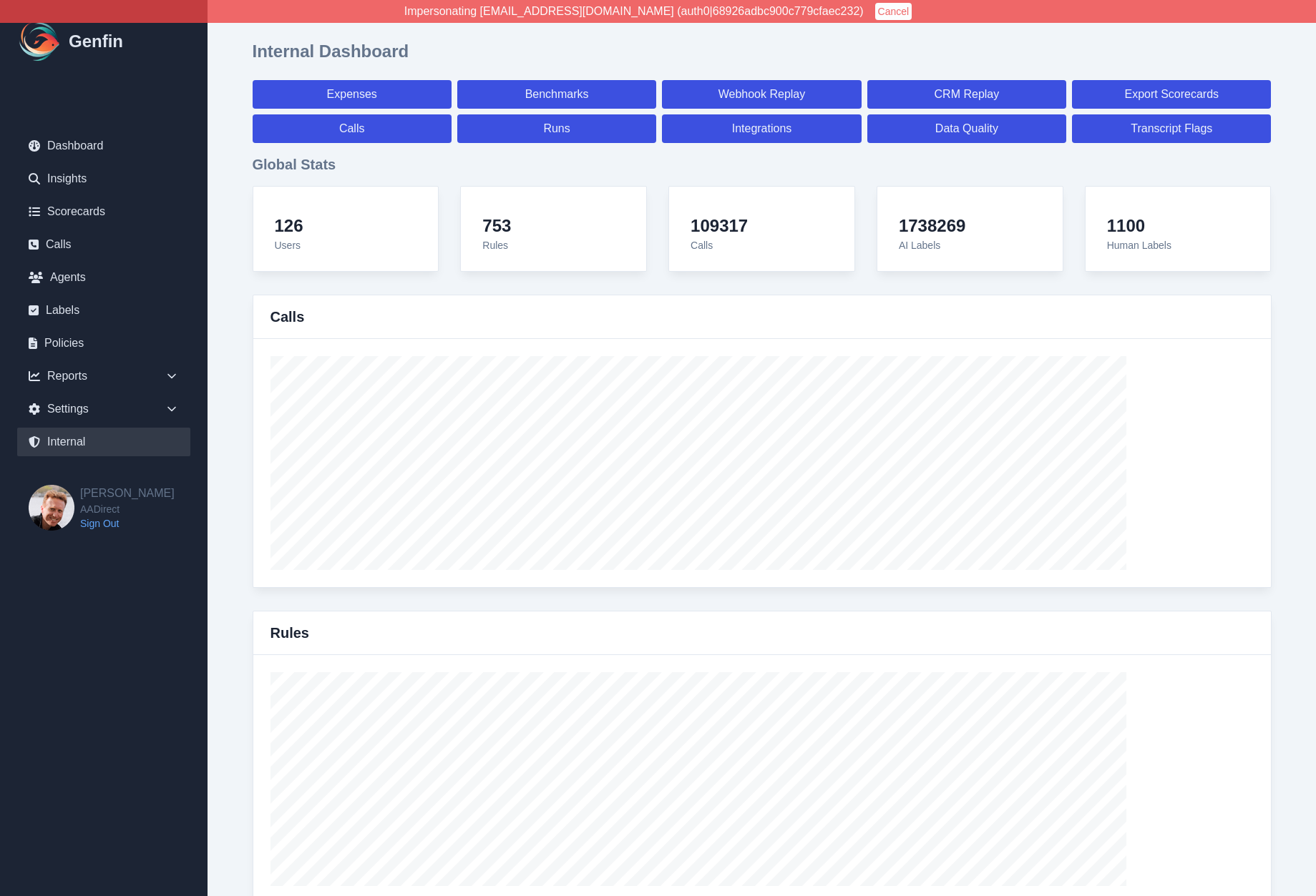
select select "7"
select select "paid"
select select "7"
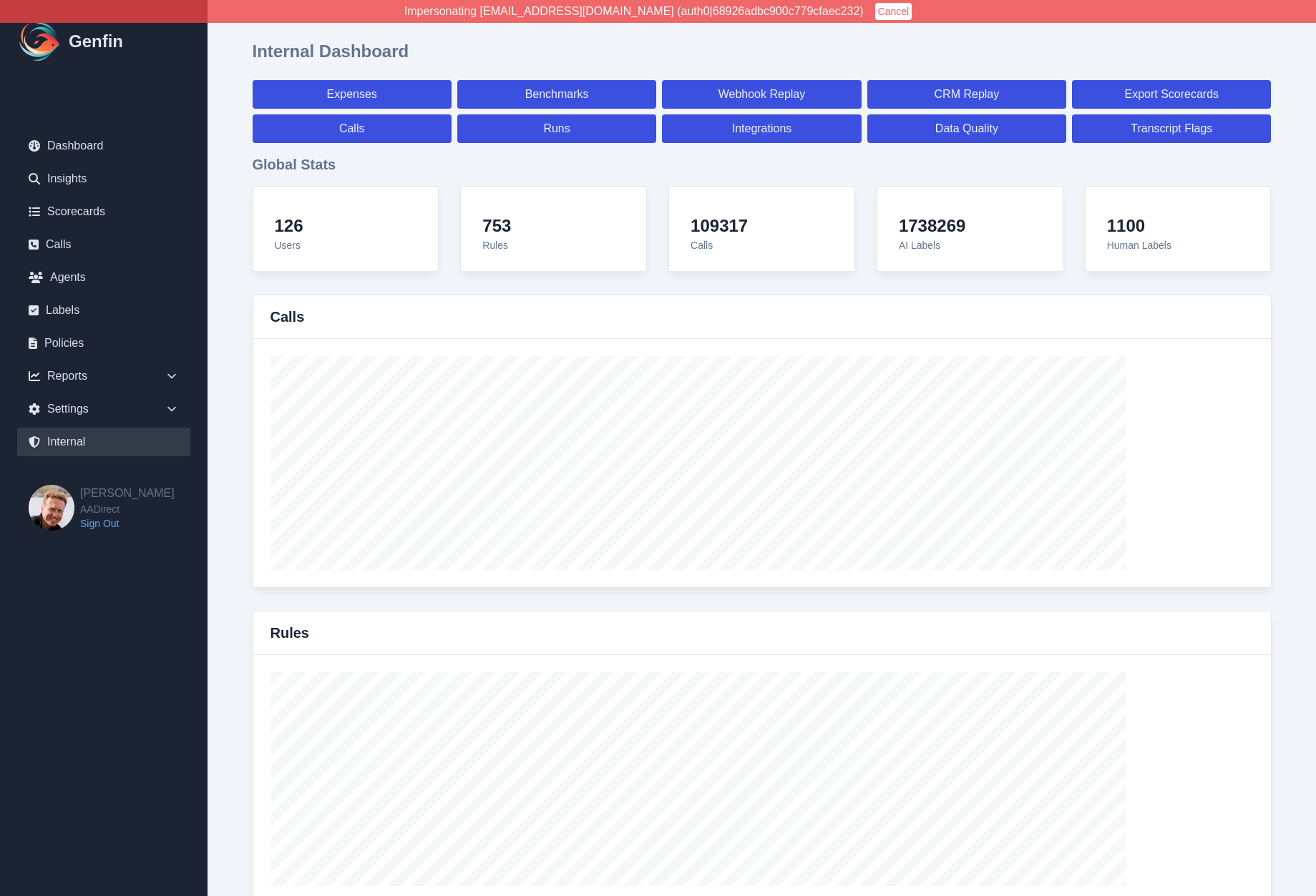
select select "7"
select select "paid"
select select "7"
select select "paid"
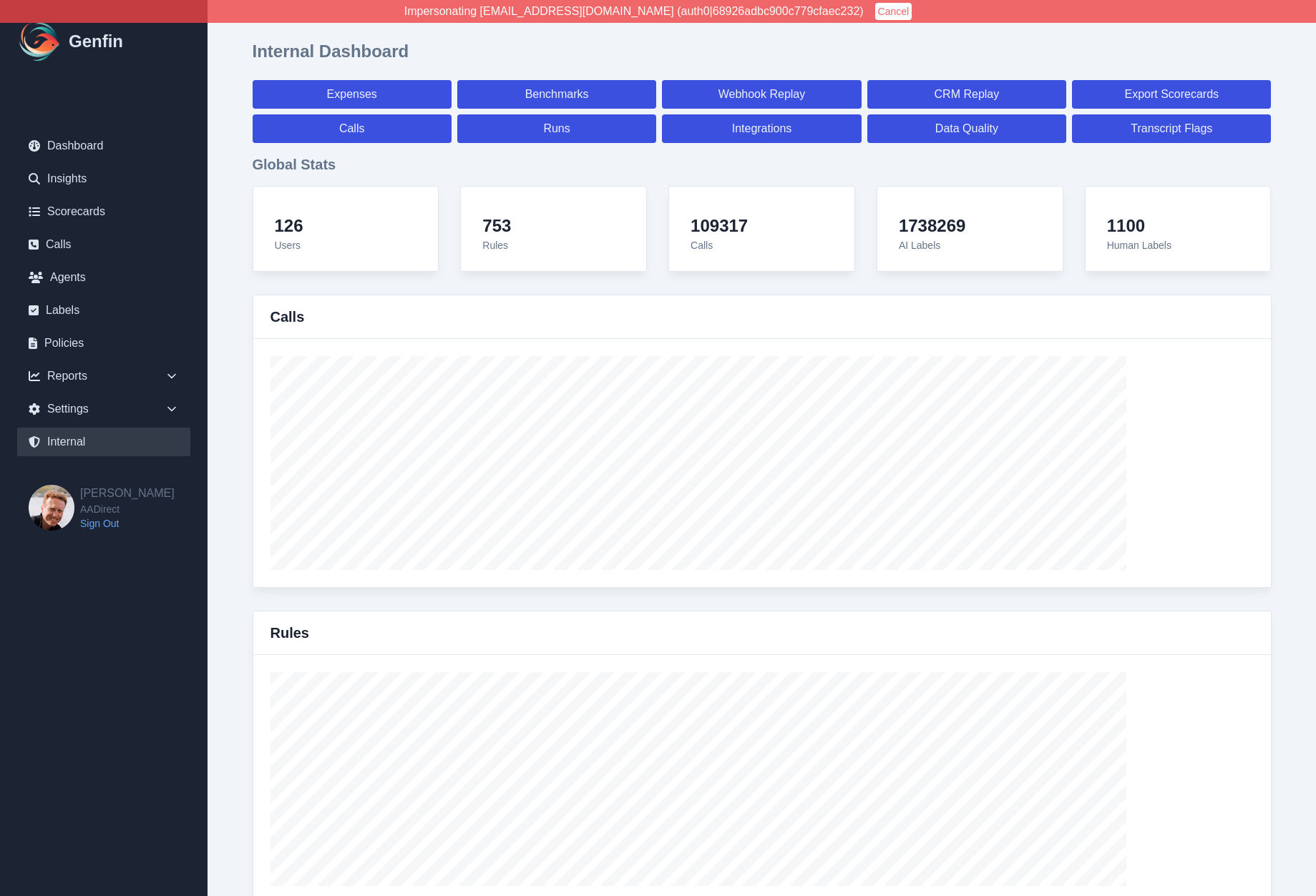
select select "7"
select select "paid"
select select "7"
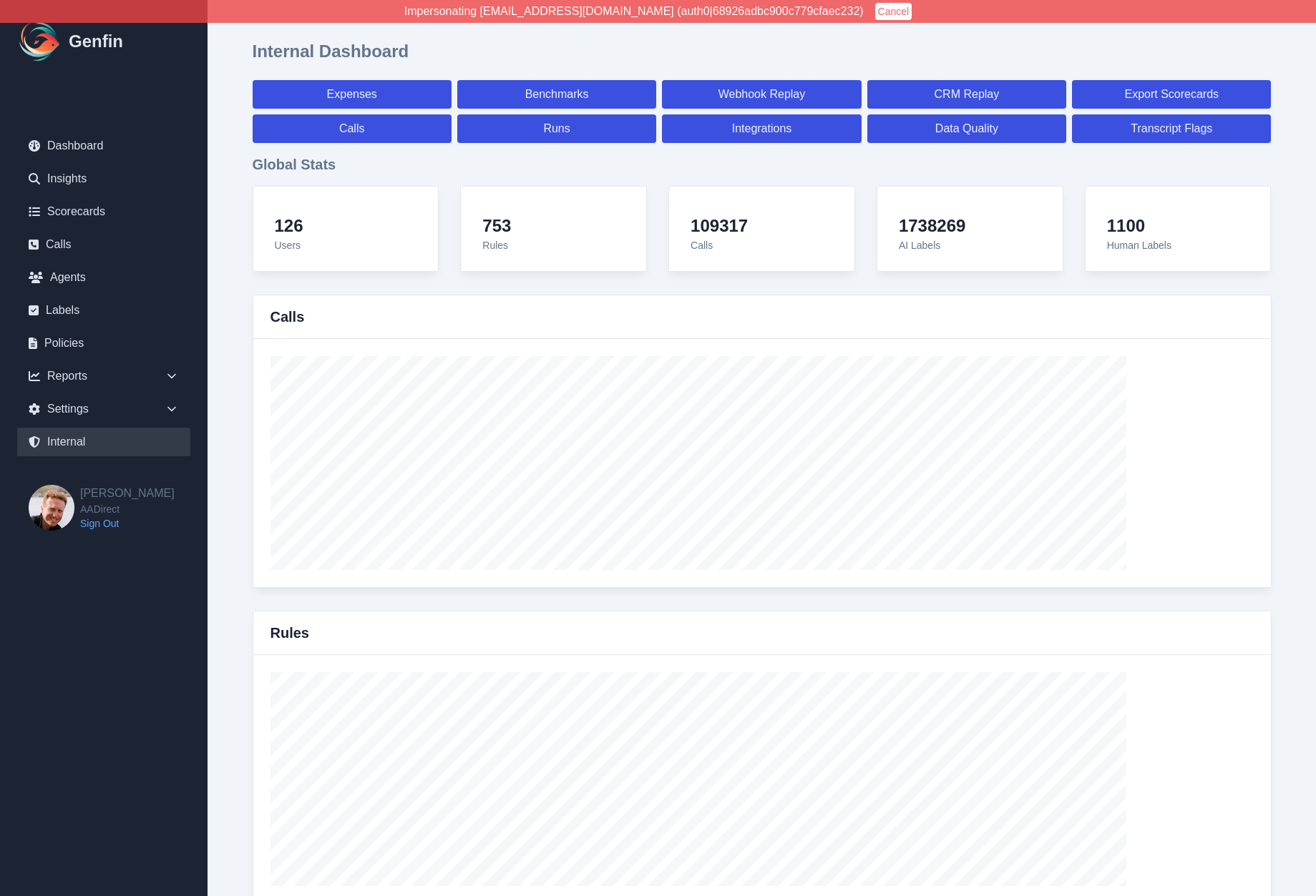
select select "7"
select select "paid"
select select "7"
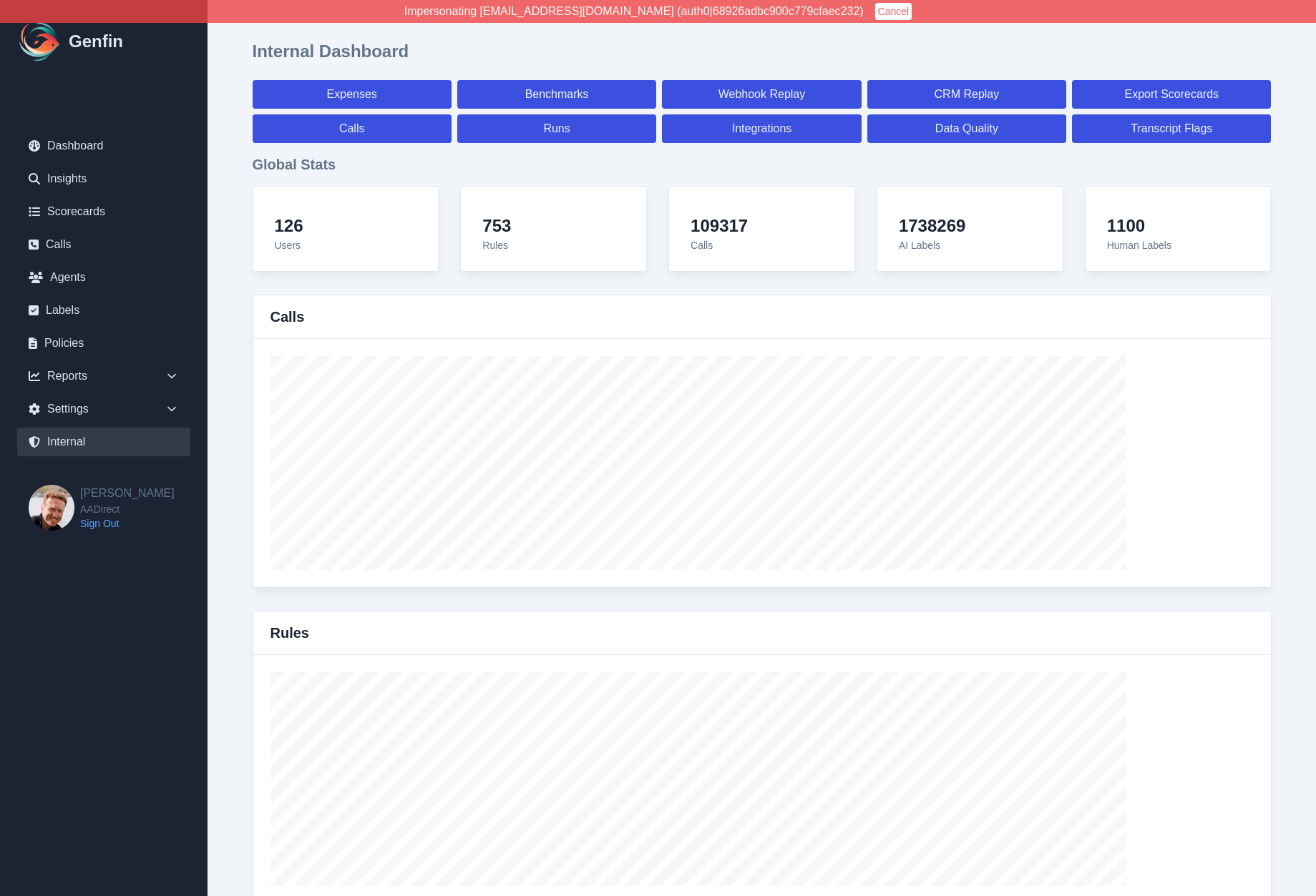
select select "7"
select select "paid"
select select "7"
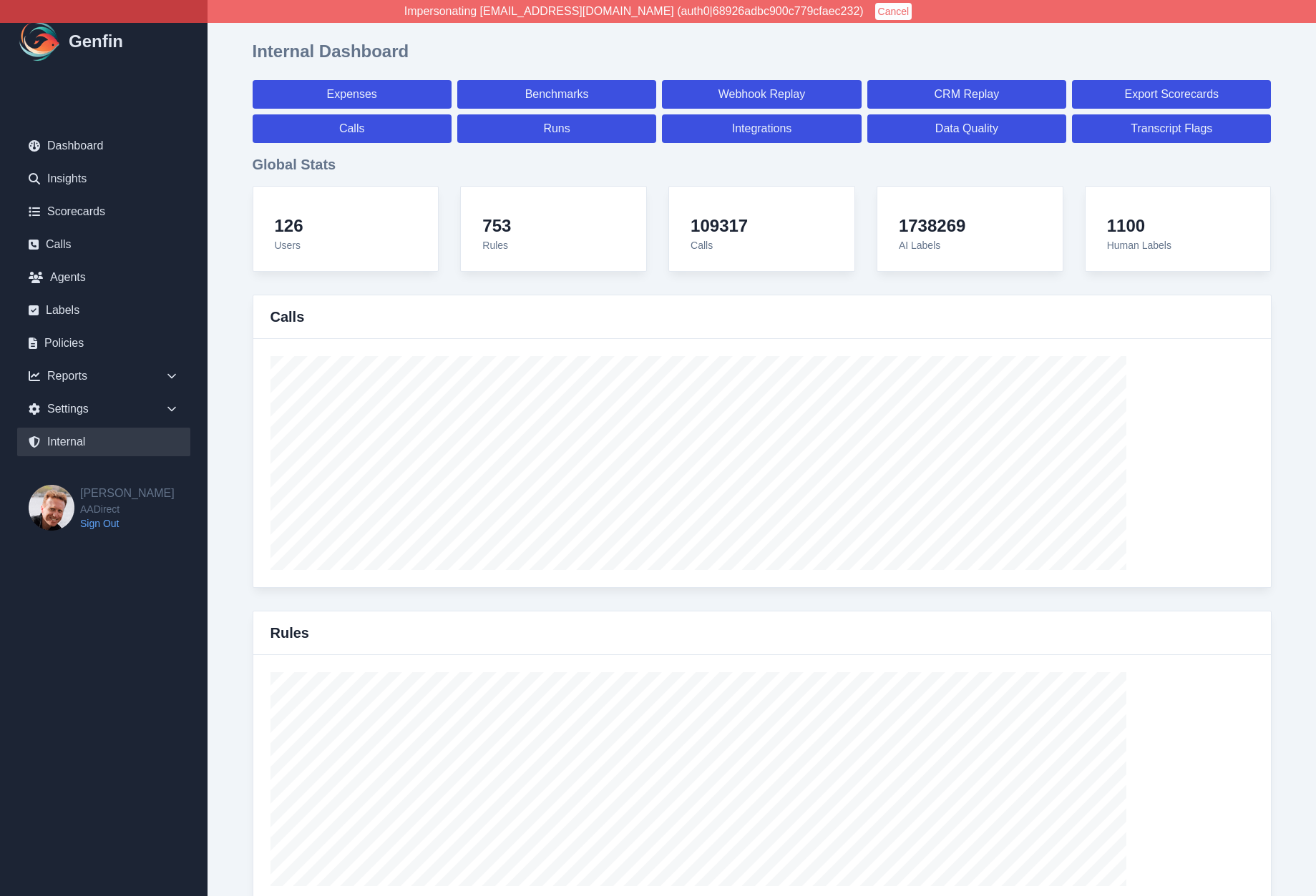
select select "7"
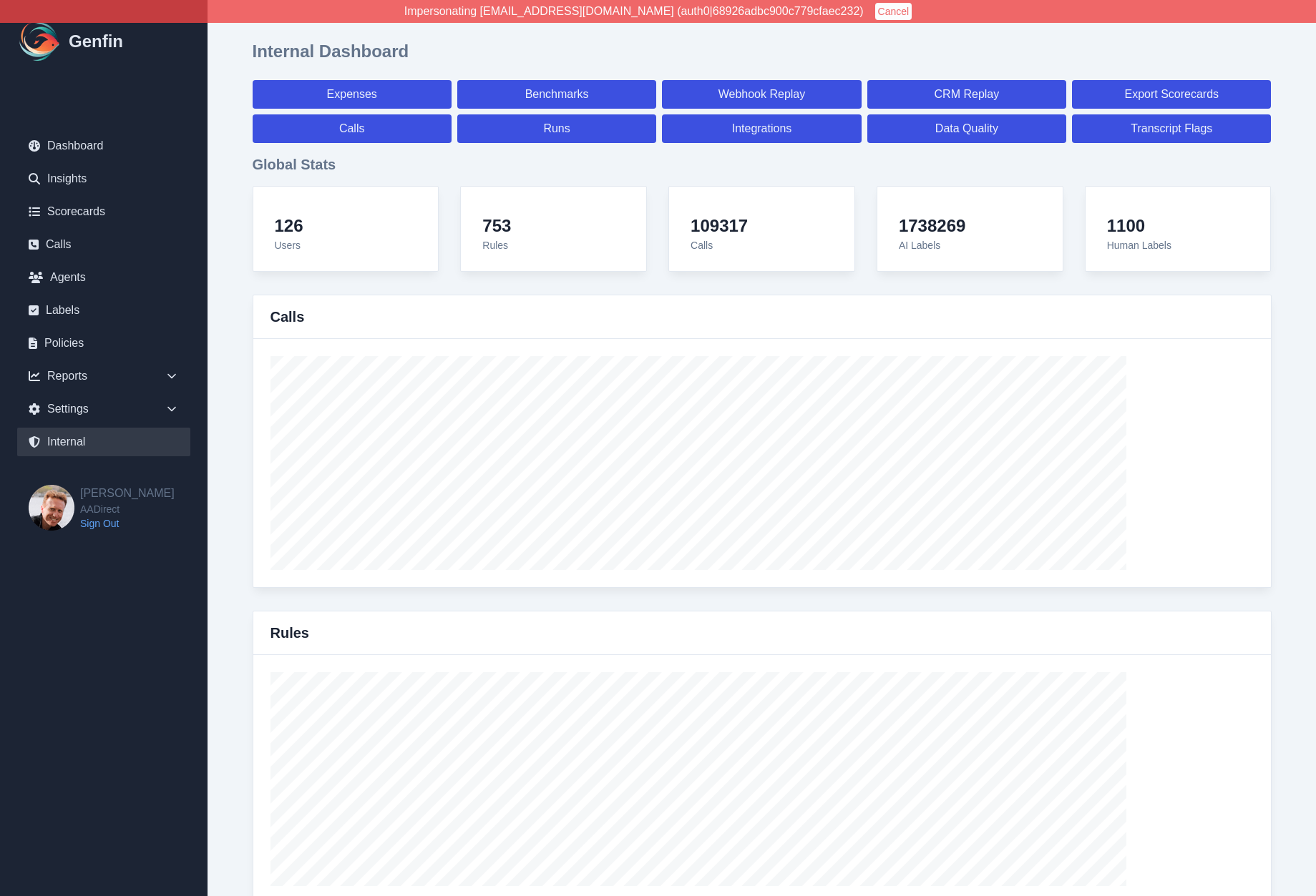
select select "paid"
select select "7"
